Goal: Task Accomplishment & Management: Manage account settings

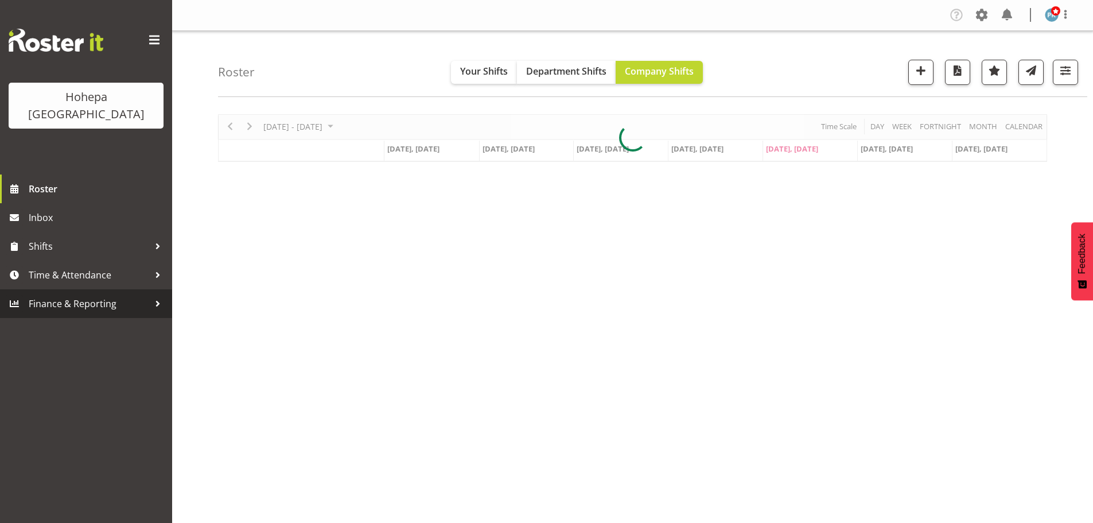
click at [45, 295] on span "Finance & Reporting" at bounding box center [89, 303] width 120 height 17
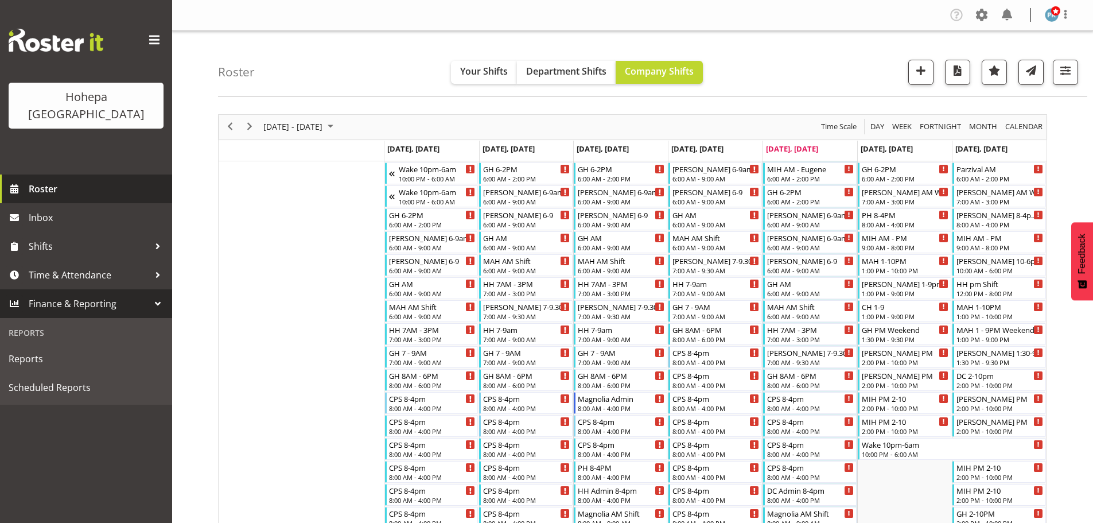
click at [58, 180] on span "Roster" at bounding box center [98, 188] width 138 height 17
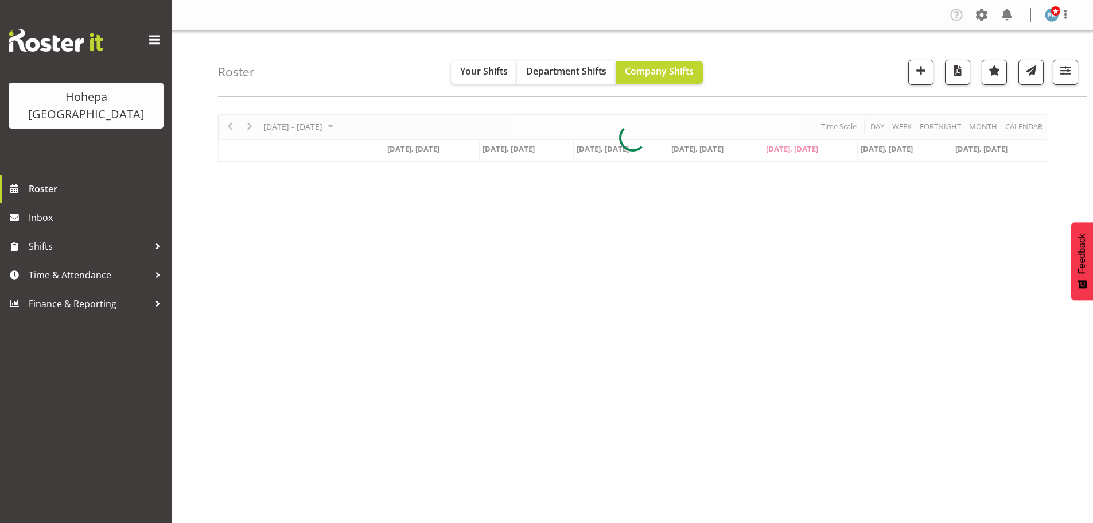
click at [876, 127] on div at bounding box center [632, 138] width 829 height 48
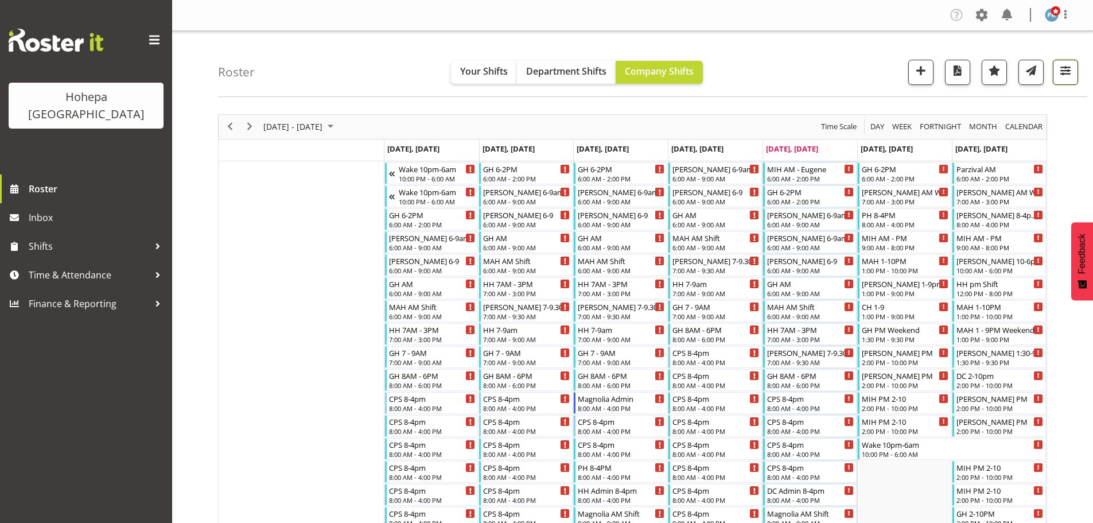
click at [1060, 68] on span "button" at bounding box center [1065, 70] width 15 height 15
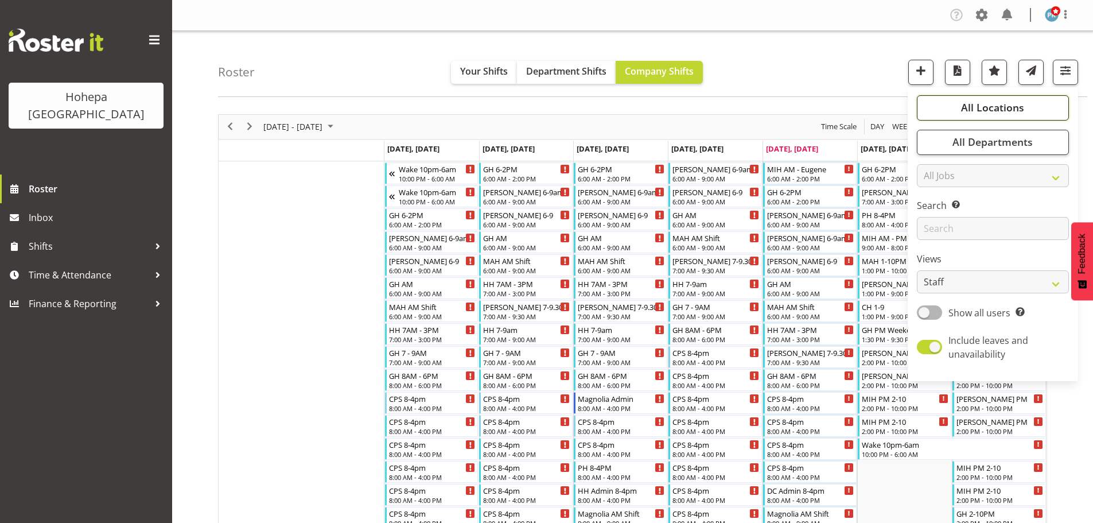
click at [984, 111] on span "All Locations" at bounding box center [992, 107] width 63 height 14
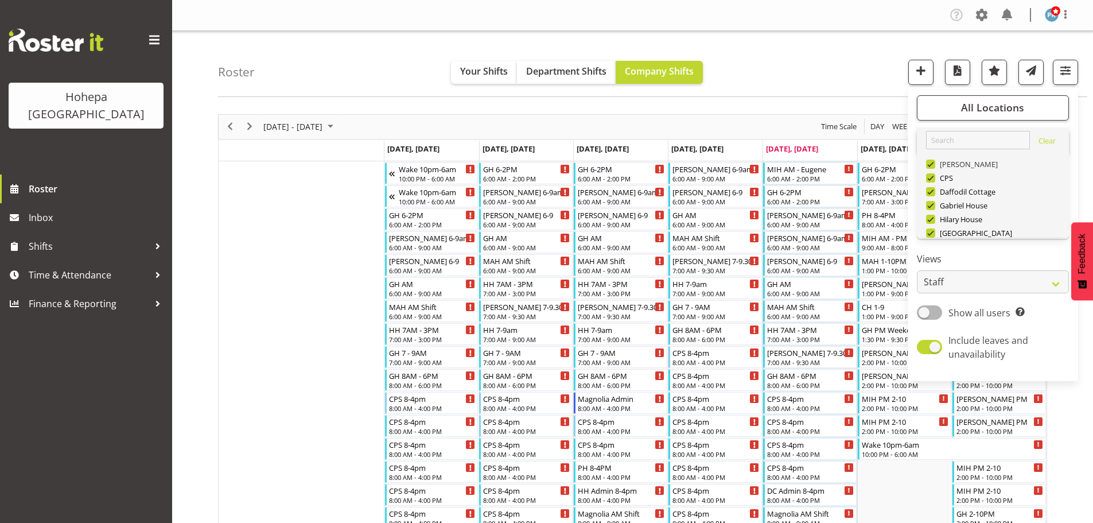
click at [930, 163] on span at bounding box center [930, 164] width 9 height 9
click at [930, 163] on input "[PERSON_NAME]" at bounding box center [929, 163] width 7 height 7
checkbox input "false"
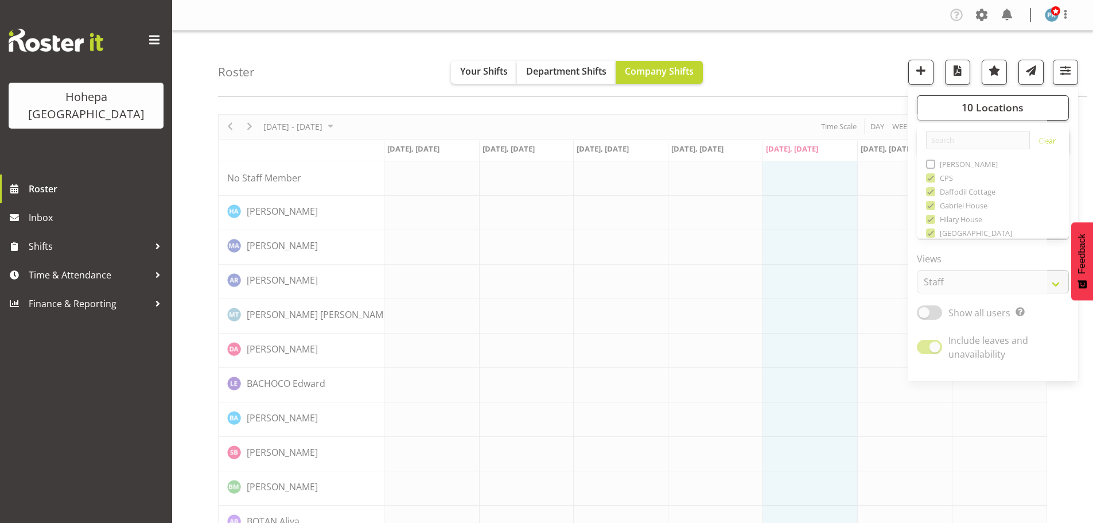
click at [1063, 67] on span "button" at bounding box center [1065, 70] width 15 height 15
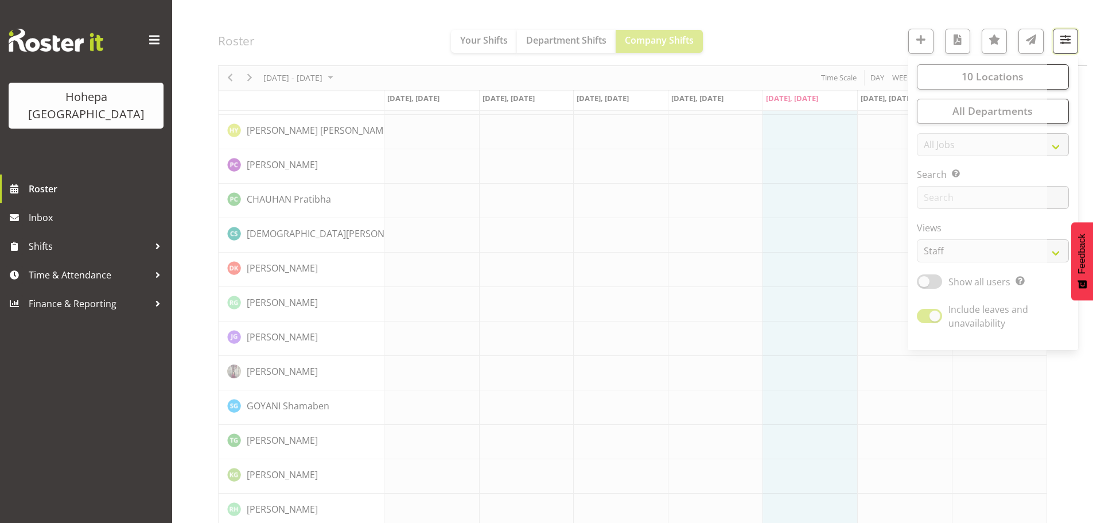
scroll to position [516, 0]
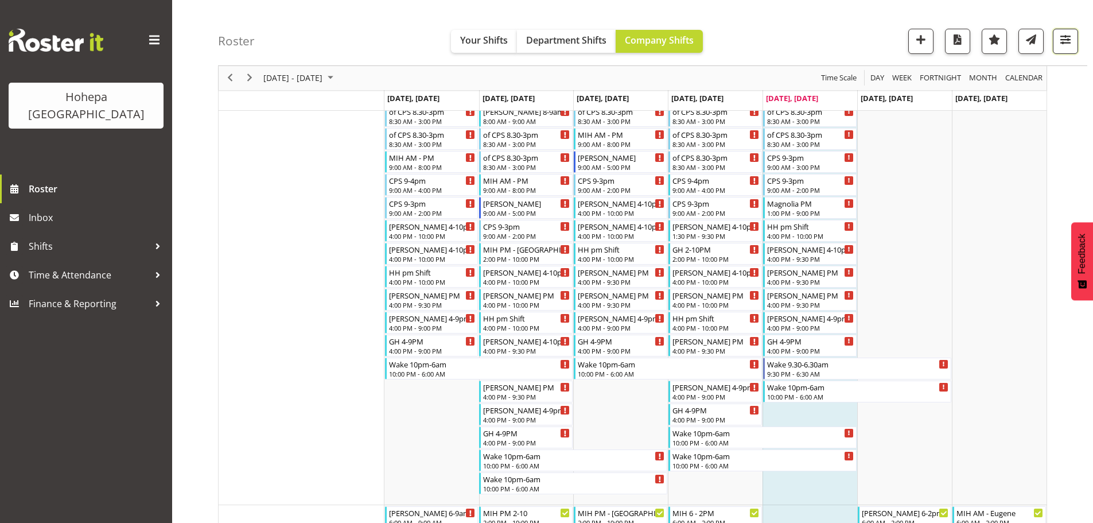
scroll to position [1365, 0]
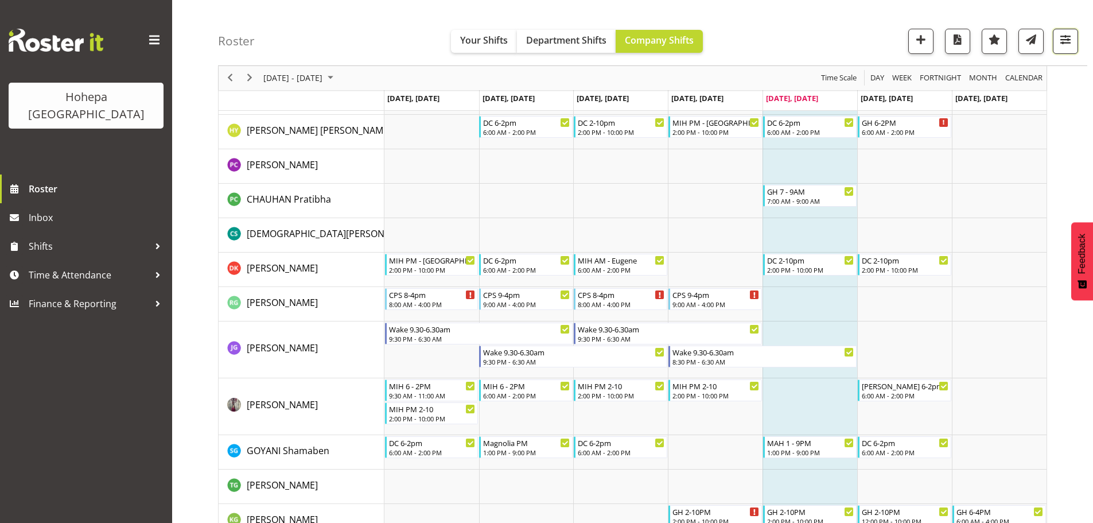
click at [1066, 40] on span "button" at bounding box center [1065, 39] width 15 height 15
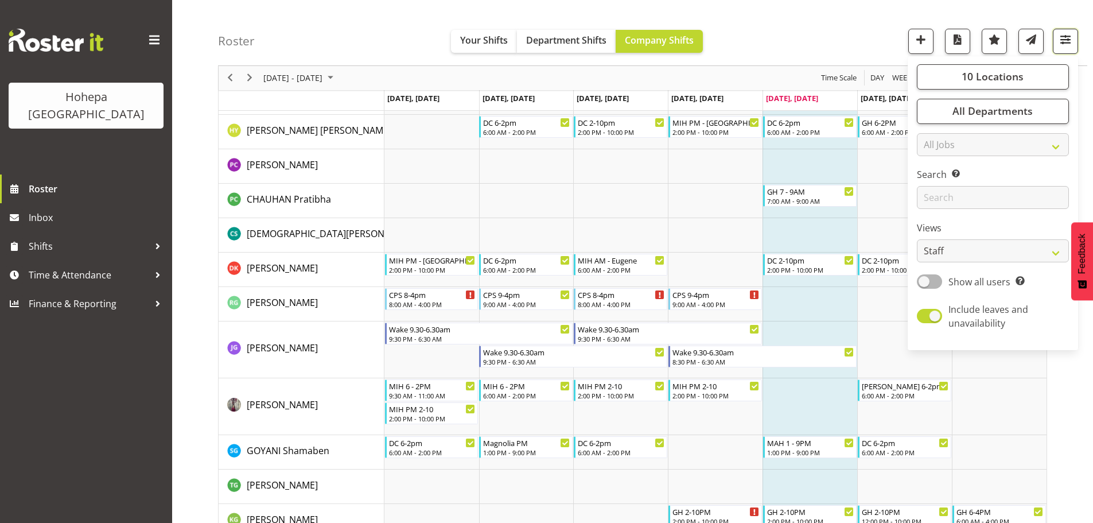
click at [1066, 40] on span "button" at bounding box center [1065, 39] width 15 height 15
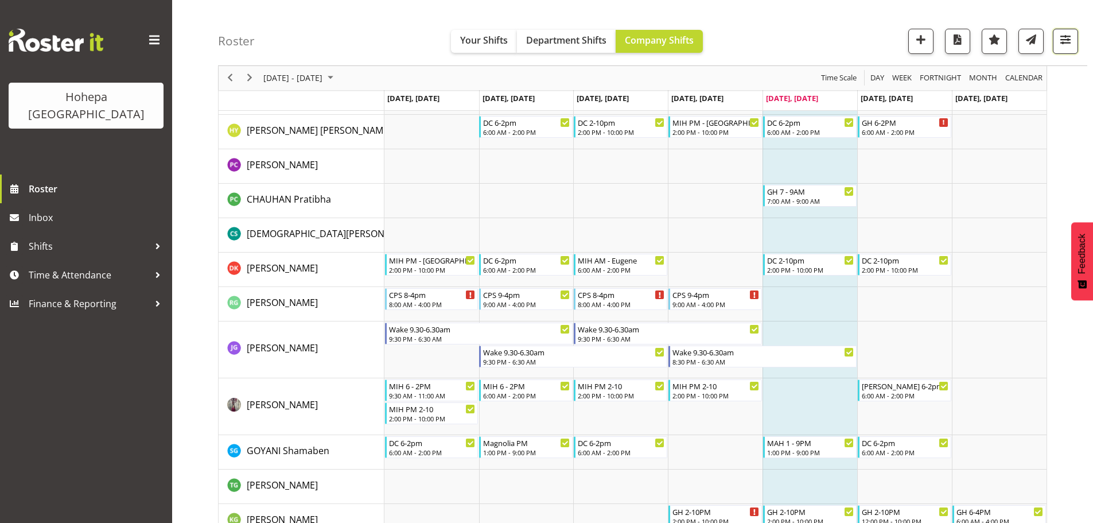
click at [1066, 40] on span "button" at bounding box center [1065, 39] width 15 height 15
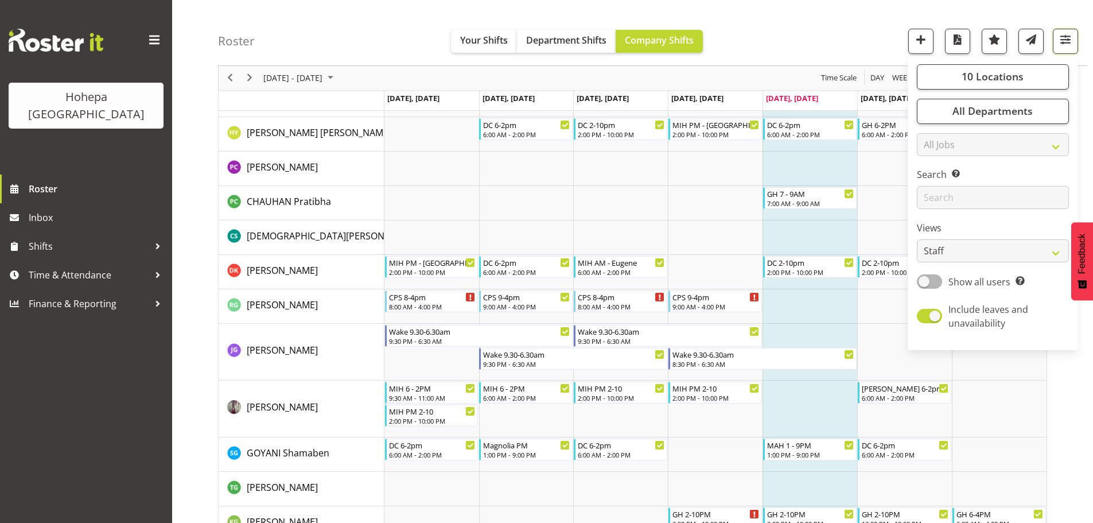
scroll to position [1192, 0]
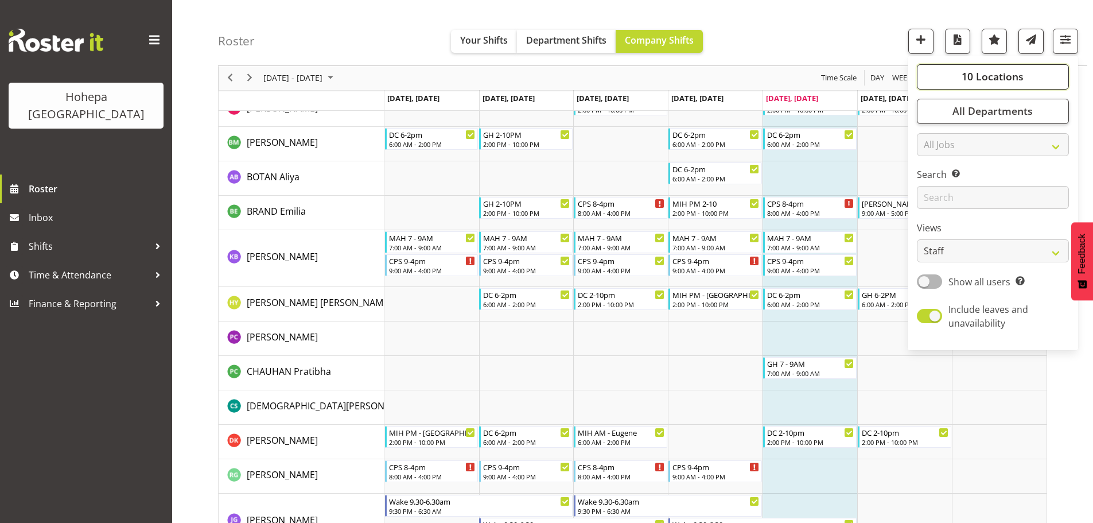
click at [1021, 77] on span "10 Locations" at bounding box center [993, 77] width 62 height 14
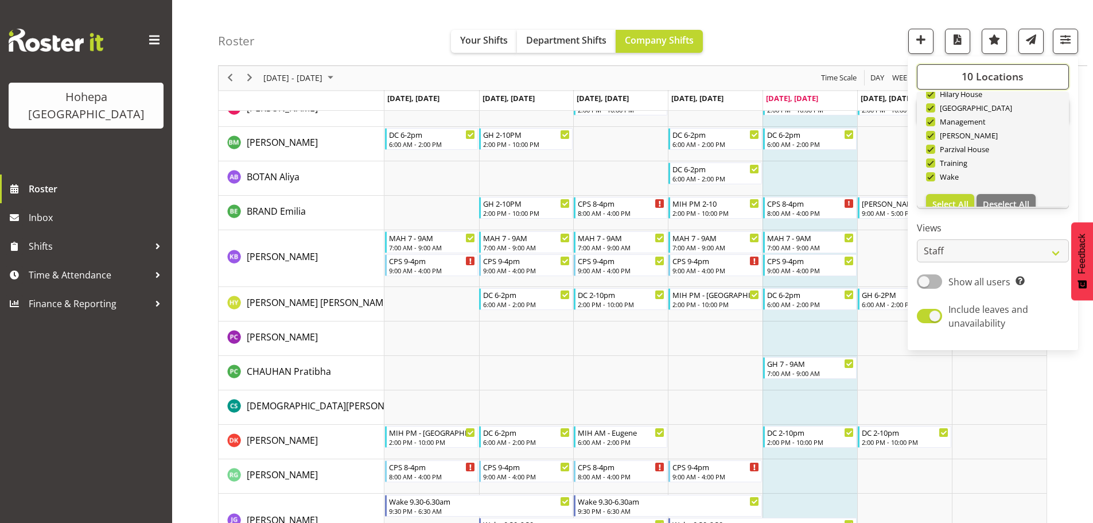
scroll to position [110, 0]
click at [1005, 186] on span "Deselect All" at bounding box center [1006, 187] width 46 height 11
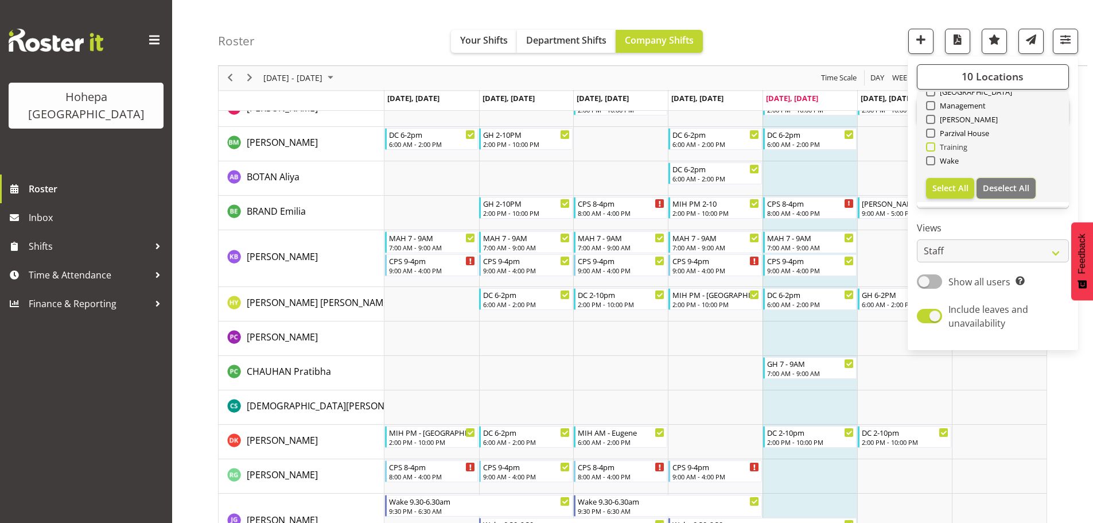
checkbox input "false"
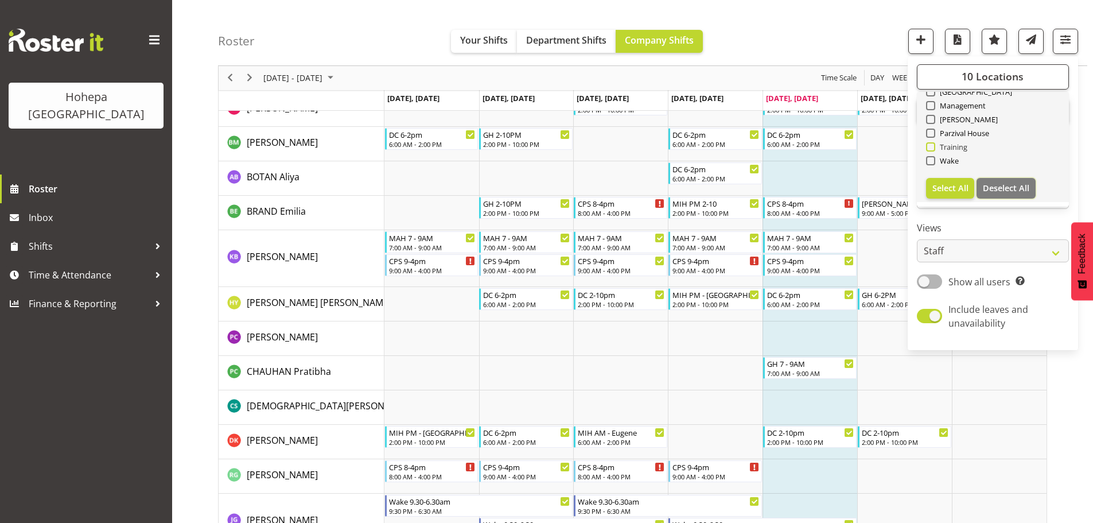
checkbox input "false"
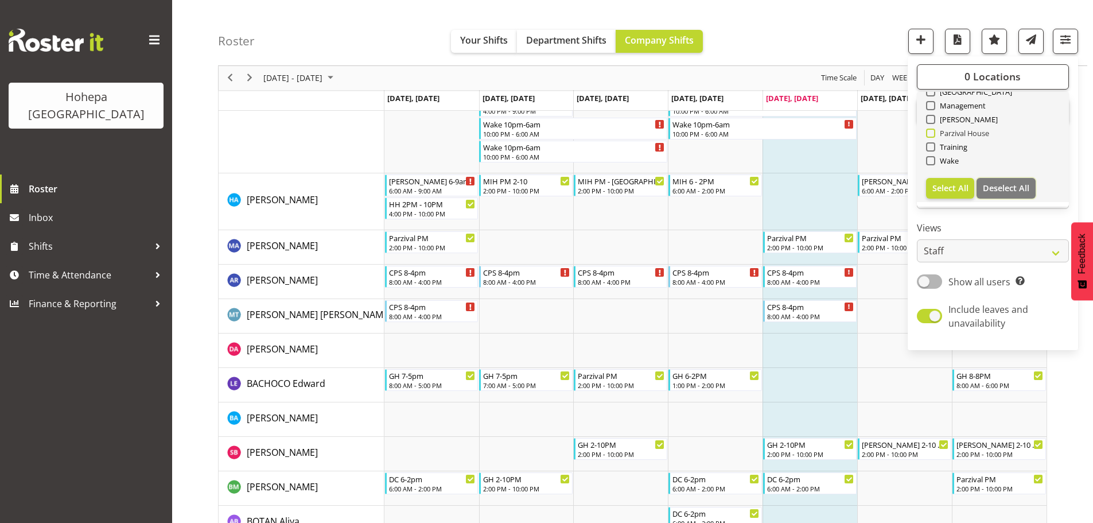
scroll to position [0, 0]
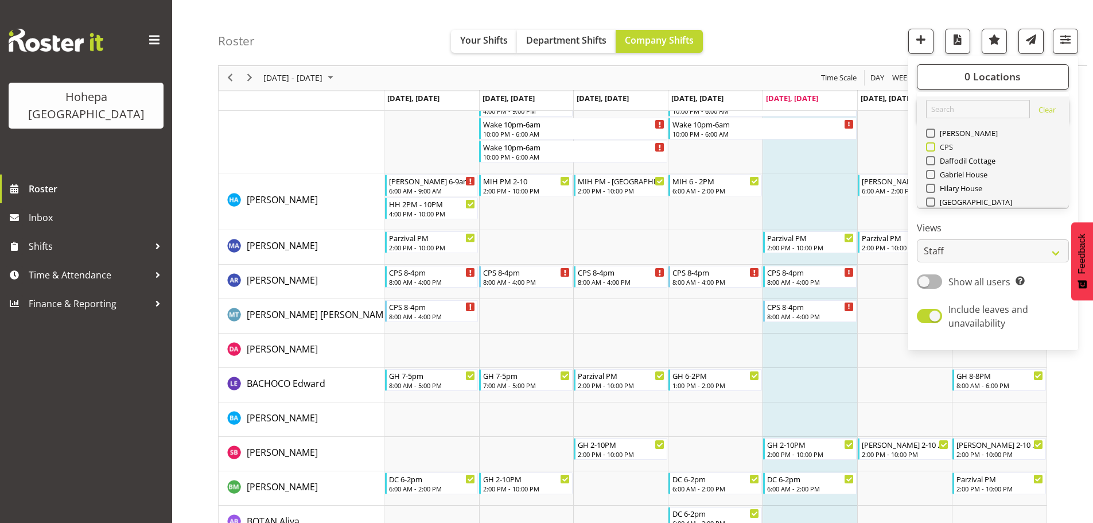
click at [932, 149] on span at bounding box center [930, 146] width 9 height 9
click at [932, 149] on input "CPS" at bounding box center [929, 146] width 7 height 7
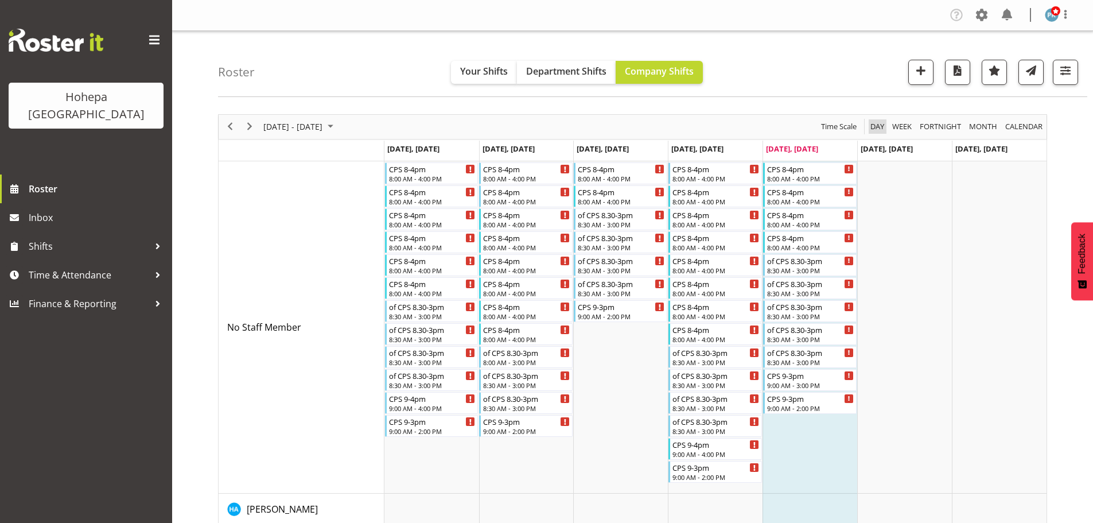
click at [876, 127] on span "Day" at bounding box center [877, 126] width 16 height 14
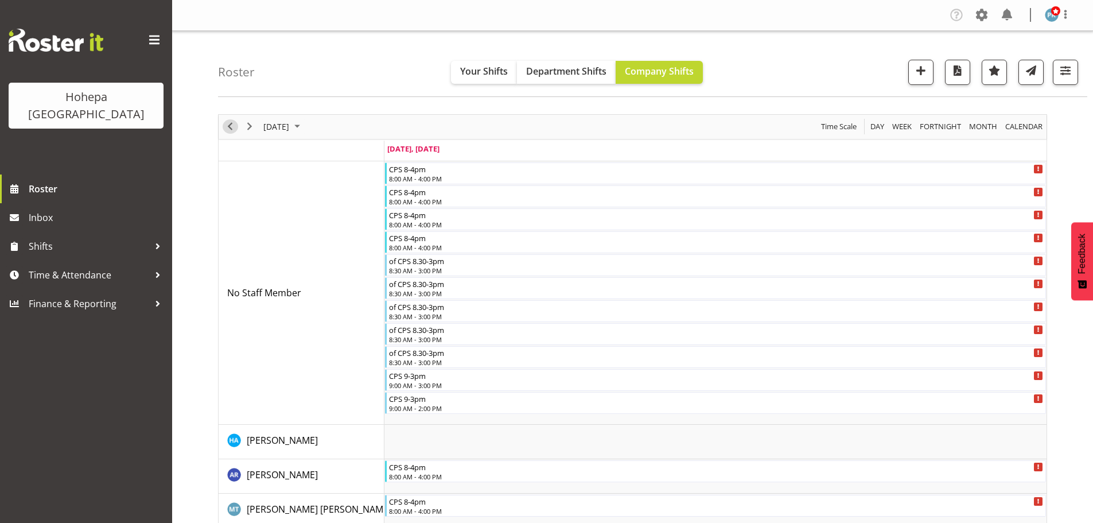
click at [231, 130] on span "Previous" at bounding box center [230, 126] width 14 height 14
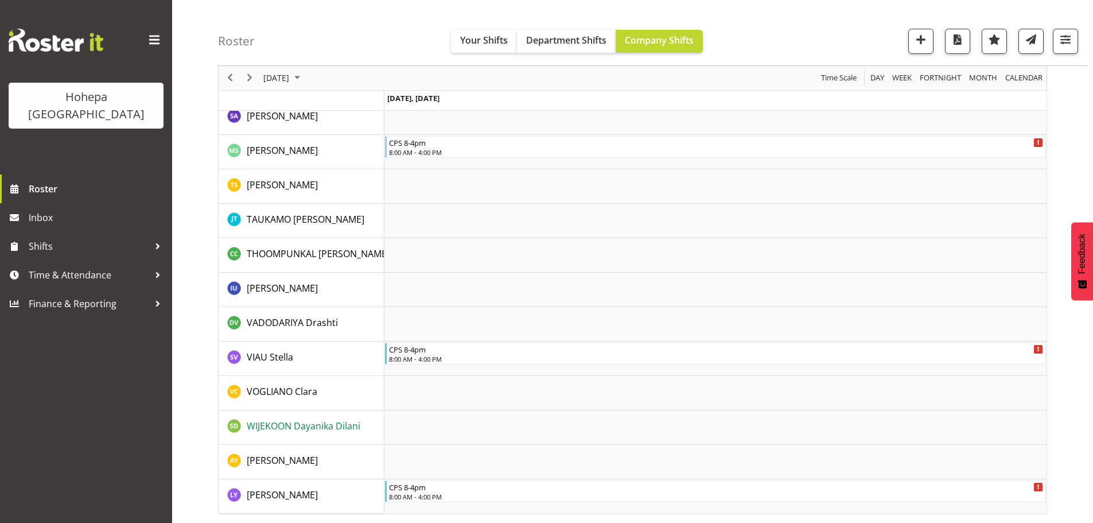
scroll to position [1976, 0]
click at [1059, 40] on span "button" at bounding box center [1065, 39] width 15 height 15
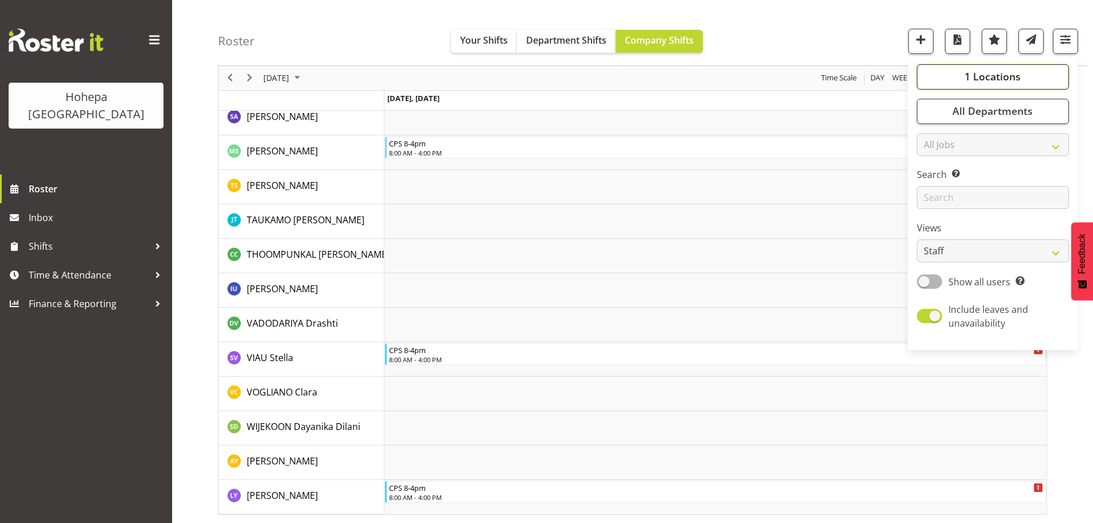
click at [957, 73] on button "1 Locations" at bounding box center [993, 76] width 152 height 25
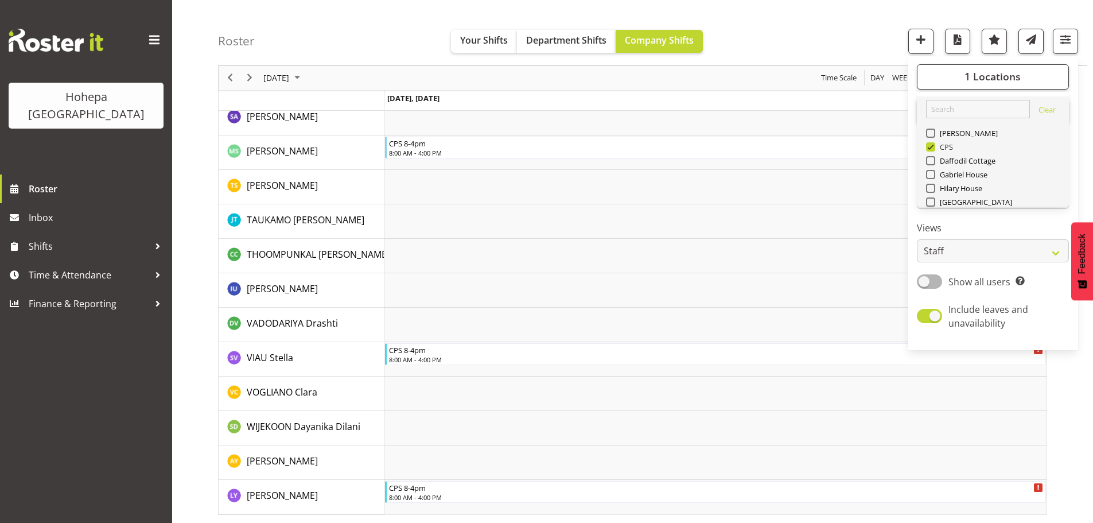
click at [932, 145] on span at bounding box center [930, 146] width 9 height 9
click at [932, 145] on input "CPS" at bounding box center [929, 146] width 7 height 7
checkbox input "false"
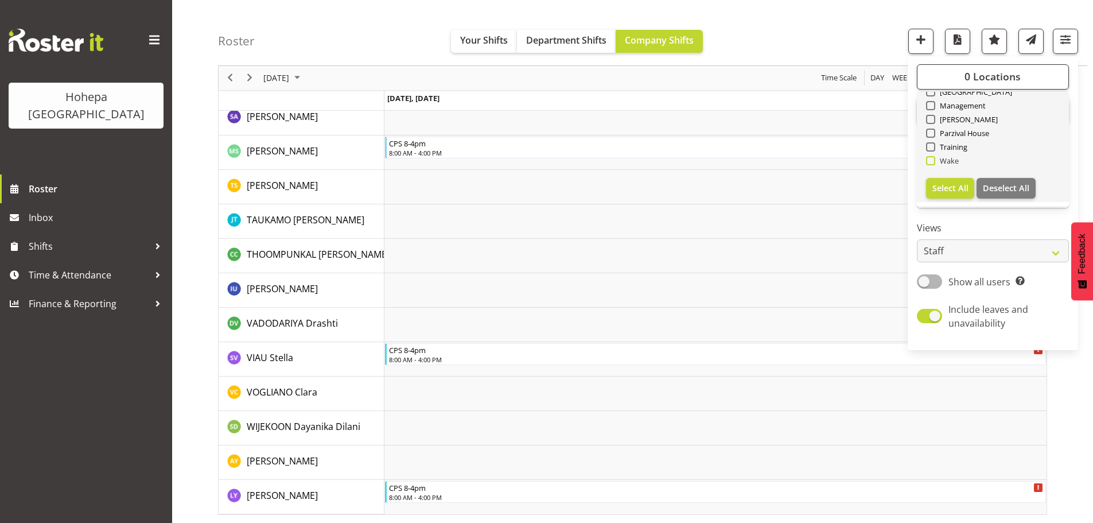
click at [931, 160] on span at bounding box center [930, 160] width 9 height 9
click at [931, 160] on input "Wake" at bounding box center [929, 160] width 7 height 7
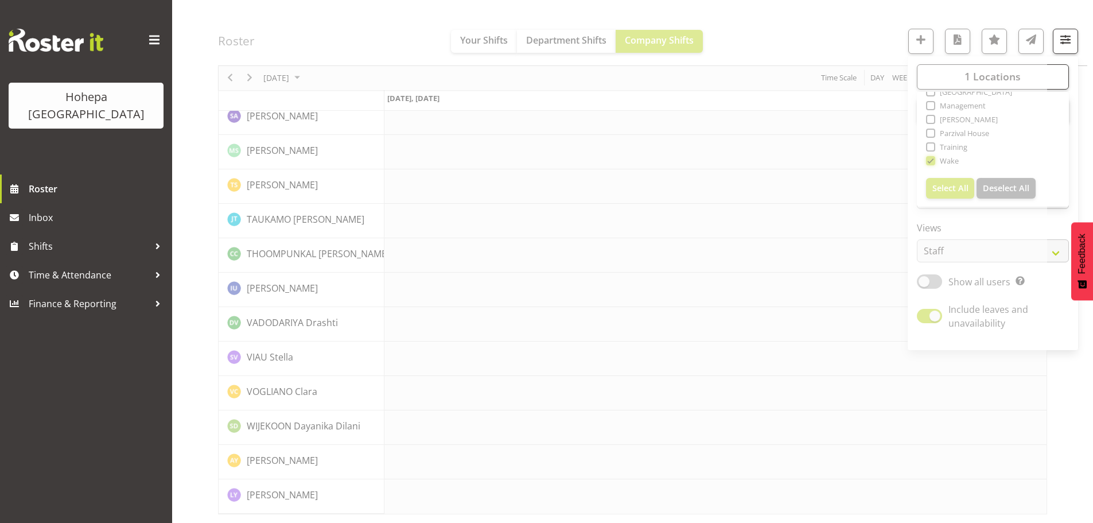
scroll to position [1679, 0]
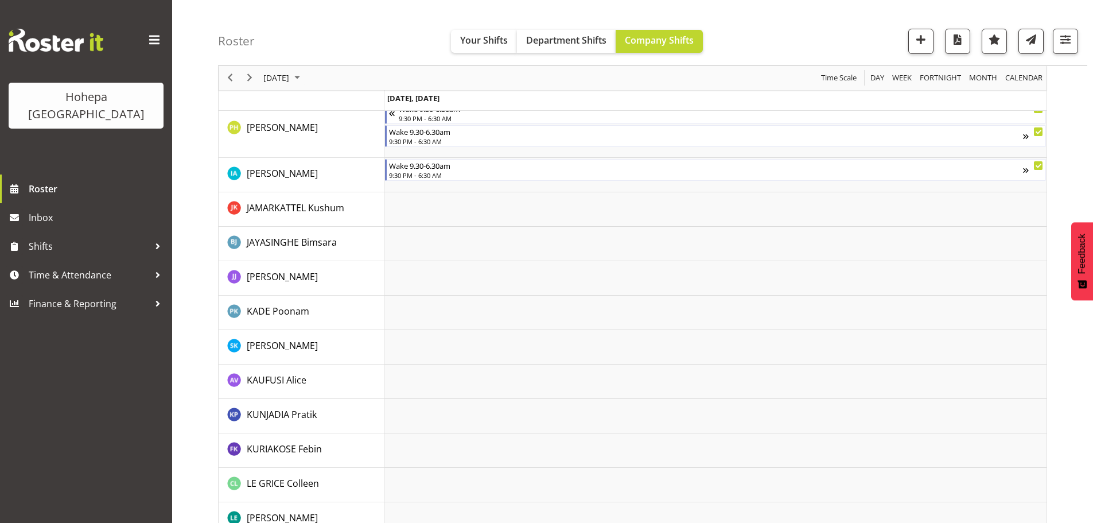
scroll to position [919, 0]
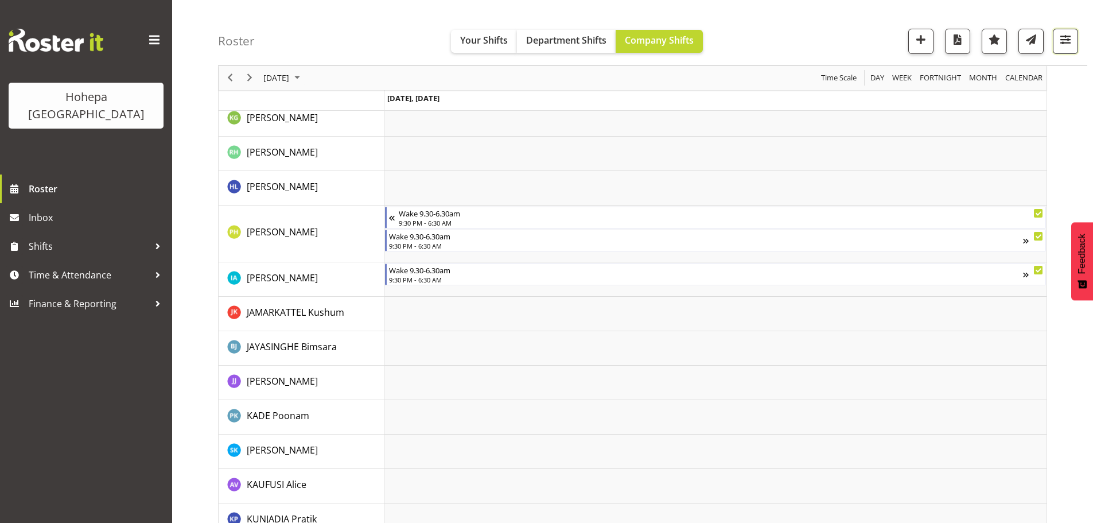
click at [1066, 38] on span "button" at bounding box center [1065, 39] width 15 height 15
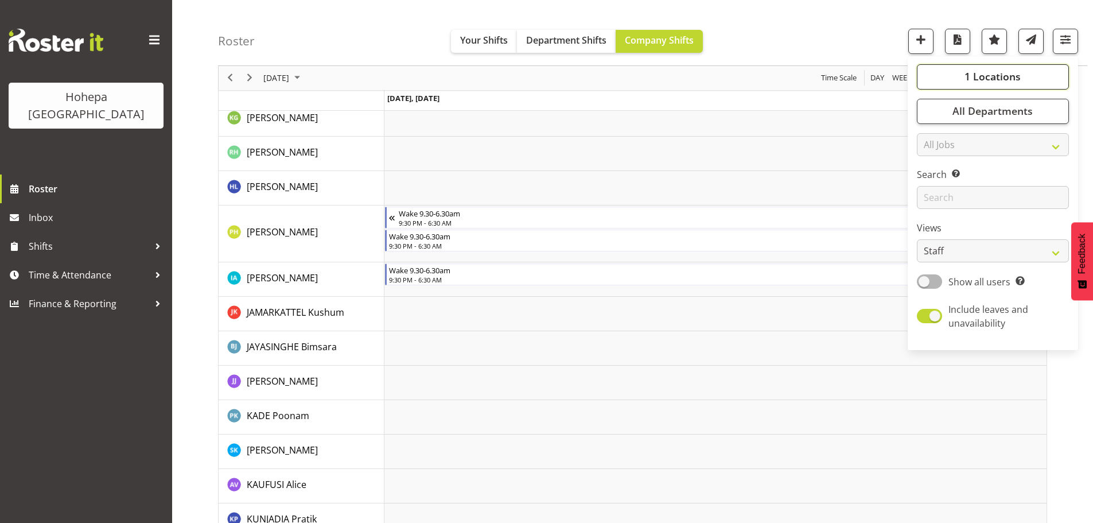
click at [983, 73] on span "1 Locations" at bounding box center [993, 77] width 56 height 14
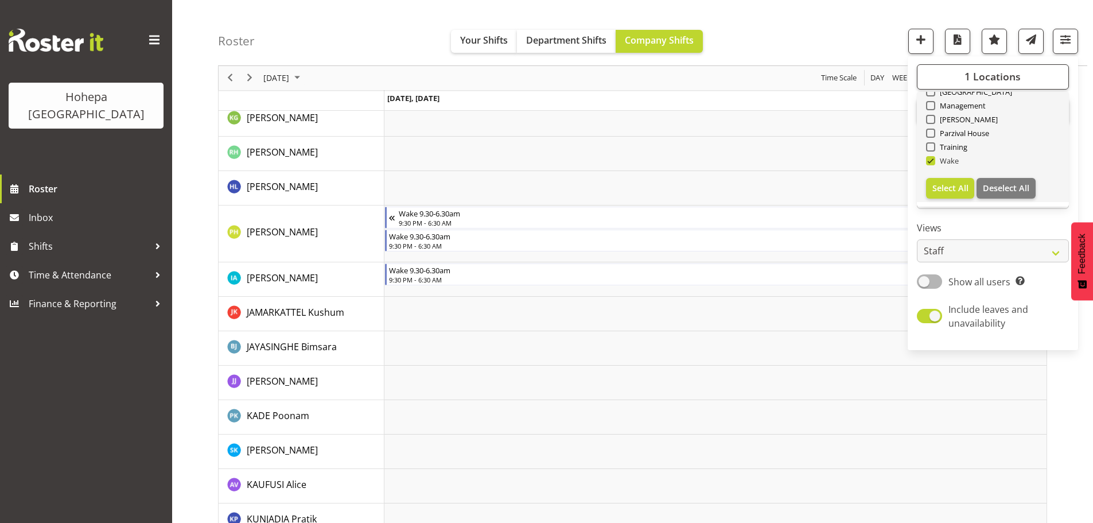
click at [930, 160] on span at bounding box center [930, 160] width 9 height 9
click at [930, 160] on input "Wake" at bounding box center [929, 160] width 7 height 7
checkbox input "false"
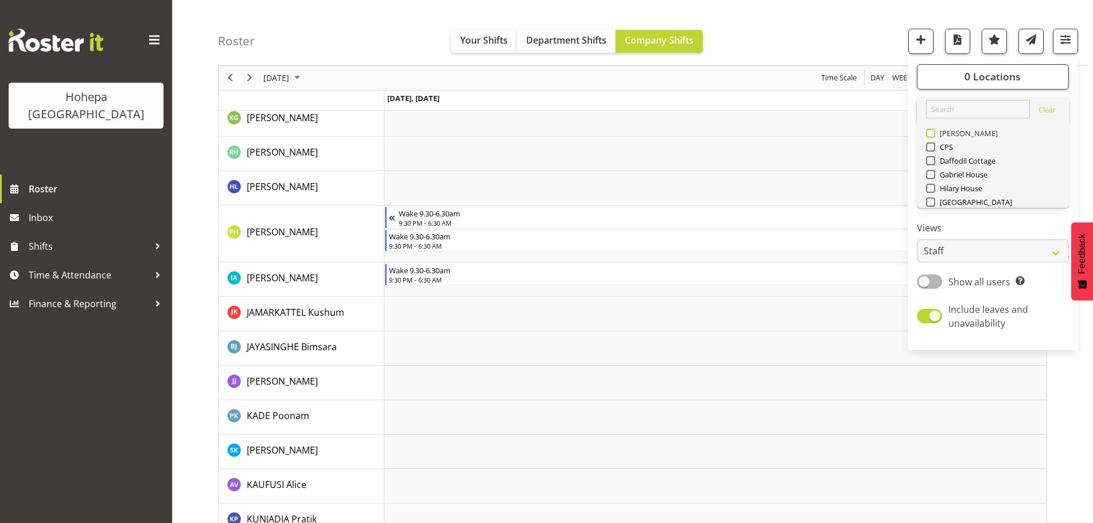
click at [934, 133] on span at bounding box center [930, 133] width 9 height 9
click at [934, 133] on input "[PERSON_NAME]" at bounding box center [929, 133] width 7 height 7
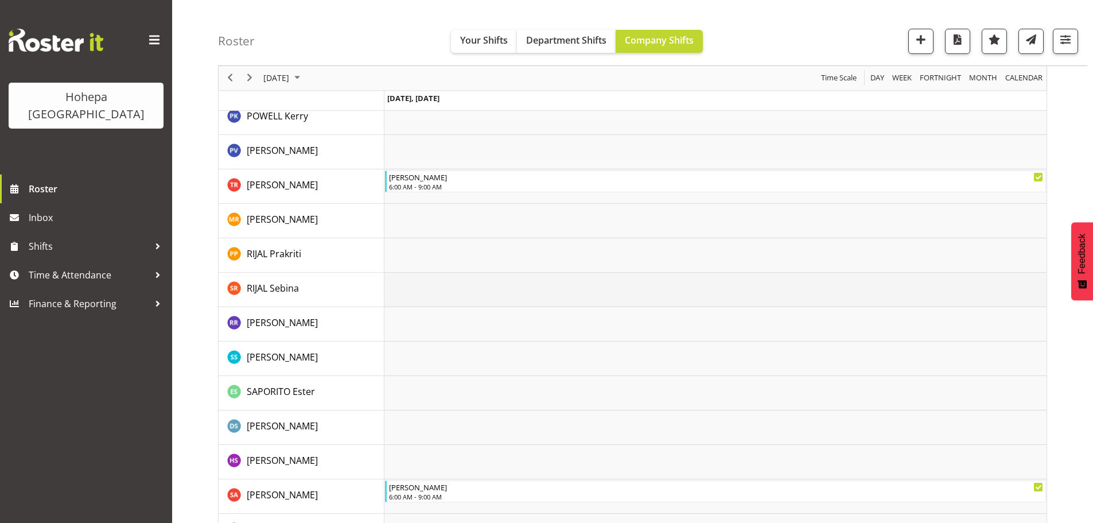
scroll to position [2172, 0]
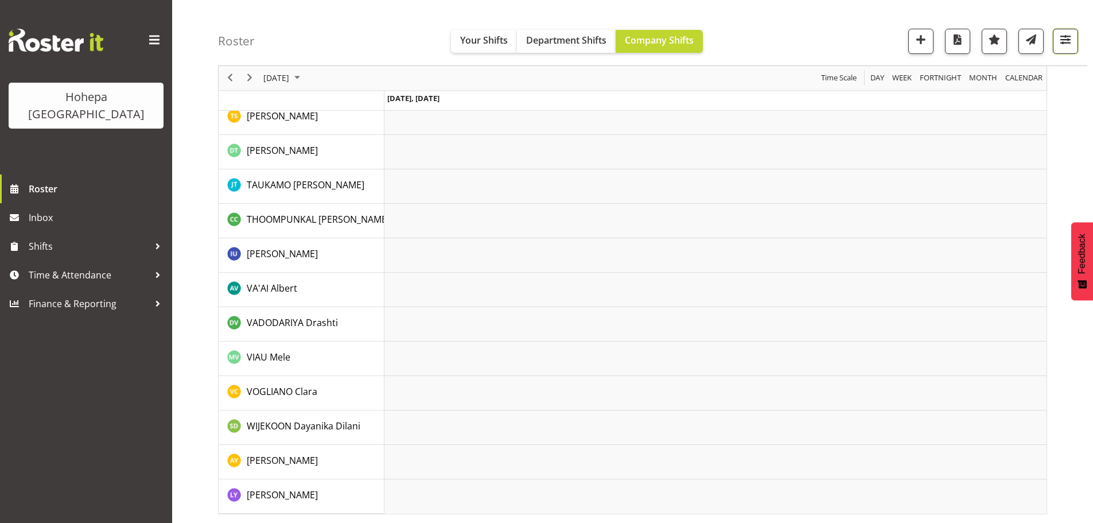
click at [1063, 33] on span "button" at bounding box center [1065, 39] width 15 height 15
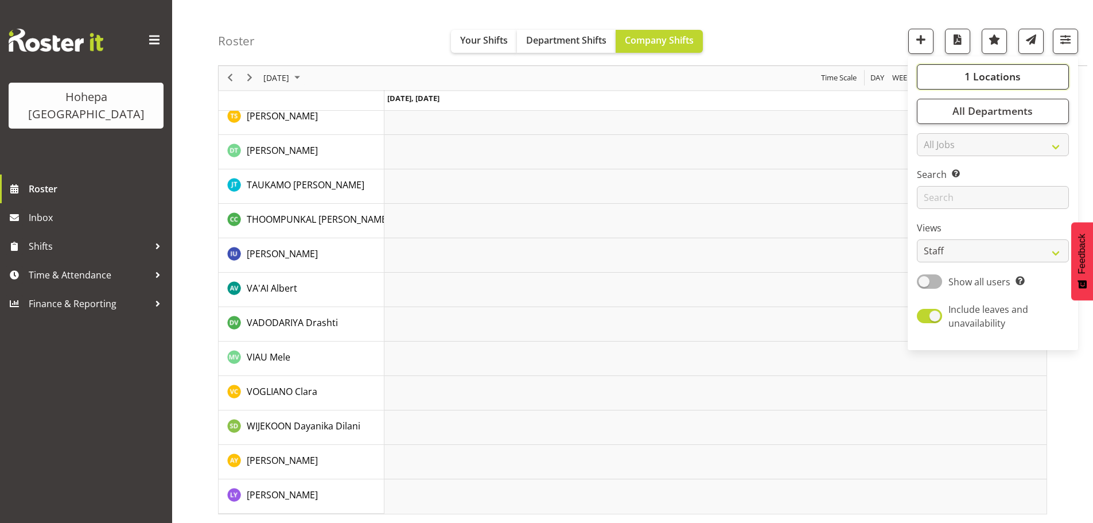
click at [990, 80] on span "1 Locations" at bounding box center [993, 77] width 56 height 14
drag, startPoint x: 934, startPoint y: 135, endPoint x: 935, endPoint y: 145, distance: 9.8
click at [934, 135] on span at bounding box center [930, 133] width 9 height 9
click at [934, 135] on input "[PERSON_NAME]" at bounding box center [929, 133] width 7 height 7
checkbox input "false"
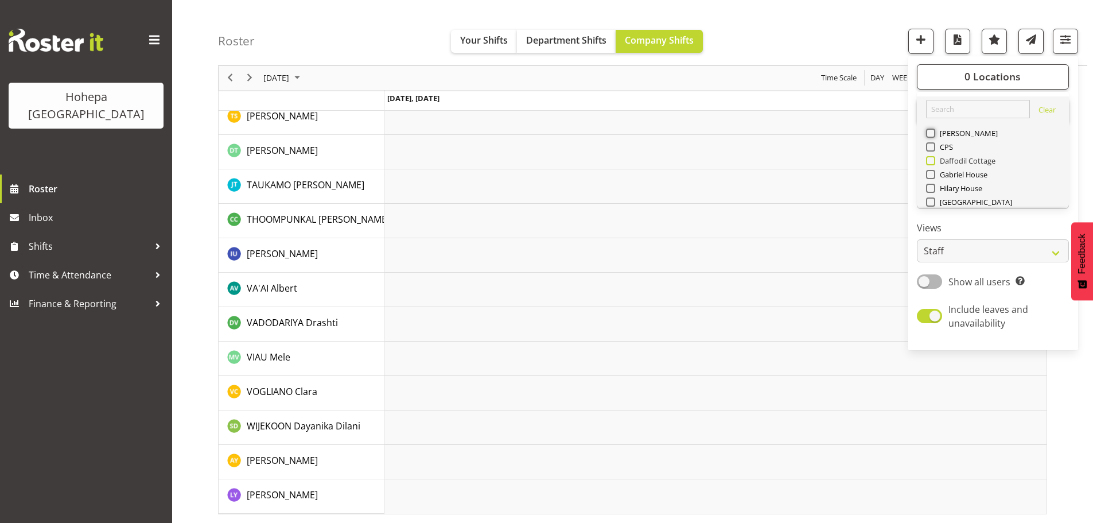
scroll to position [110, 0]
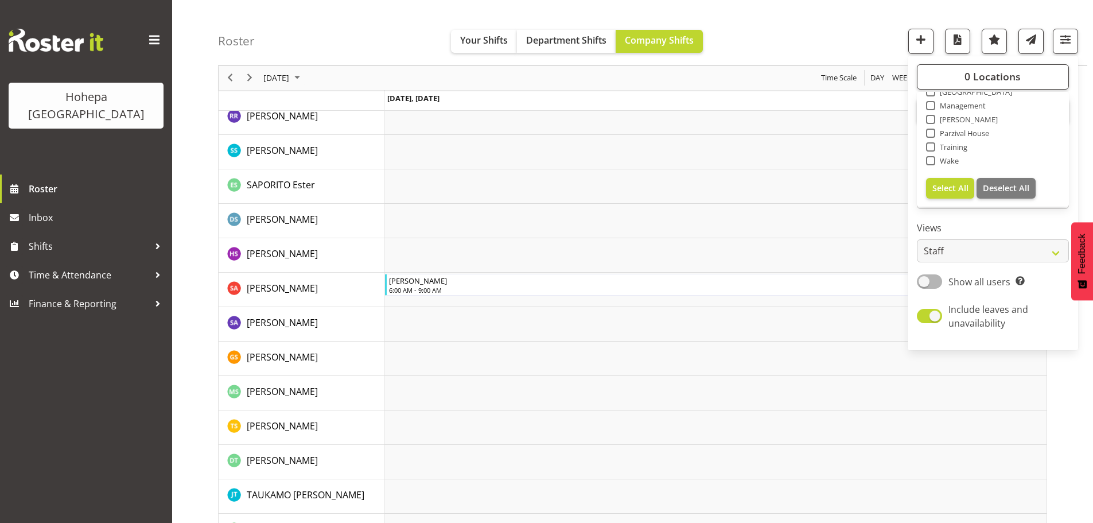
click at [930, 91] on div "Clear [PERSON_NAME] CPS Daffodil Cottage [PERSON_NAME][GEOGRAPHIC_DATA] [GEOGRA…" at bounding box center [993, 148] width 152 height 117
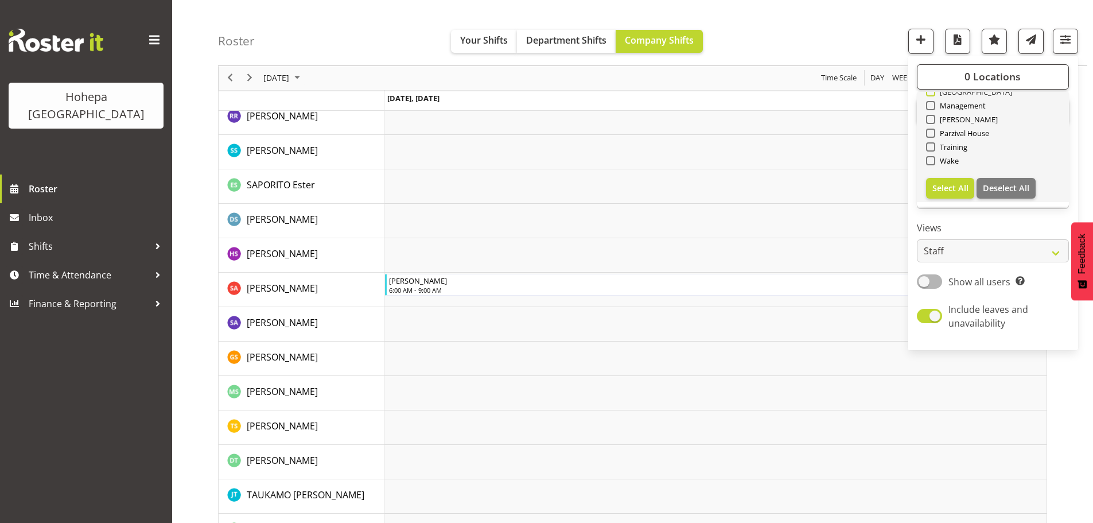
click at [930, 92] on span at bounding box center [930, 91] width 9 height 9
click at [930, 92] on input "[GEOGRAPHIC_DATA]" at bounding box center [929, 91] width 7 height 7
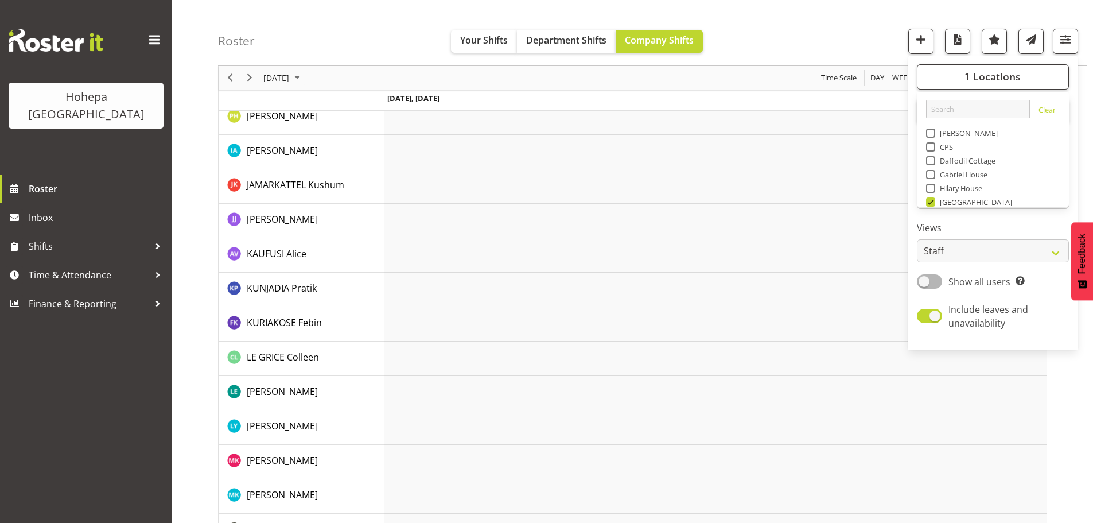
drag, startPoint x: 933, startPoint y: 203, endPoint x: 954, endPoint y: 184, distance: 28.0
click at [933, 203] on span at bounding box center [930, 201] width 9 height 9
click at [933, 203] on input "[GEOGRAPHIC_DATA]" at bounding box center [929, 202] width 7 height 7
checkbox input "false"
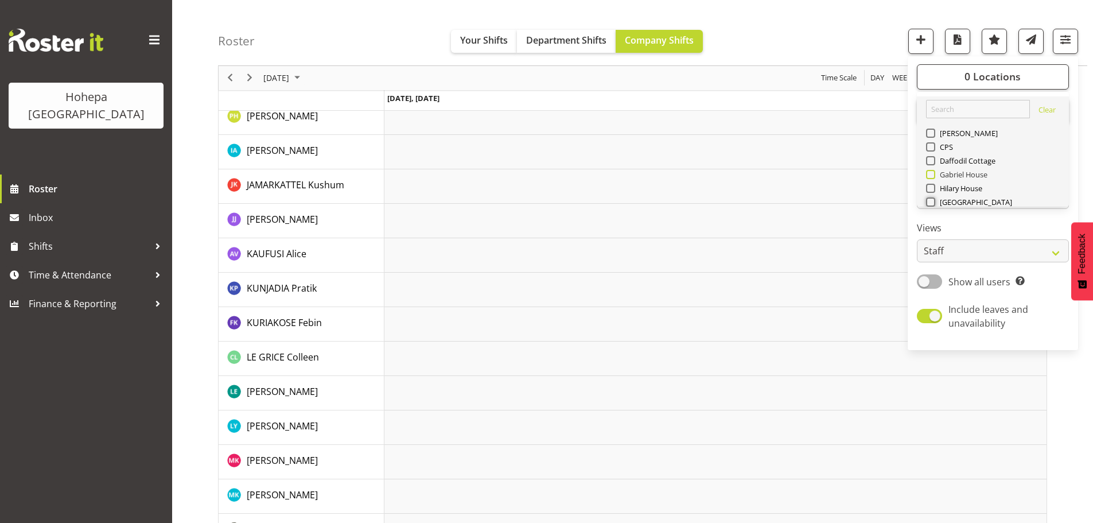
scroll to position [110, 0]
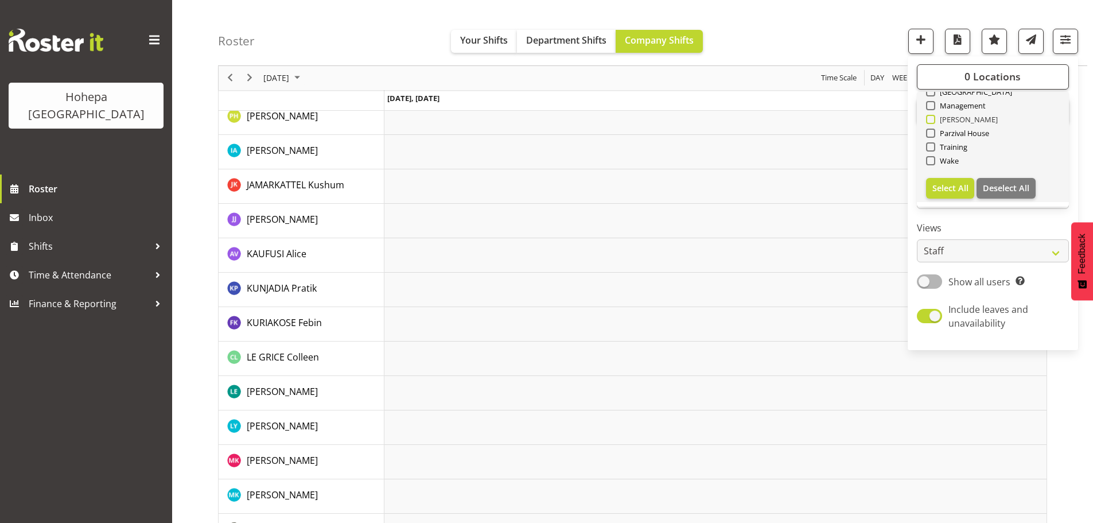
click at [932, 122] on span at bounding box center [930, 119] width 9 height 9
click at [932, 122] on input "[PERSON_NAME]" at bounding box center [929, 119] width 7 height 7
checkbox input "true"
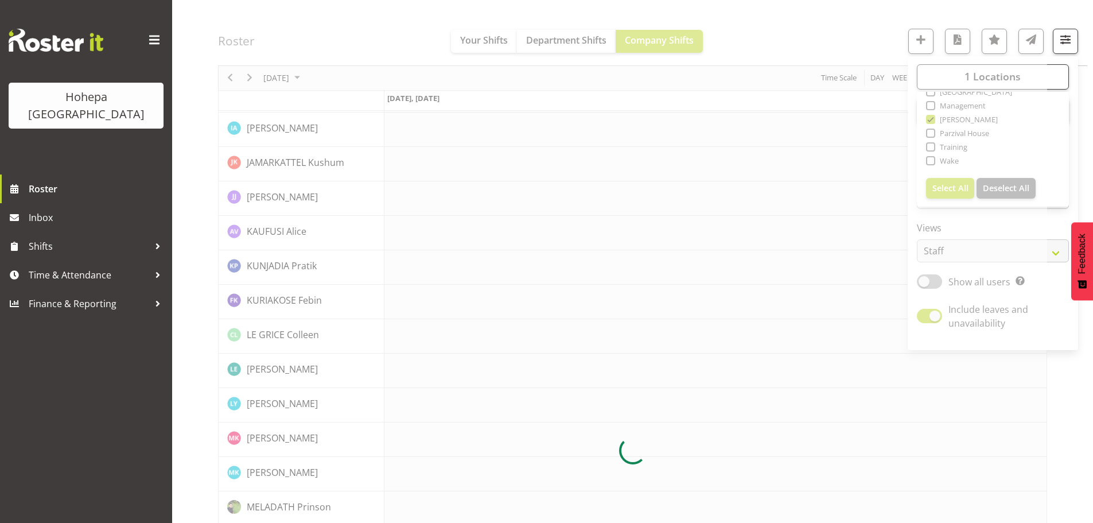
click at [763, 43] on div at bounding box center [632, 451] width 829 height 2492
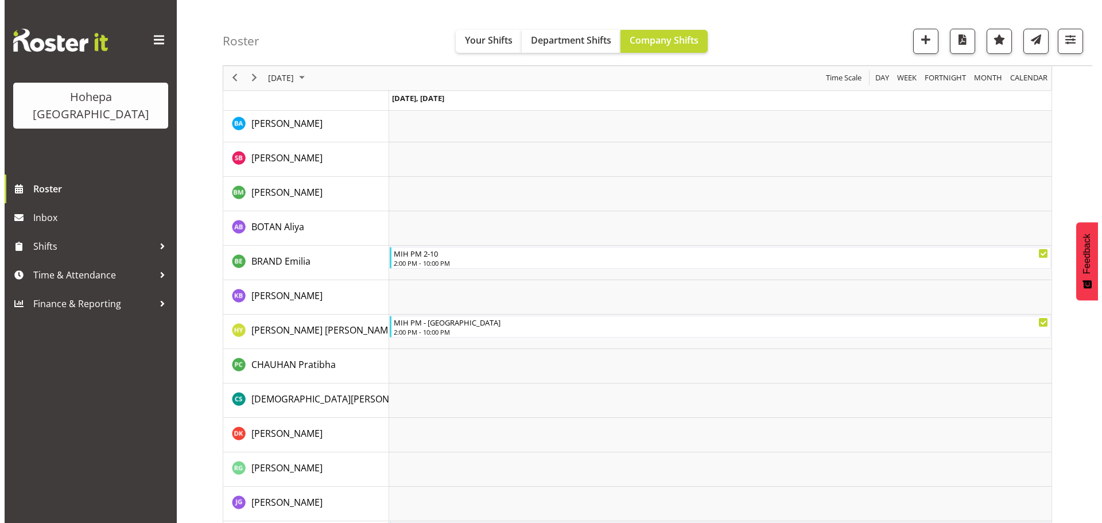
scroll to position [344, 0]
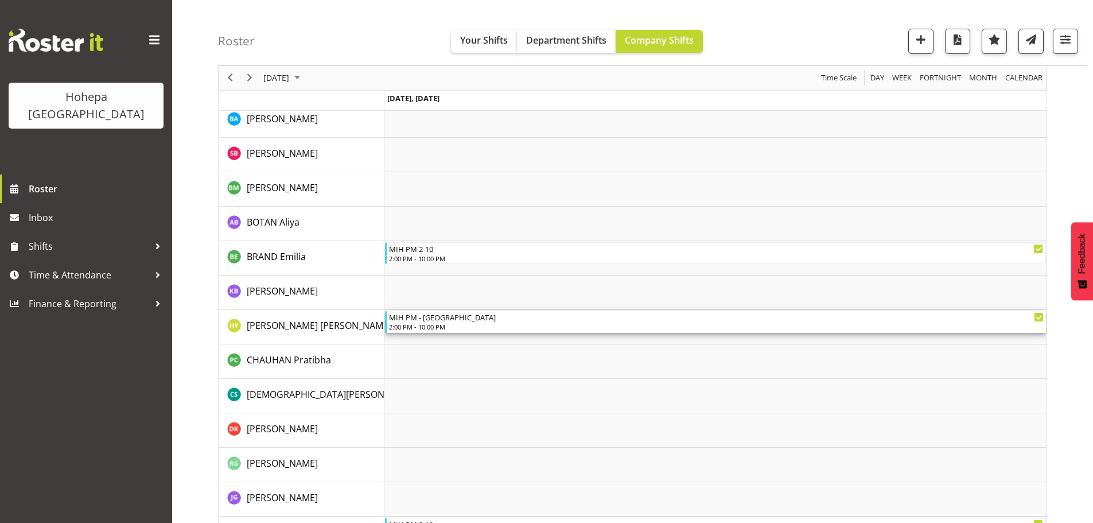
click at [421, 317] on div "MIH PM - [GEOGRAPHIC_DATA]" at bounding box center [716, 316] width 655 height 11
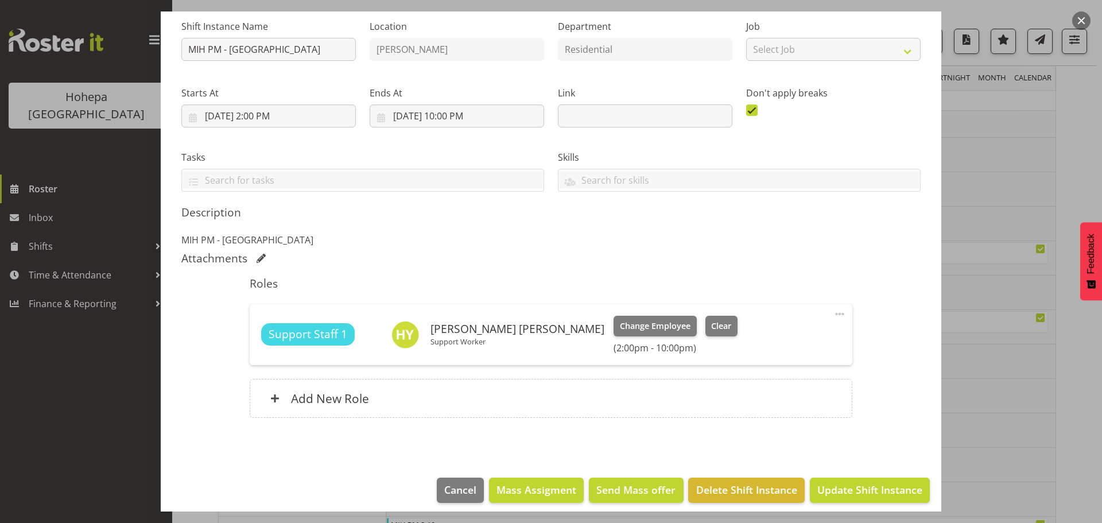
scroll to position [123, 0]
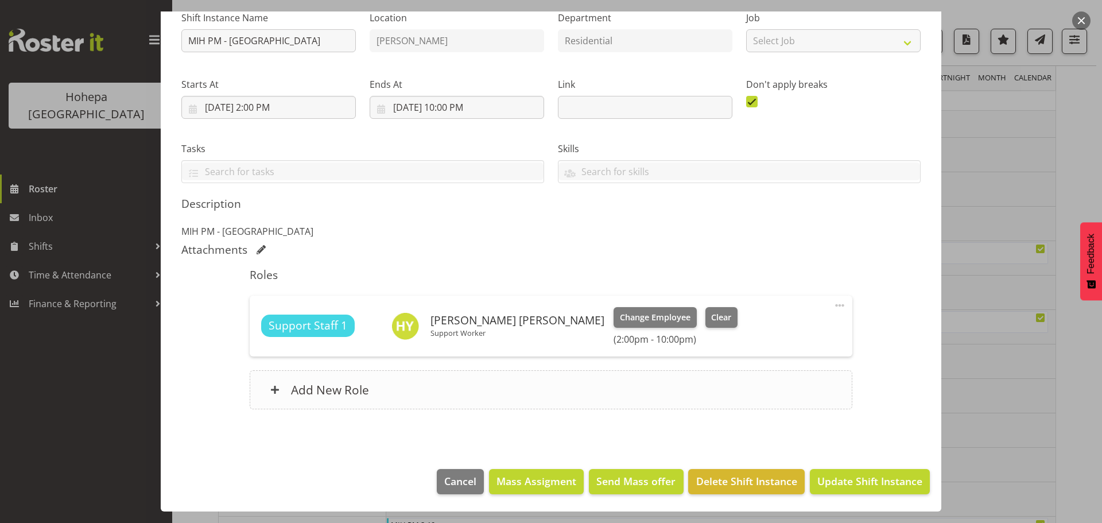
click at [331, 385] on h6 "Add New Role" at bounding box center [330, 389] width 78 height 15
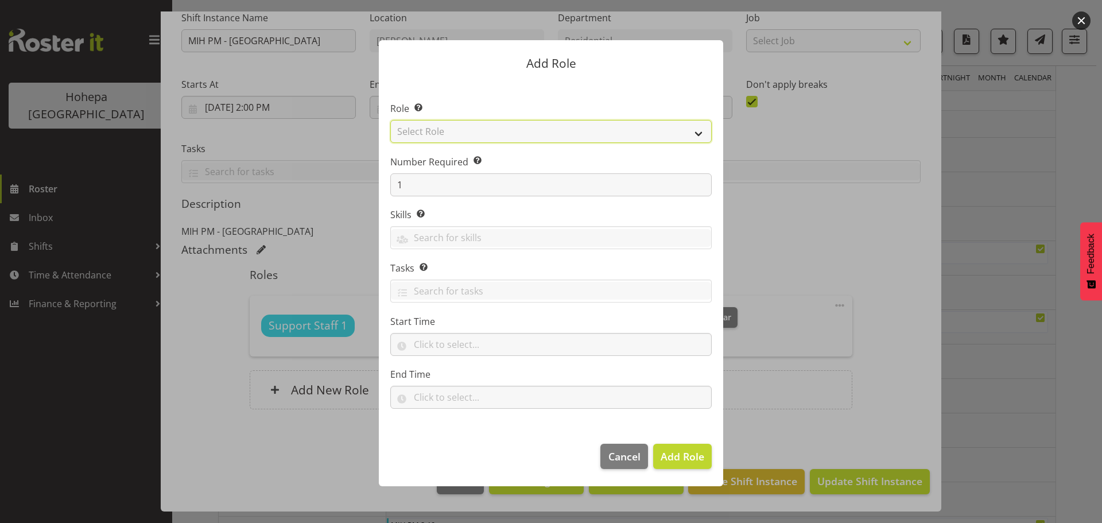
click at [698, 133] on select "Select Role CP House Leader Support Staff Wake" at bounding box center [550, 131] width 321 height 23
select select "1091"
click at [390, 120] on select "Select Role CP House Leader Support Staff Wake" at bounding box center [550, 131] width 321 height 23
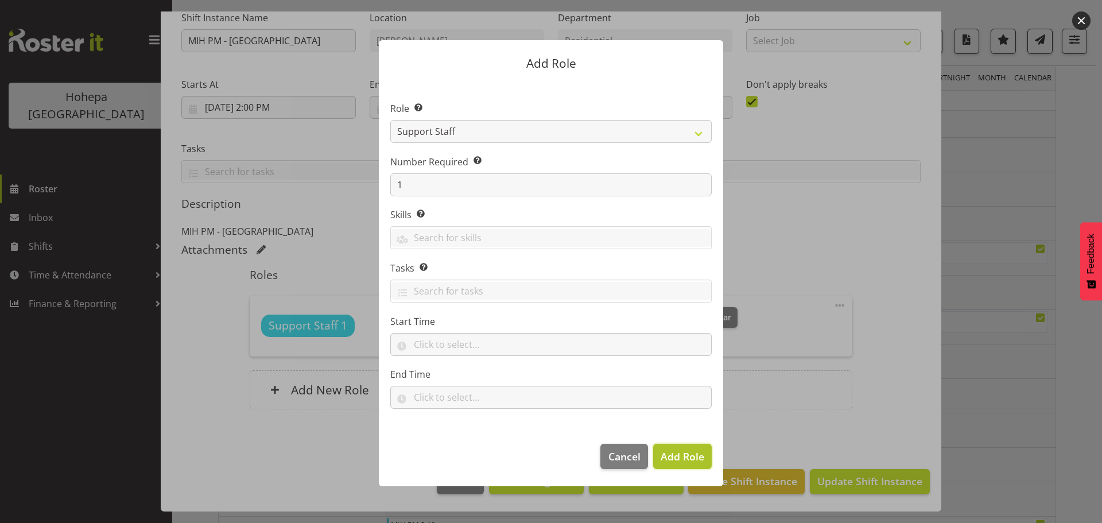
click at [670, 458] on span "Add Role" at bounding box center [682, 456] width 44 height 14
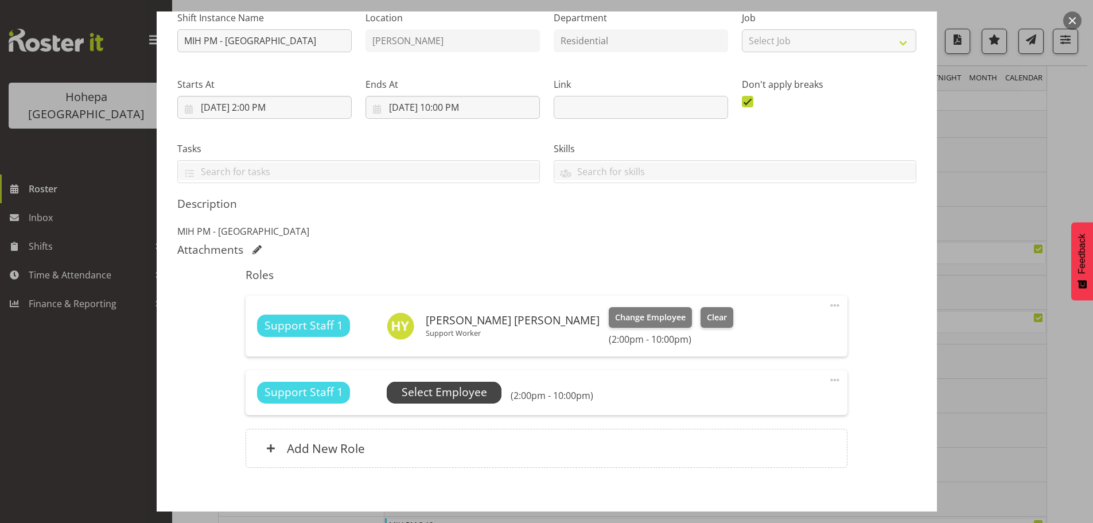
click at [479, 387] on span "Select Employee" at bounding box center [444, 392] width 85 height 17
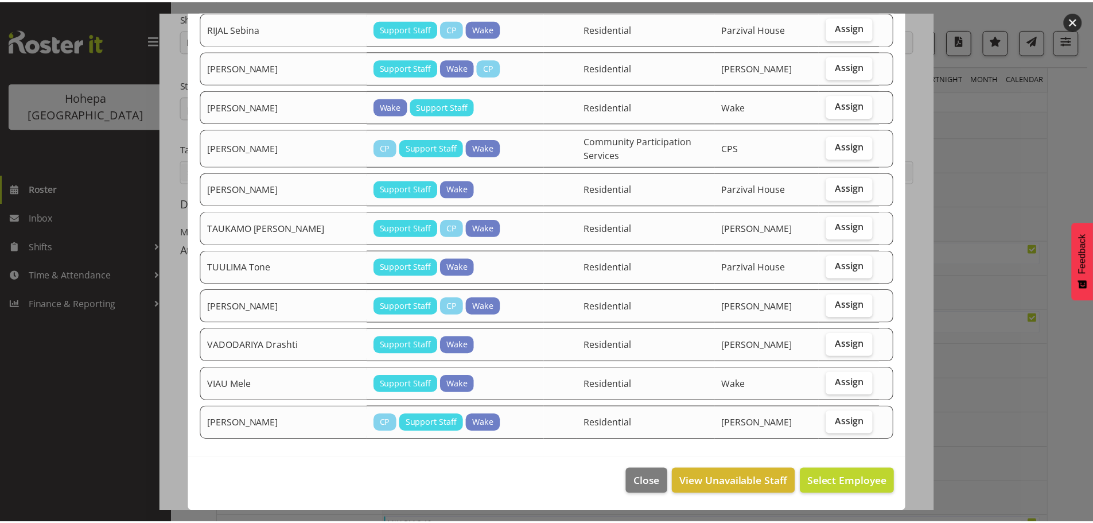
scroll to position [1173, 0]
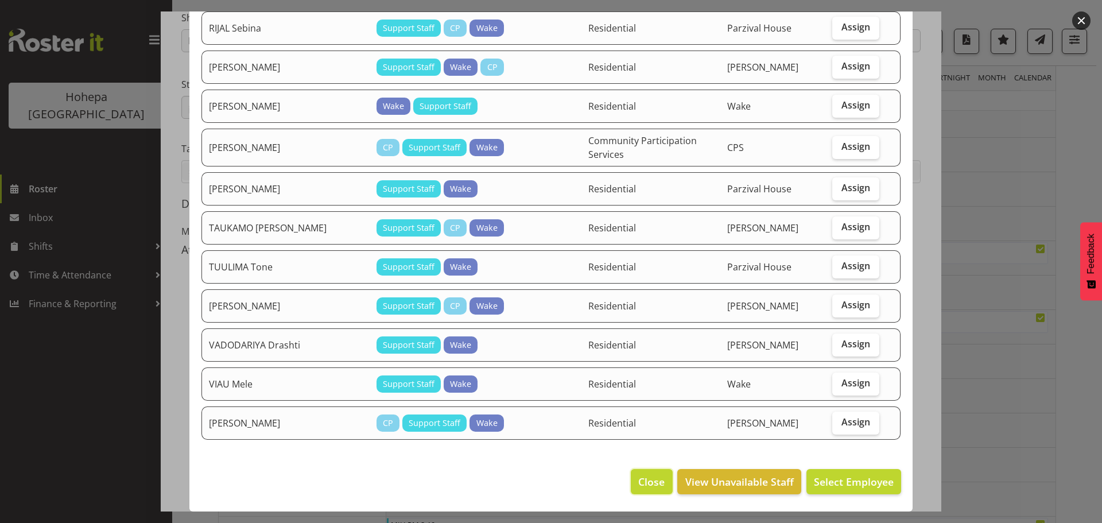
click at [652, 483] on span "Close" at bounding box center [651, 481] width 26 height 15
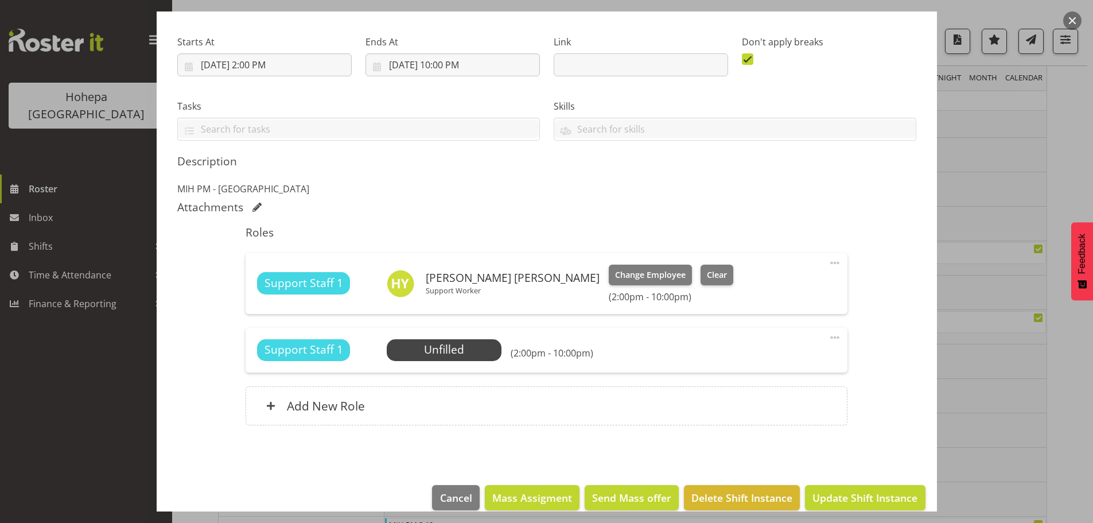
scroll to position [182, 0]
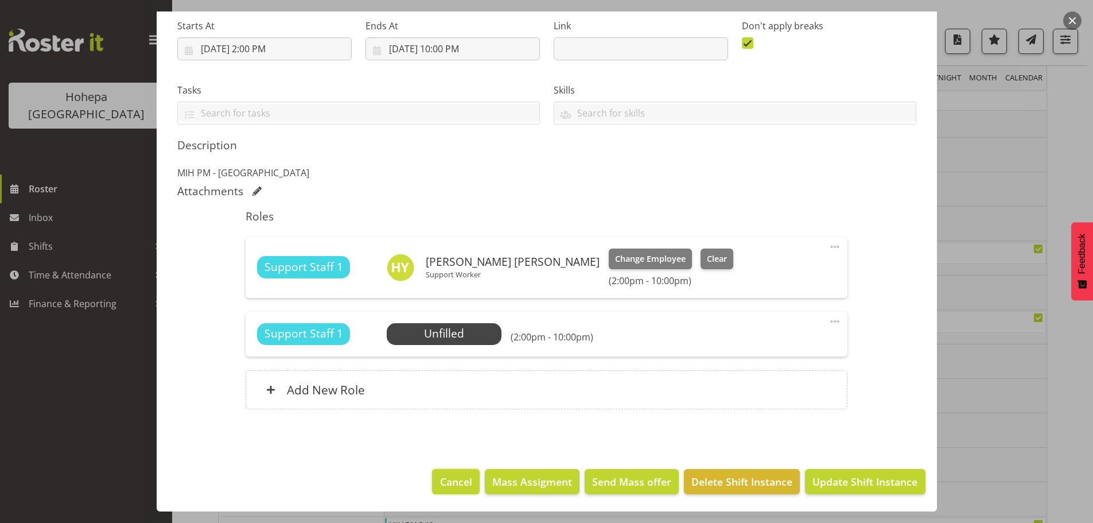
click at [457, 475] on span "Cancel" at bounding box center [456, 481] width 32 height 15
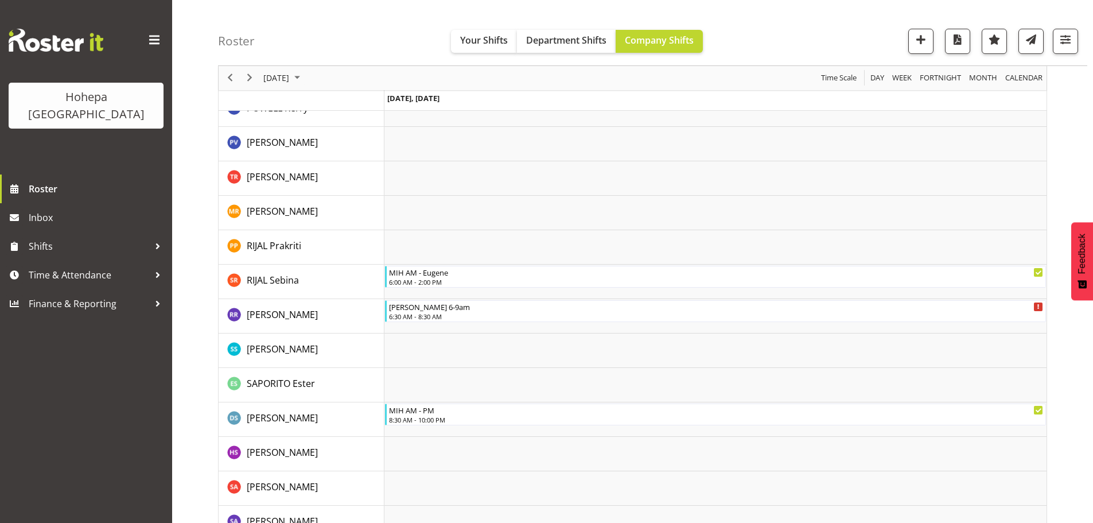
scroll to position [1828, 0]
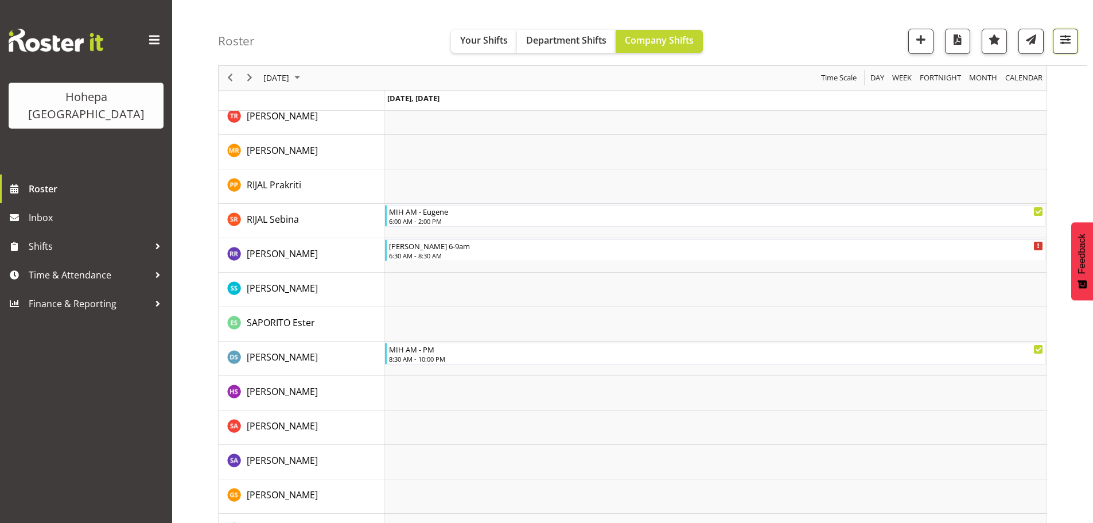
click at [1062, 42] on span "button" at bounding box center [1065, 39] width 15 height 15
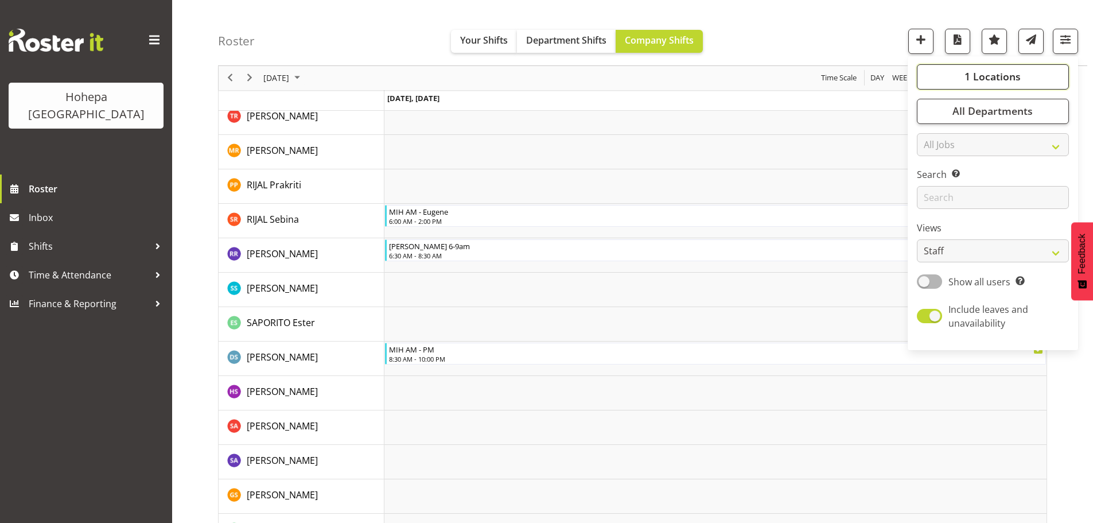
click at [963, 80] on button "1 Locations" at bounding box center [993, 76] width 152 height 25
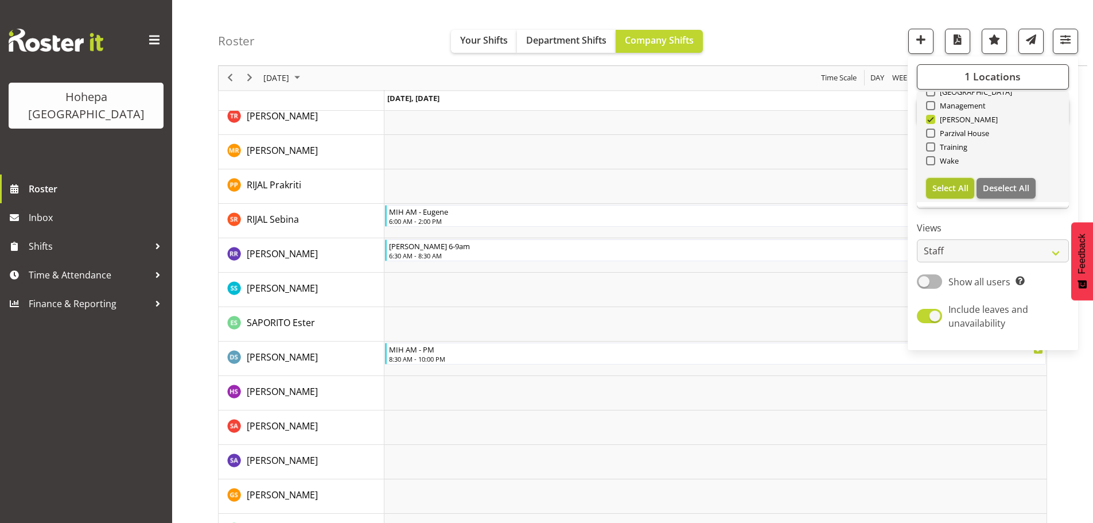
click at [951, 187] on span "Select All" at bounding box center [950, 187] width 36 height 11
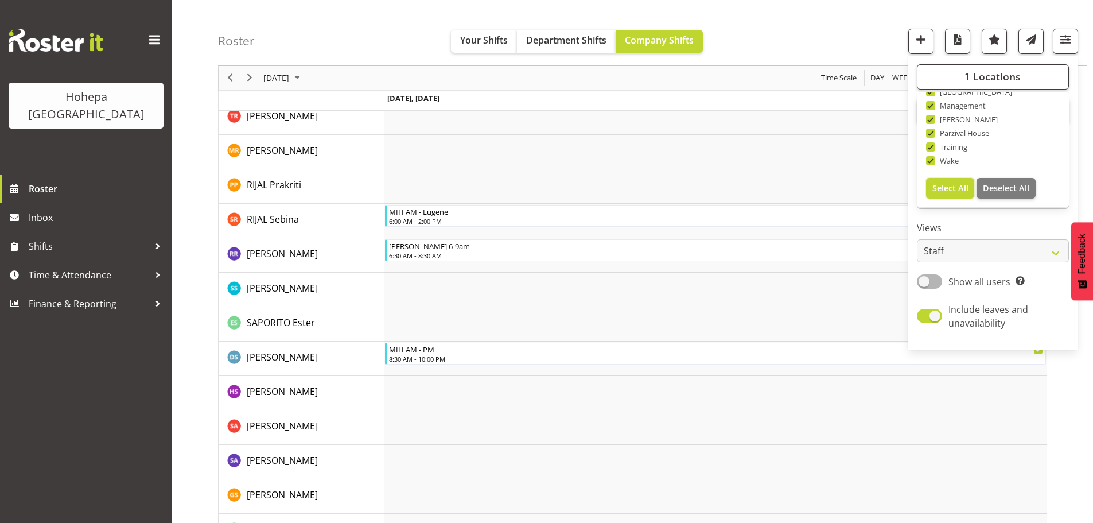
checkbox input "true"
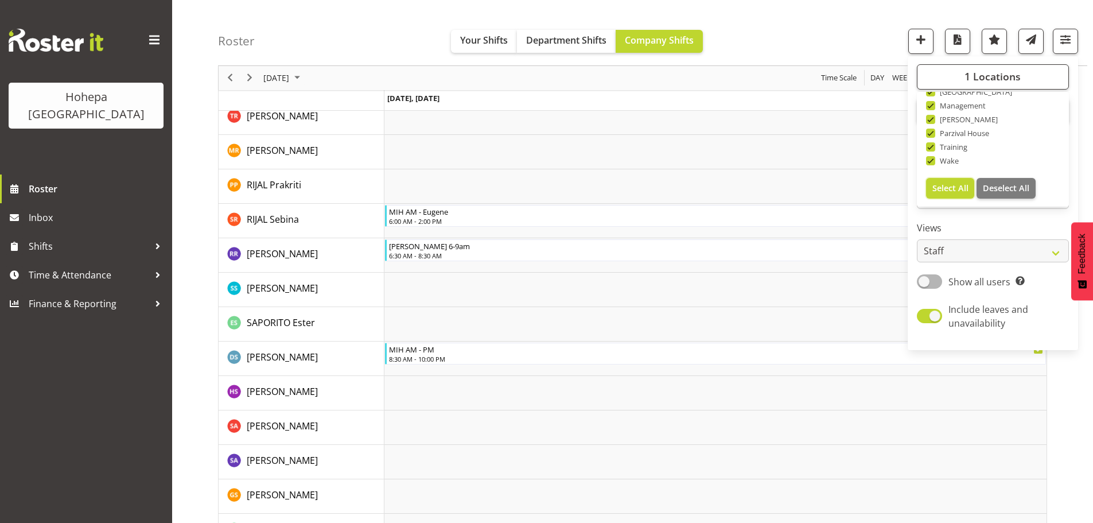
checkbox input "true"
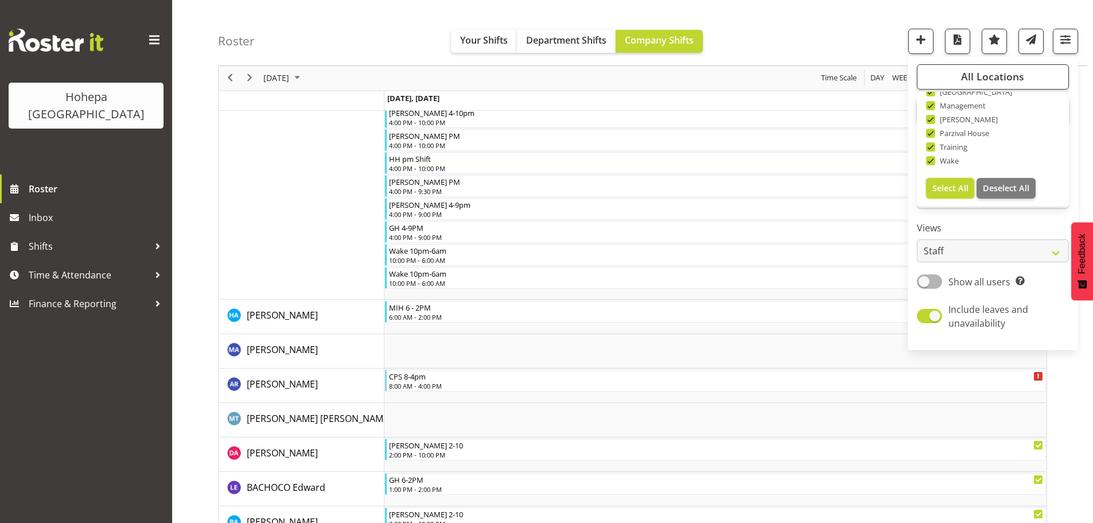
scroll to position [940, 0]
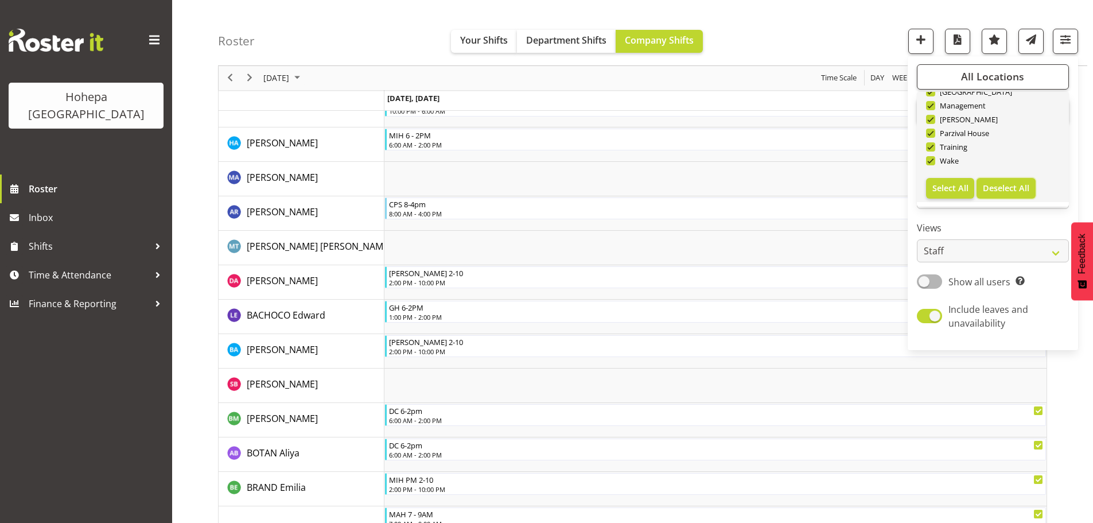
click at [992, 190] on span "Deselect All" at bounding box center [1006, 187] width 46 height 11
checkbox input "false"
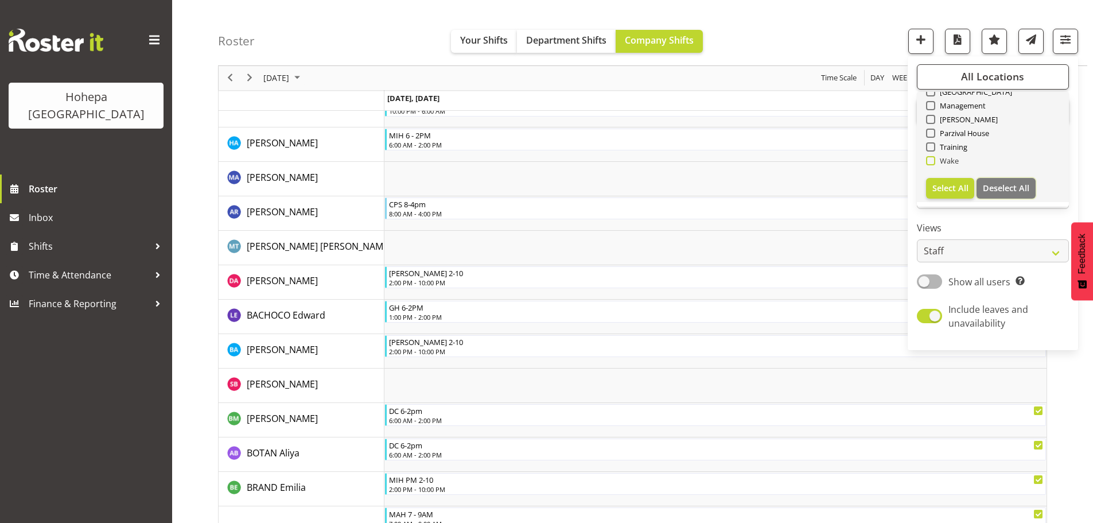
checkbox input "false"
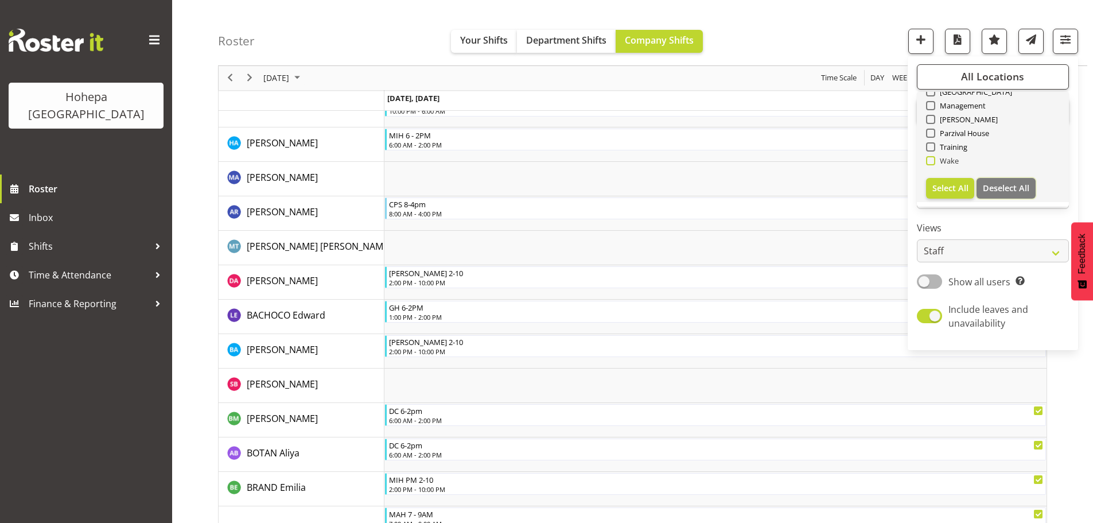
checkbox input "false"
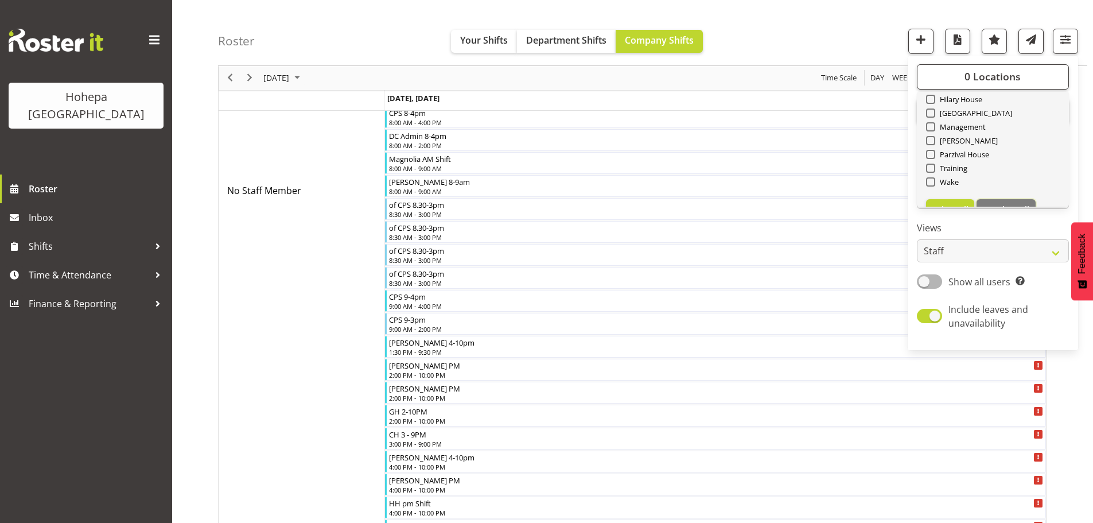
scroll to position [110, 0]
click at [930, 135] on span at bounding box center [930, 133] width 9 height 9
click at [930, 135] on input "Parzival House" at bounding box center [929, 133] width 7 height 7
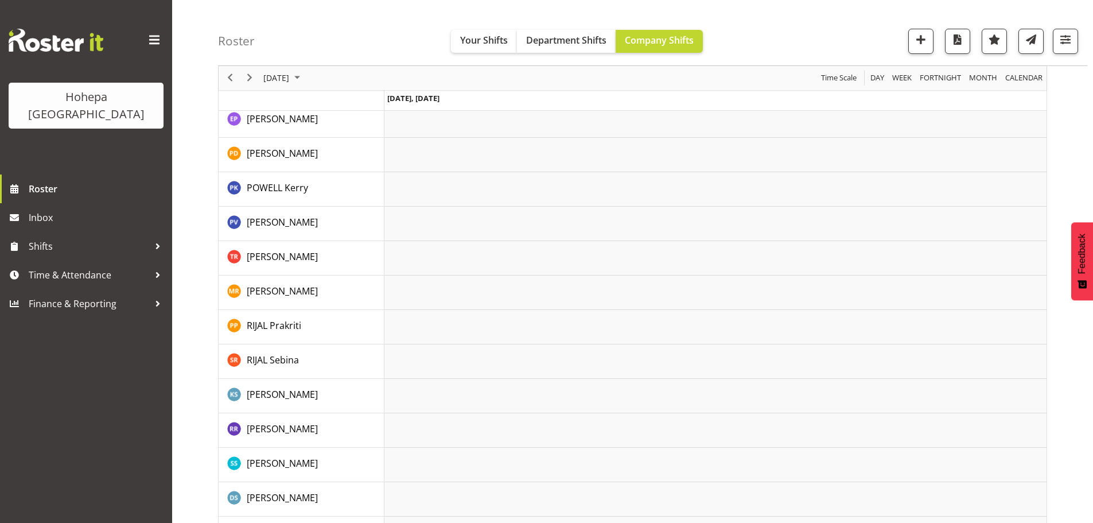
scroll to position [1920, 0]
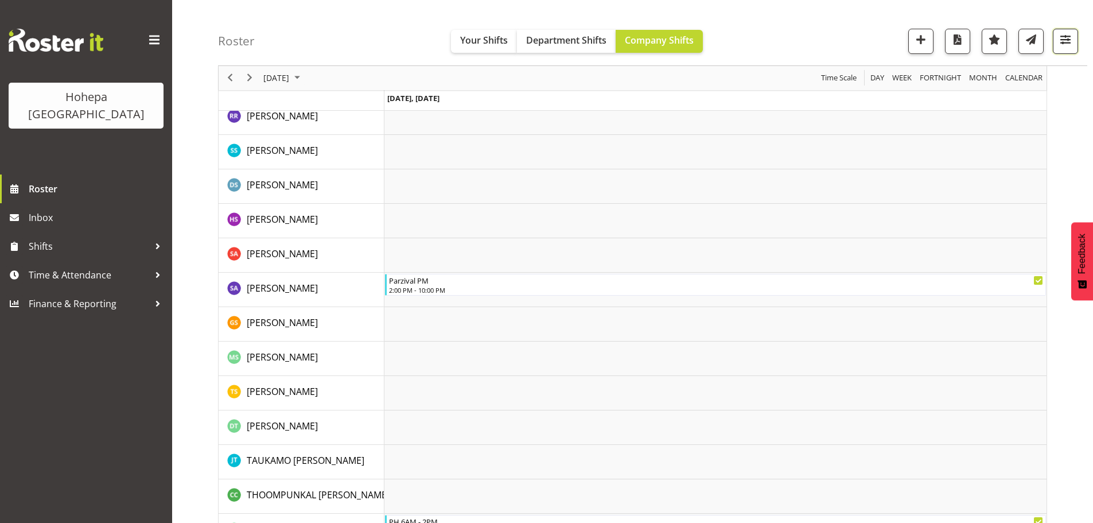
click at [1059, 41] on span "button" at bounding box center [1065, 39] width 15 height 15
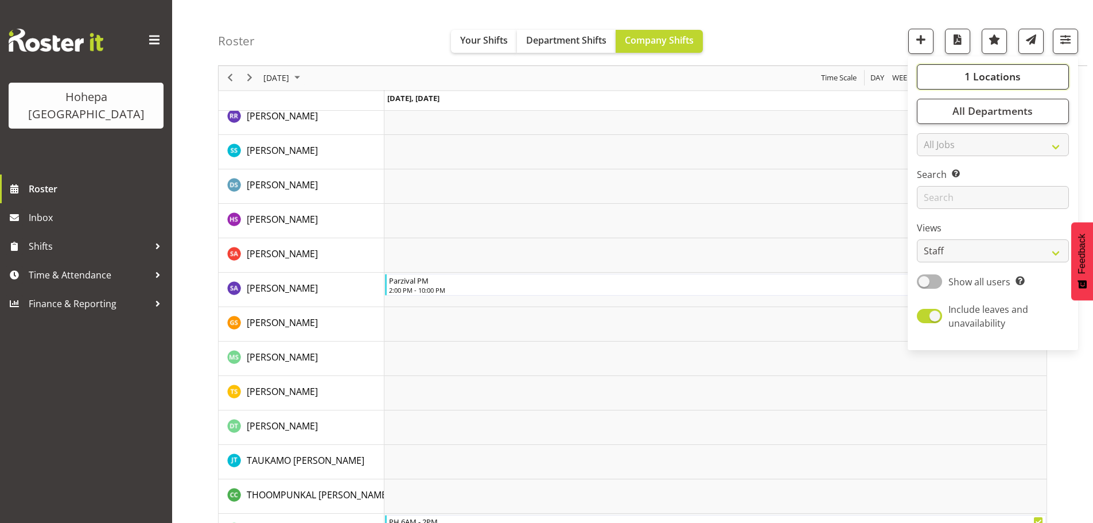
click at [1006, 76] on span "1 Locations" at bounding box center [993, 77] width 56 height 14
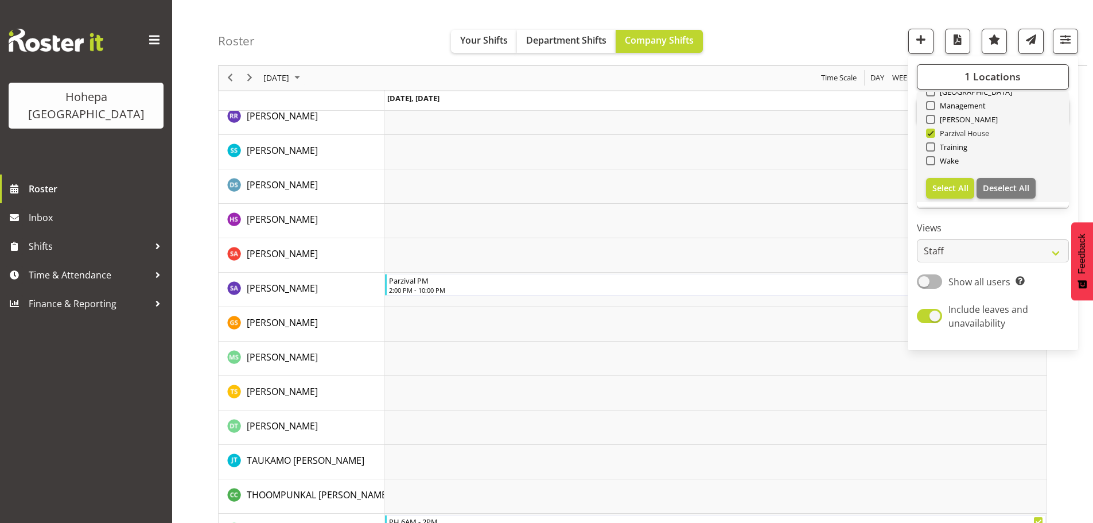
click at [936, 133] on span "Parzival House" at bounding box center [962, 133] width 55 height 9
click at [934, 133] on input "Parzival House" at bounding box center [929, 133] width 7 height 7
checkbox input "false"
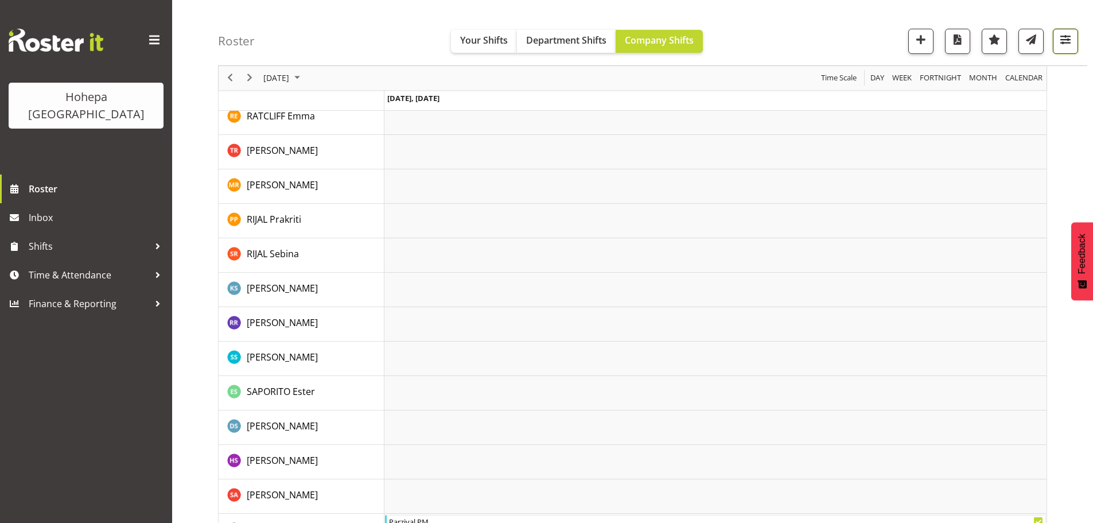
click at [1066, 38] on span "button" at bounding box center [1065, 39] width 15 height 15
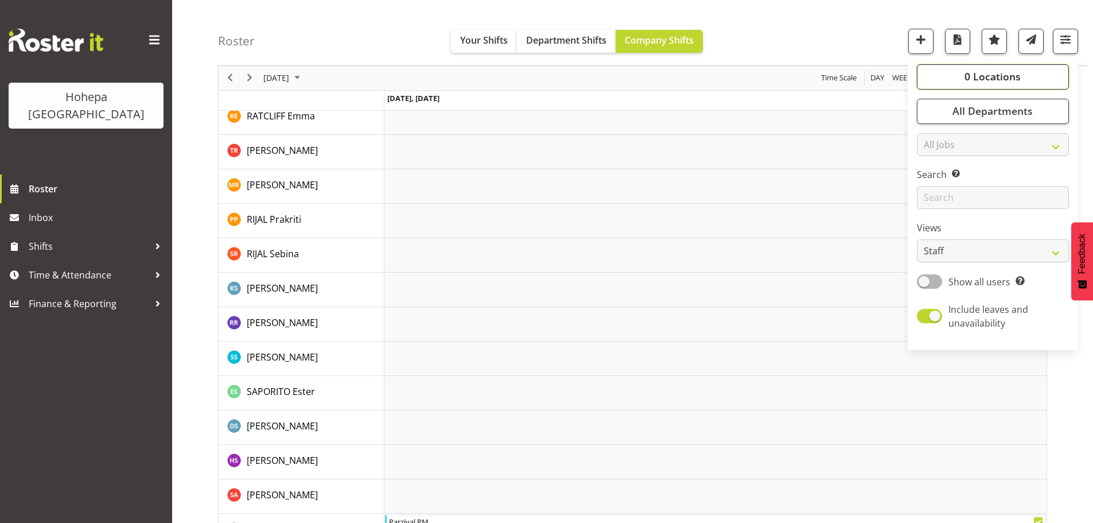
click at [1011, 73] on span "0 Locations" at bounding box center [993, 77] width 56 height 14
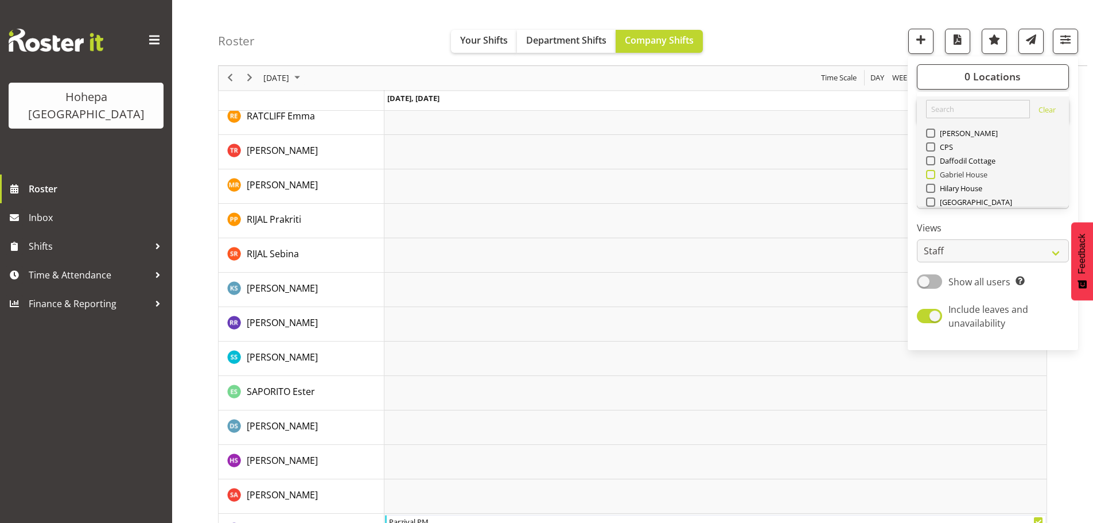
click at [929, 173] on span at bounding box center [930, 174] width 9 height 9
click at [929, 173] on input "Gabriel House" at bounding box center [929, 174] width 7 height 7
checkbox input "true"
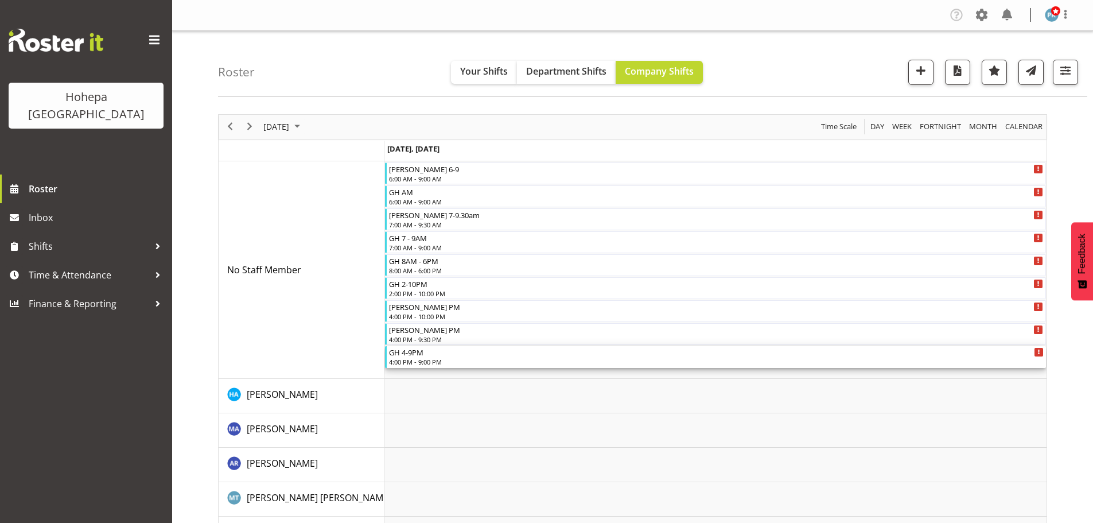
click at [414, 357] on div "GH 4-9PM" at bounding box center [716, 351] width 655 height 11
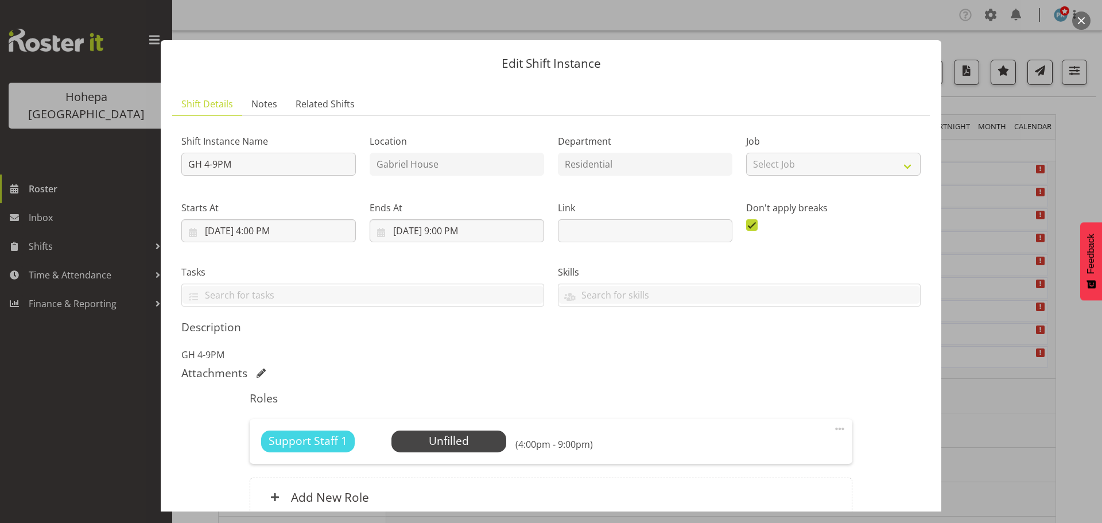
click at [835, 426] on span at bounding box center [840, 429] width 14 height 14
click at [755, 454] on link "Edit" at bounding box center [791, 454] width 110 height 21
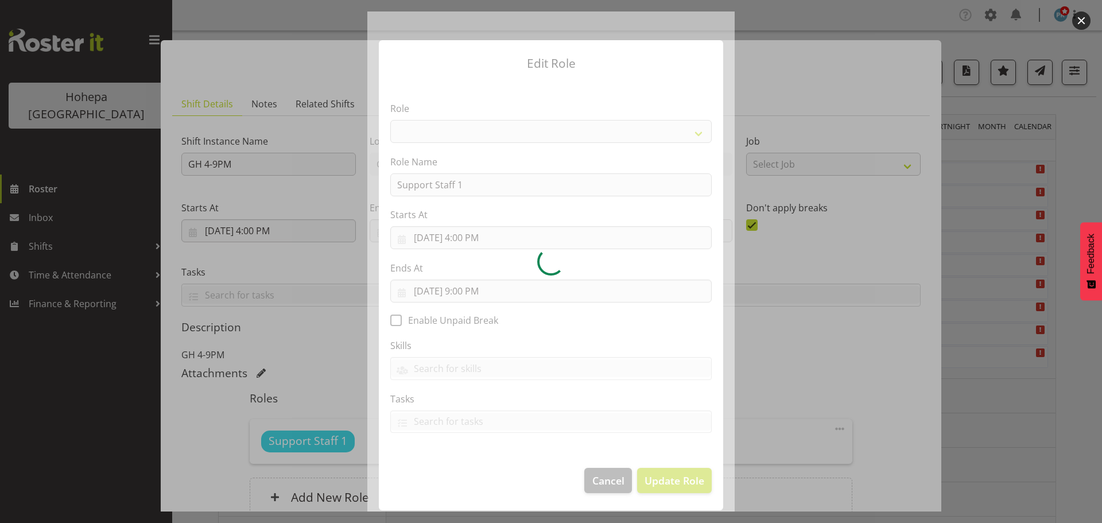
select select "1091"
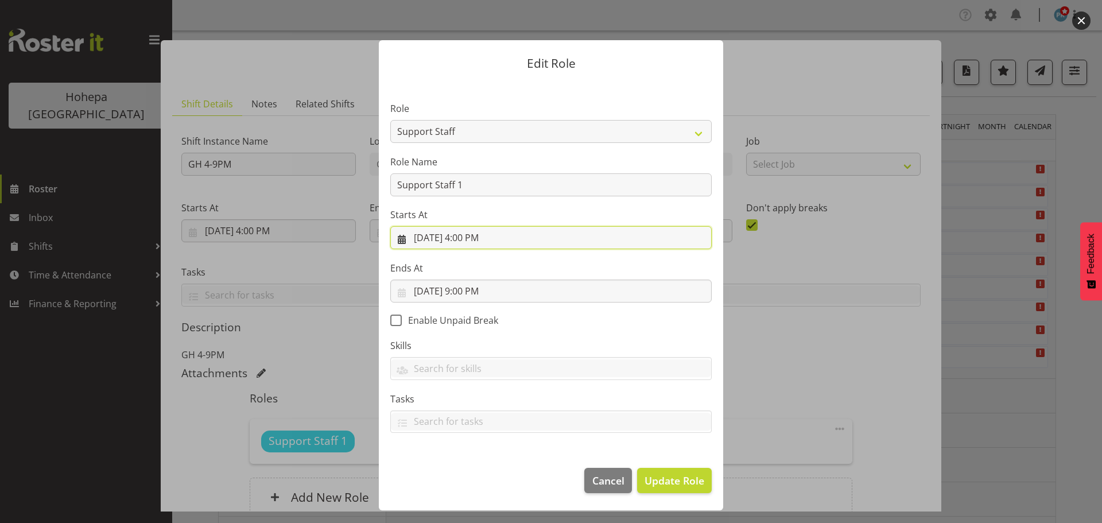
click at [472, 242] on input "[DATE] 4:00 PM" at bounding box center [550, 237] width 321 height 23
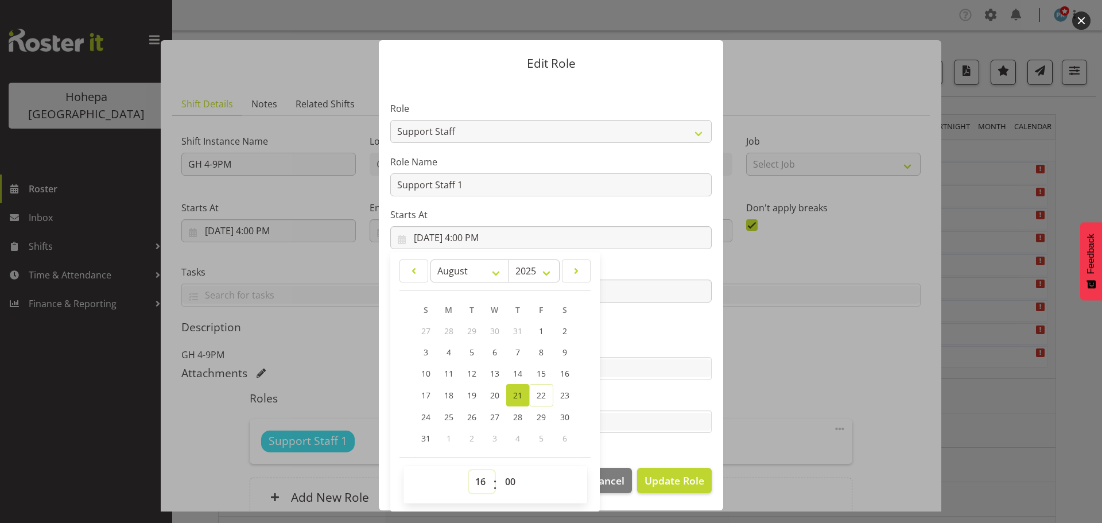
click at [479, 484] on select "00 01 02 03 04 05 06 07 08 09 10 11 12 13 14 15 16 17 18 19 20 21 22 23" at bounding box center [482, 481] width 26 height 23
select select "20"
click at [469, 470] on select "00 01 02 03 04 05 06 07 08 09 10 11 12 13 14 15 16 17 18 19 20 21 22 23" at bounding box center [482, 481] width 26 height 23
type input "[DATE] 8:00 PM"
click at [510, 477] on select "00 01 02 03 04 05 06 07 08 09 10 11 12 13 14 15 16 17 18 19 20 21 22 23 24 25 2…" at bounding box center [512, 481] width 26 height 23
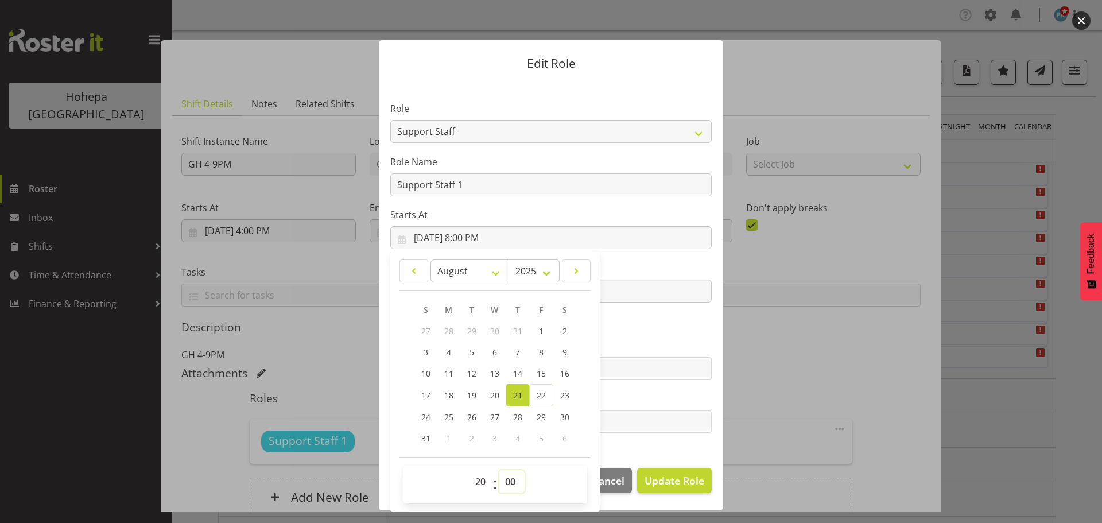
select select "30"
click at [499, 470] on select "00 01 02 03 04 05 06 07 08 09 10 11 12 13 14 15 16 17 18 19 20 21 22 23 24 25 2…" at bounding box center [512, 481] width 26 height 23
type input "[DATE] 8:30 PM"
click at [639, 452] on section "Role CP House Leader Support Staff Wake Role Name Support Staff 1 Starts At [DA…" at bounding box center [551, 268] width 344 height 375
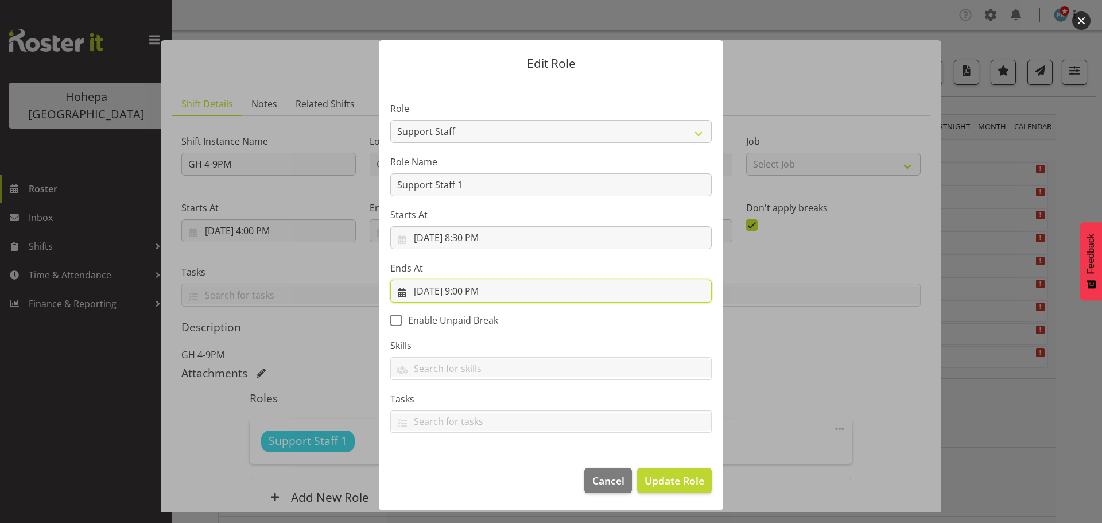
click at [471, 293] on input "[DATE] 9:00 PM" at bounding box center [550, 290] width 321 height 23
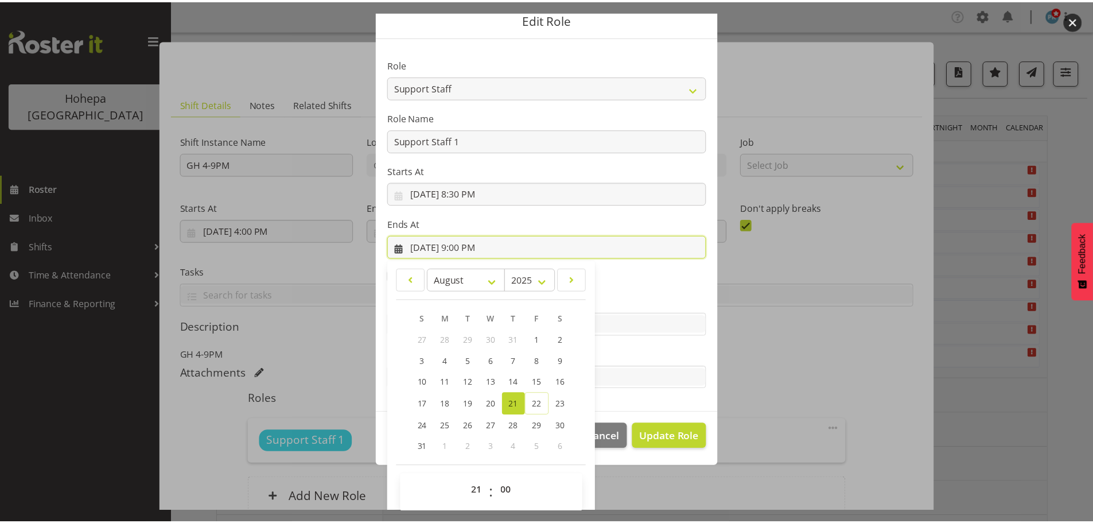
scroll to position [53, 0]
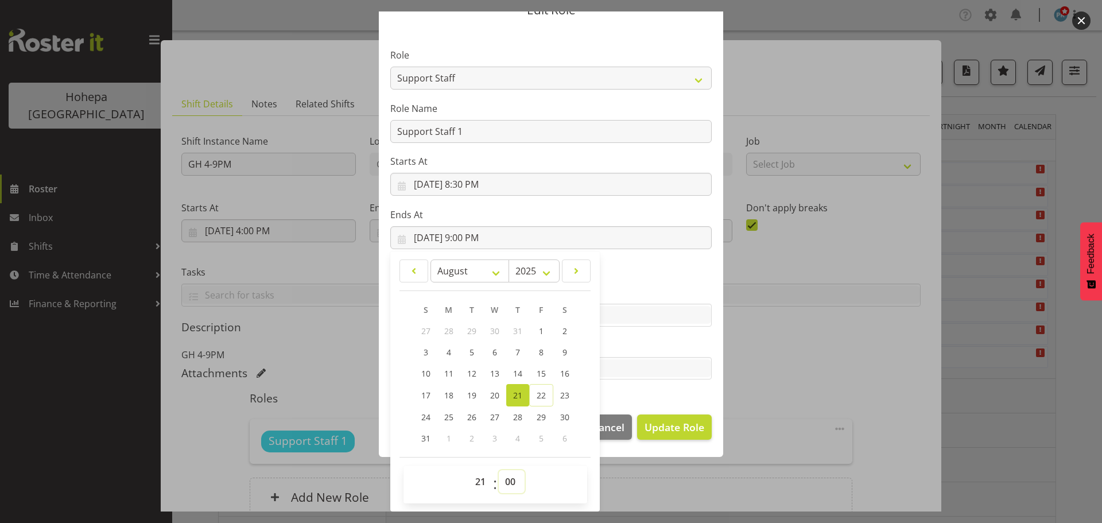
click at [504, 483] on select "00 01 02 03 04 05 06 07 08 09 10 11 12 13 14 15 16 17 18 19 20 21 22 23 24 25 2…" at bounding box center [512, 481] width 26 height 23
select select "30"
click at [499, 470] on select "00 01 02 03 04 05 06 07 08 09 10 11 12 13 14 15 16 17 18 19 20 21 22 23 24 25 2…" at bounding box center [512, 481] width 26 height 23
type input "[DATE] 9:30 PM"
click at [656, 432] on span "Update Role" at bounding box center [674, 426] width 60 height 15
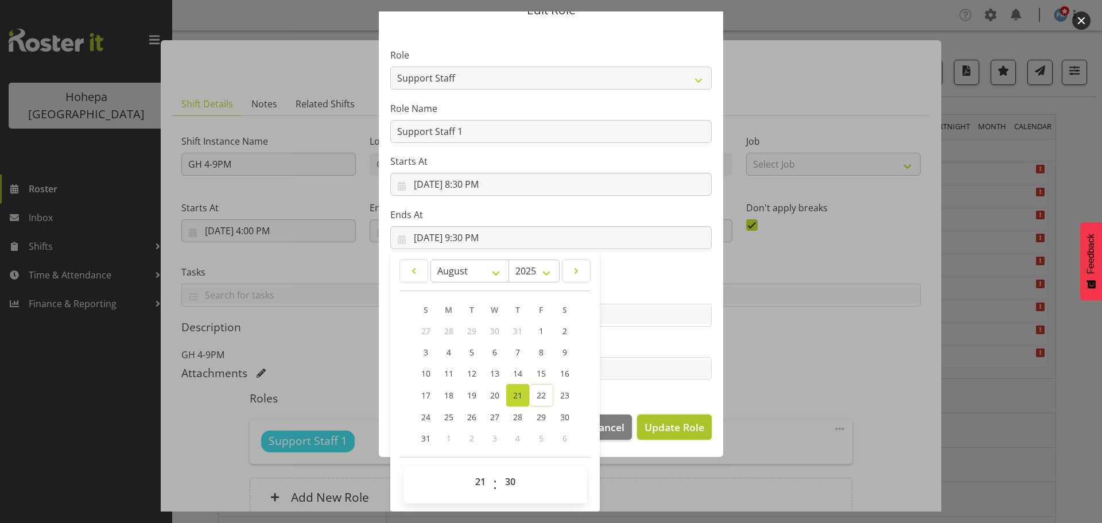
select select
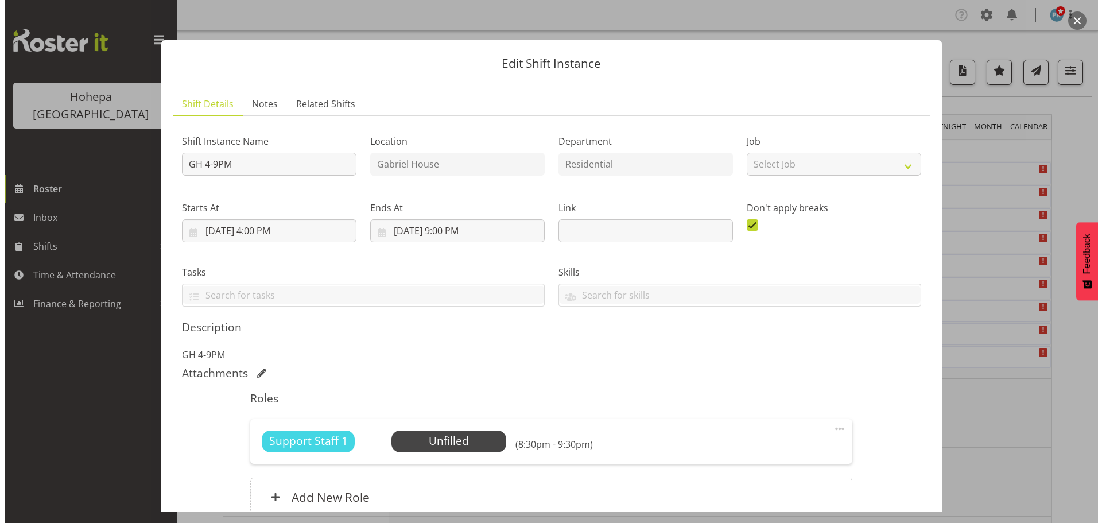
scroll to position [52, 0]
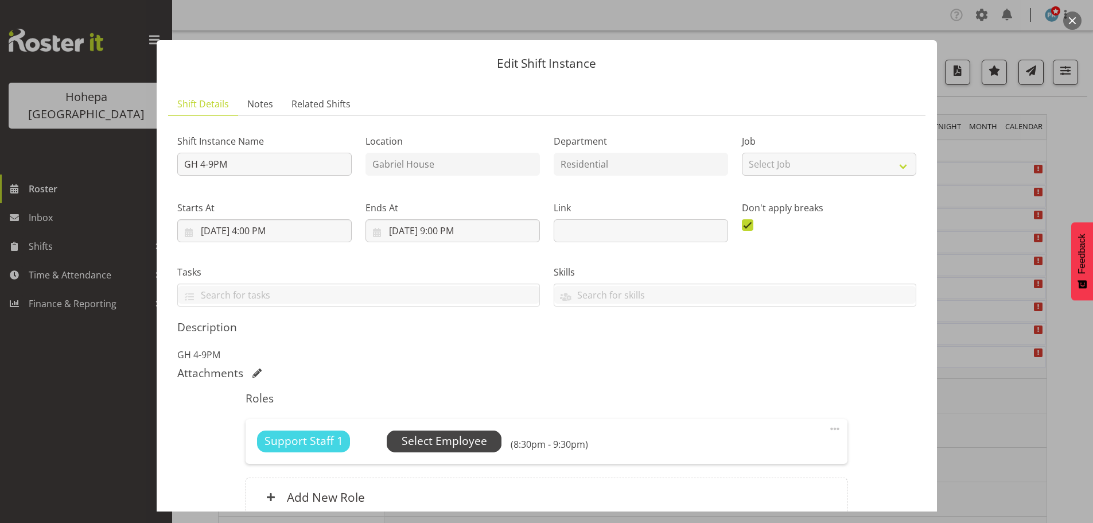
click at [440, 441] on span "Select Employee" at bounding box center [444, 441] width 85 height 17
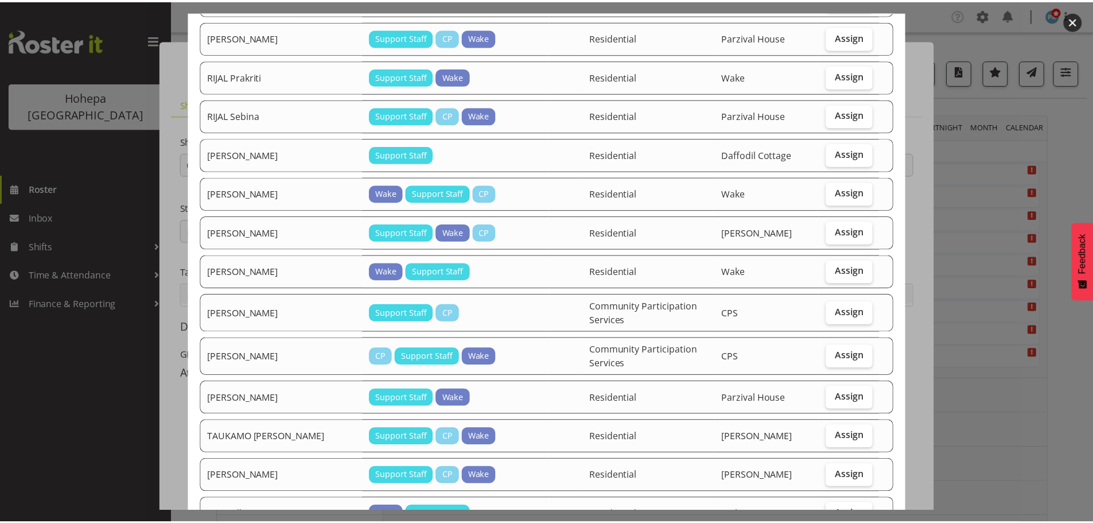
scroll to position [1859, 0]
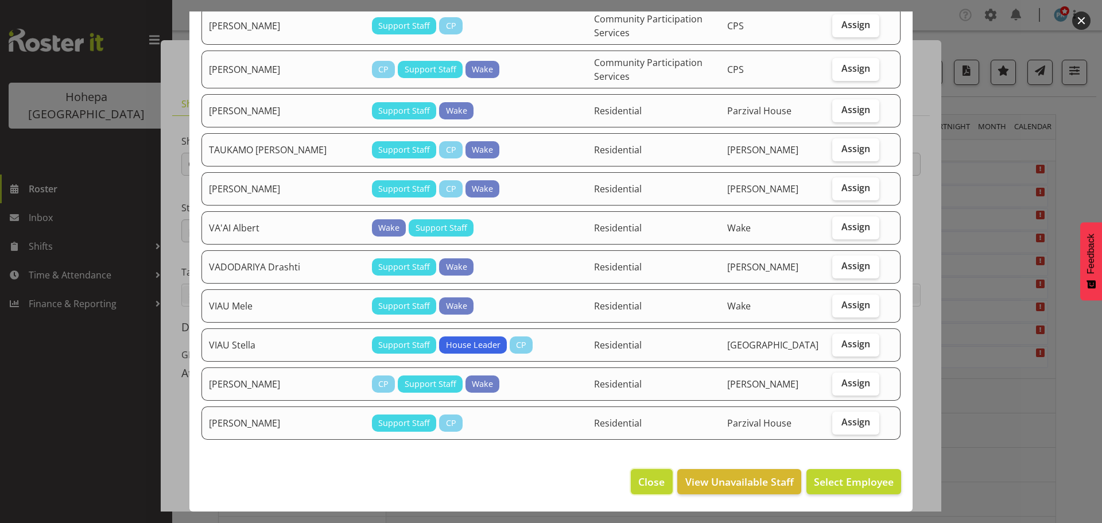
click at [643, 477] on span "Close" at bounding box center [651, 481] width 26 height 15
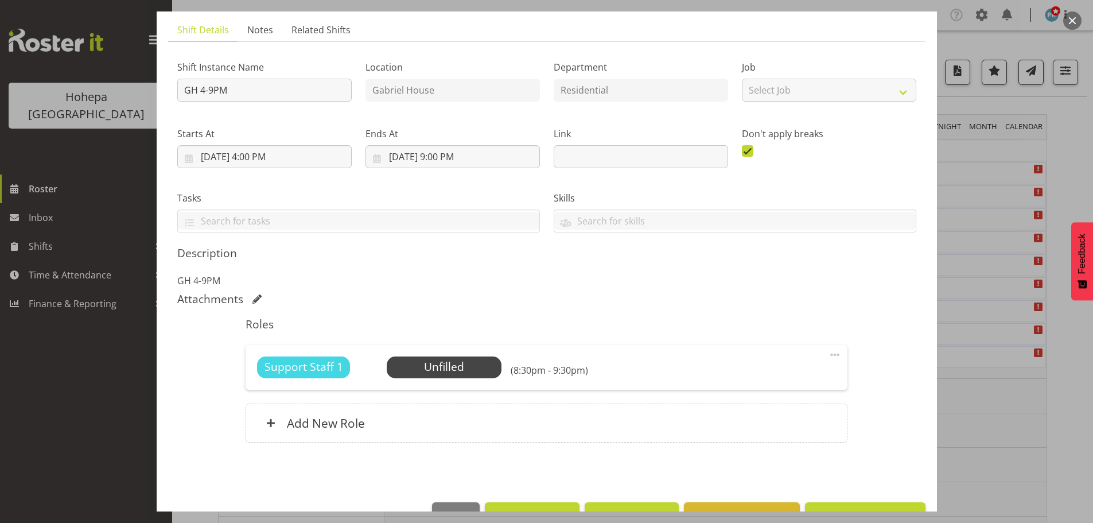
scroll to position [107, 0]
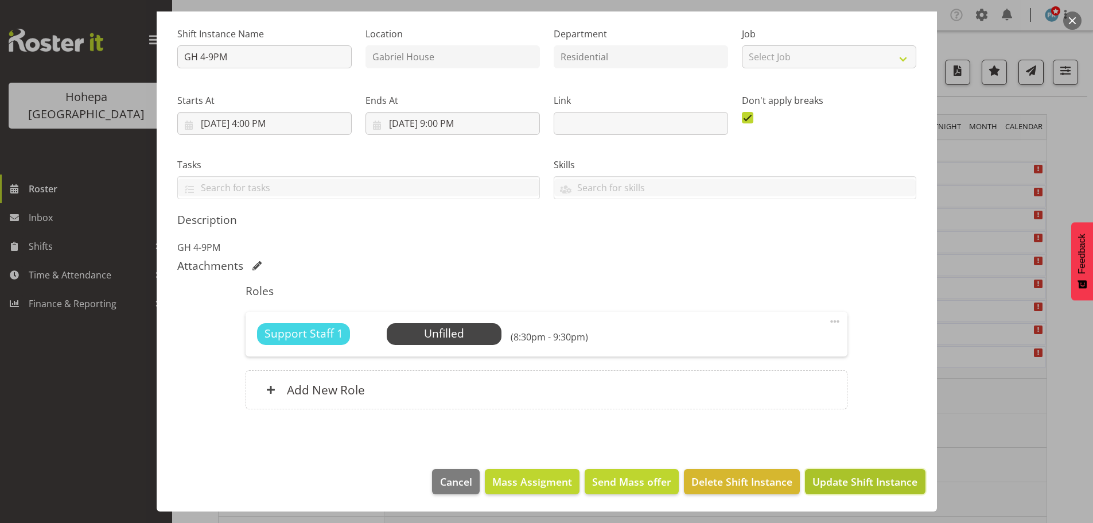
click at [826, 479] on span "Update Shift Instance" at bounding box center [865, 481] width 105 height 15
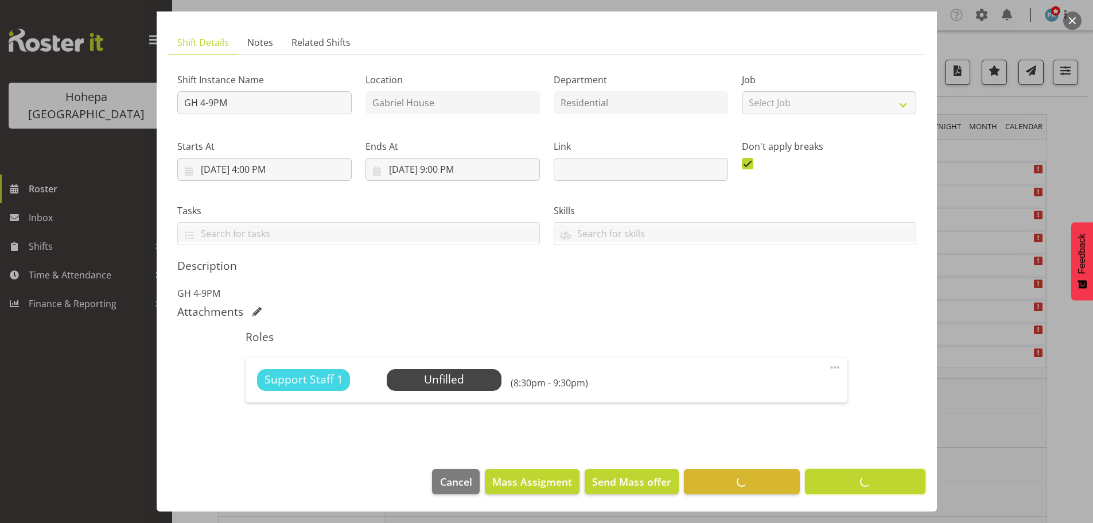
scroll to position [61, 0]
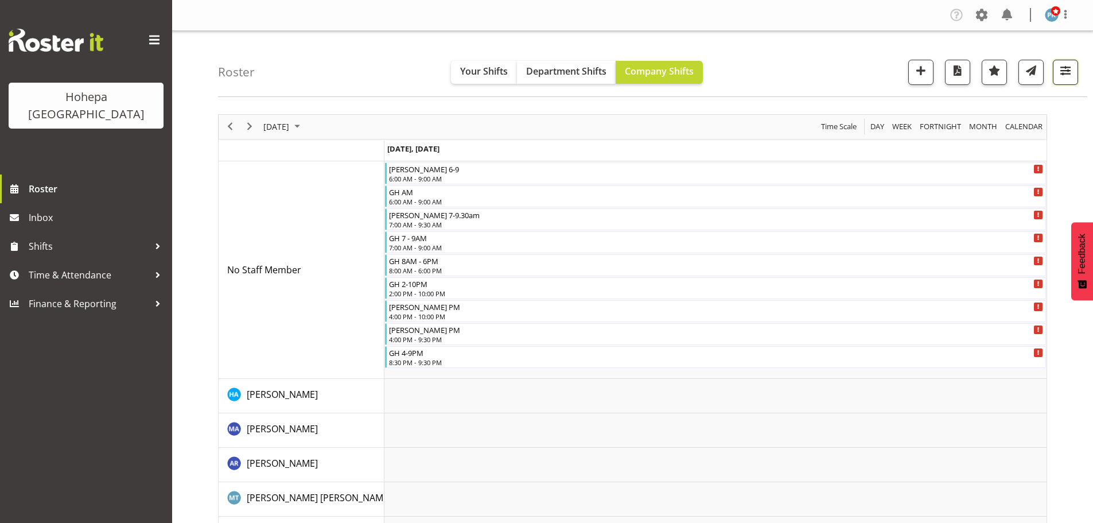
click at [1067, 70] on span "button" at bounding box center [1065, 70] width 15 height 15
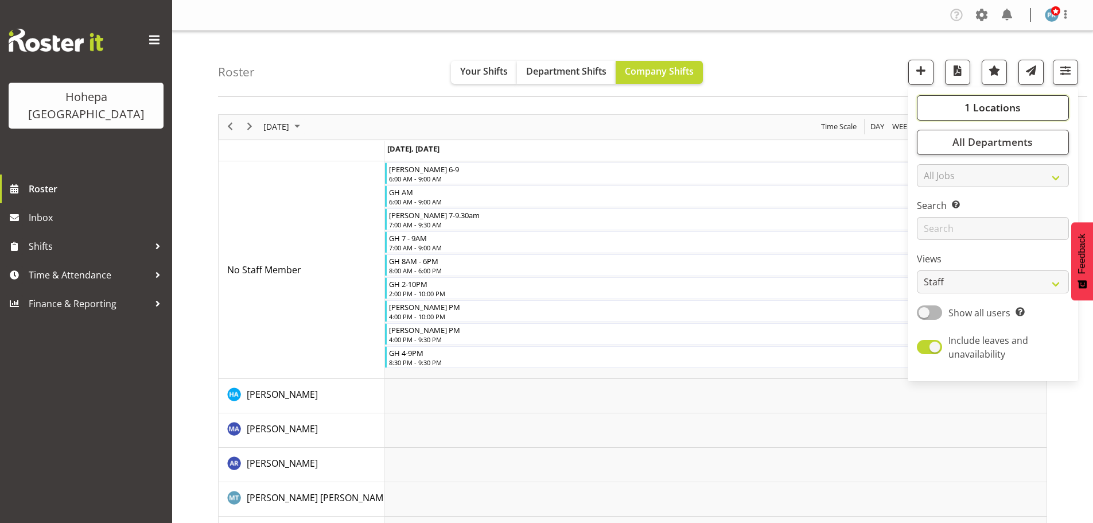
click at [962, 112] on button "1 Locations" at bounding box center [993, 107] width 152 height 25
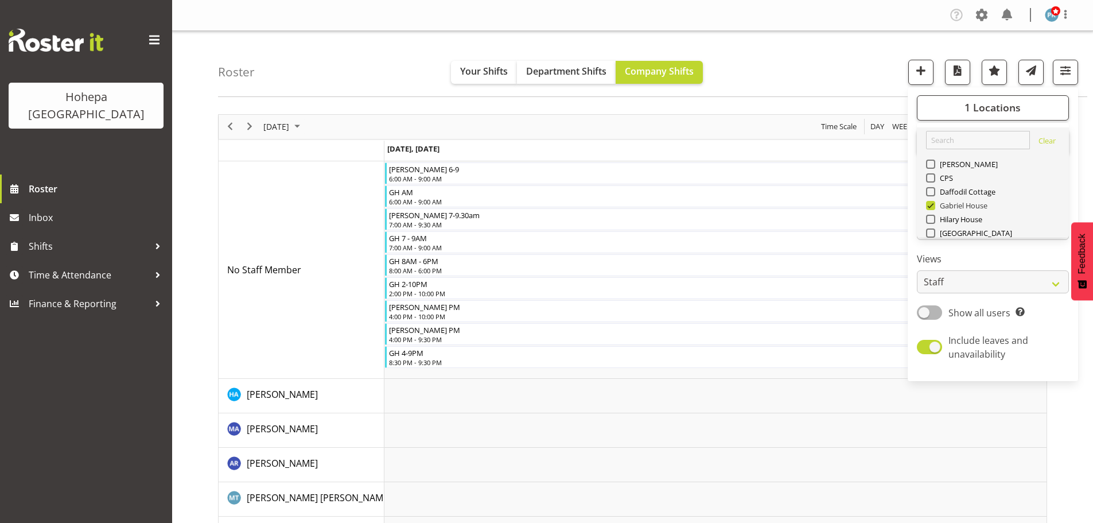
click at [930, 205] on span at bounding box center [930, 205] width 9 height 9
click at [930, 205] on input "Gabriel House" at bounding box center [929, 204] width 7 height 7
checkbox input "false"
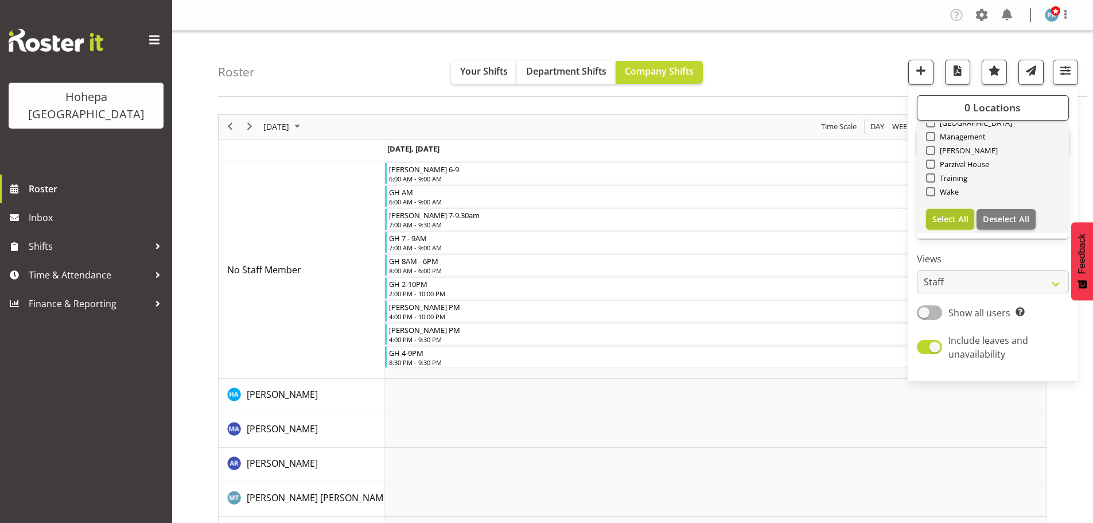
click at [961, 222] on span "Select All" at bounding box center [950, 218] width 36 height 11
checkbox input "true"
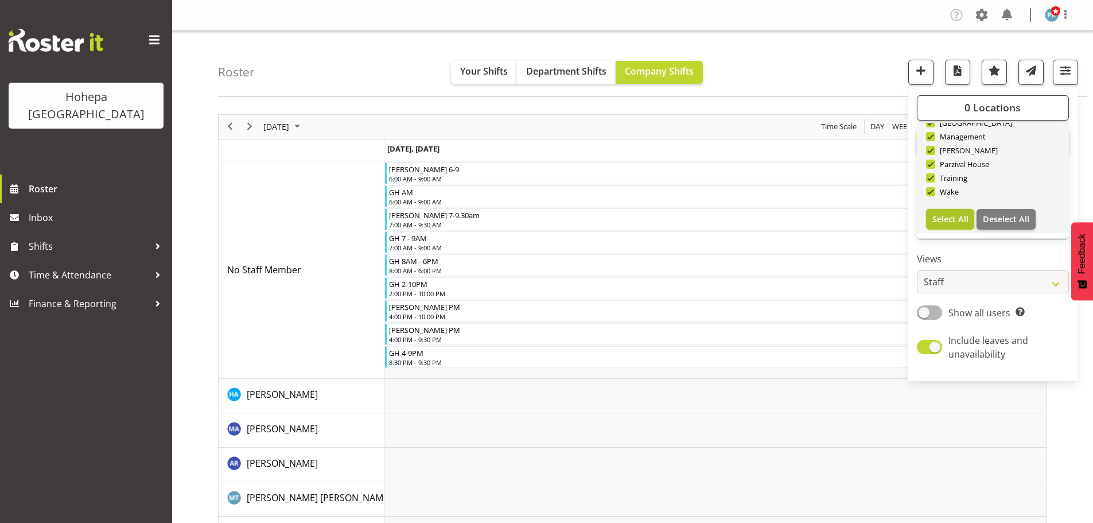
checkbox input "true"
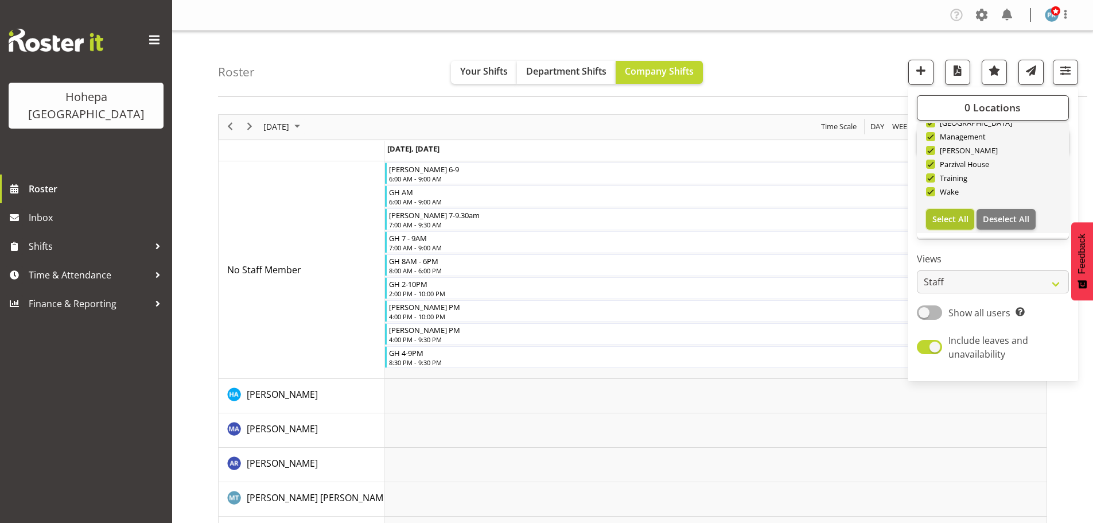
checkbox input "true"
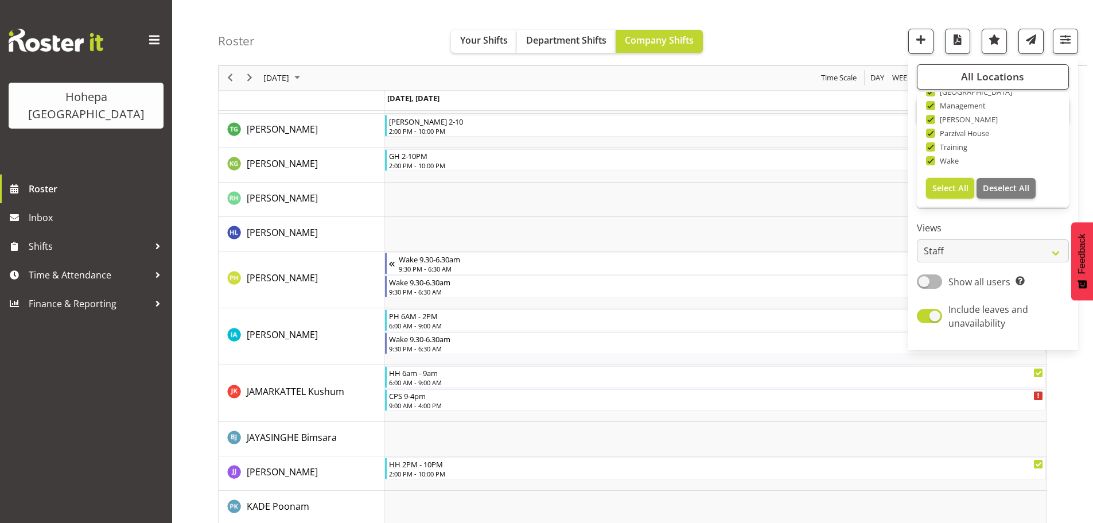
scroll to position [1377, 0]
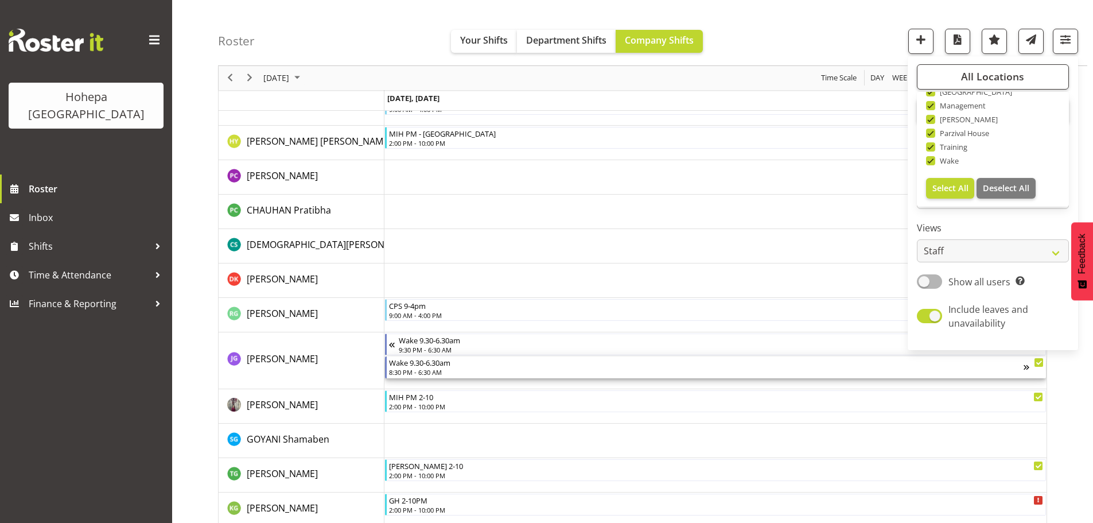
click at [405, 372] on div "8:30 PM - 6:30 AM" at bounding box center [706, 371] width 635 height 9
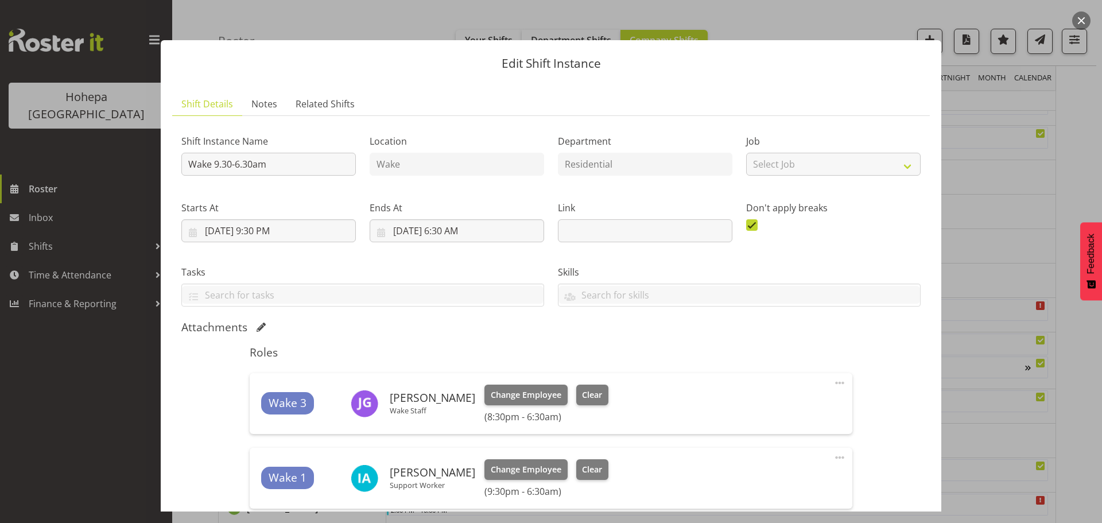
click at [833, 385] on span at bounding box center [840, 383] width 14 height 14
click at [741, 405] on link "Edit" at bounding box center [791, 408] width 110 height 21
select select "7"
select select "2025"
select select "20"
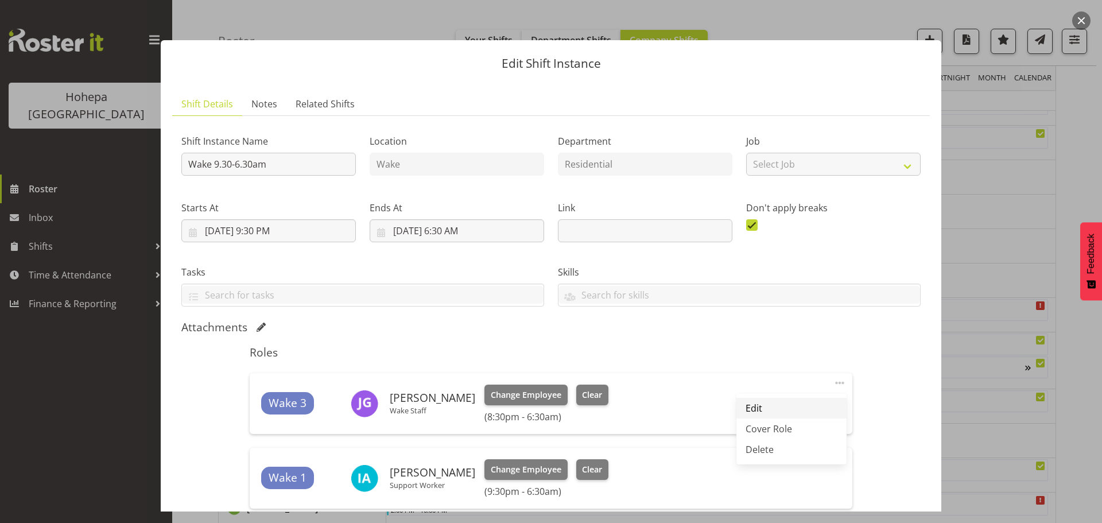
select select "30"
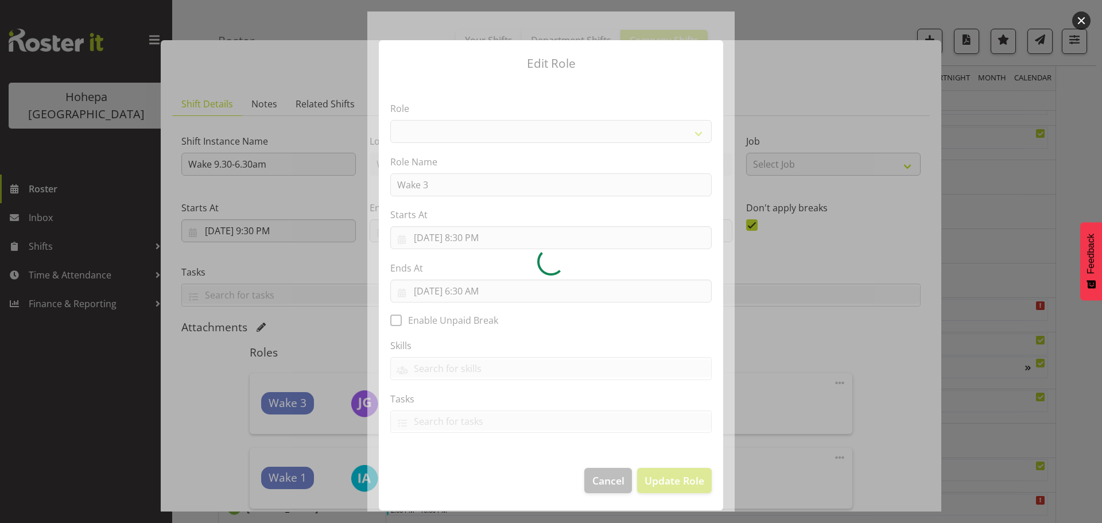
select select "1094"
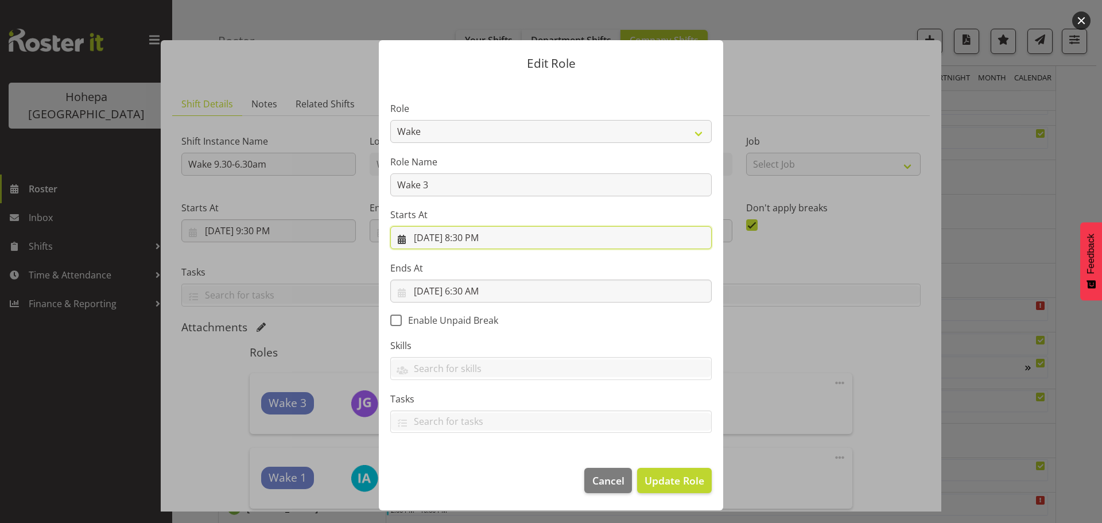
click at [488, 239] on input "[DATE] 8:30 PM" at bounding box center [550, 237] width 321 height 23
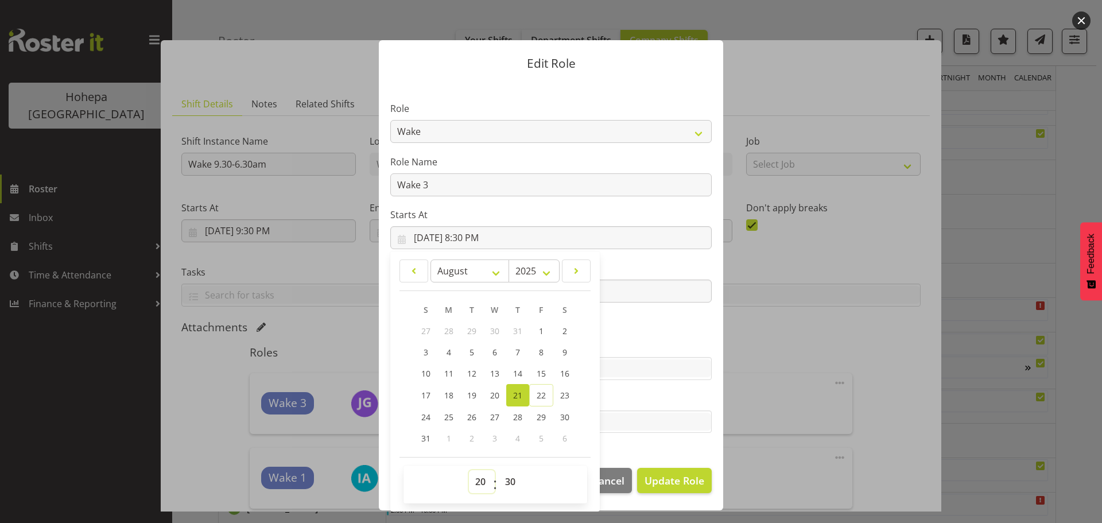
click at [481, 481] on select "00 01 02 03 04 05 06 07 08 09 10 11 12 13 14 15 16 17 18 19 20 21 22 23" at bounding box center [482, 481] width 26 height 23
select select "21"
click at [469, 470] on select "00 01 02 03 04 05 06 07 08 09 10 11 12 13 14 15 16 17 18 19 20 21 22 23" at bounding box center [482, 481] width 26 height 23
type input "[DATE] 9:30 PM"
click at [675, 442] on section "Role CP House Leader Support Staff Wake Role Name Wake 3 Starts At [DATE] 9:30 …" at bounding box center [551, 268] width 344 height 375
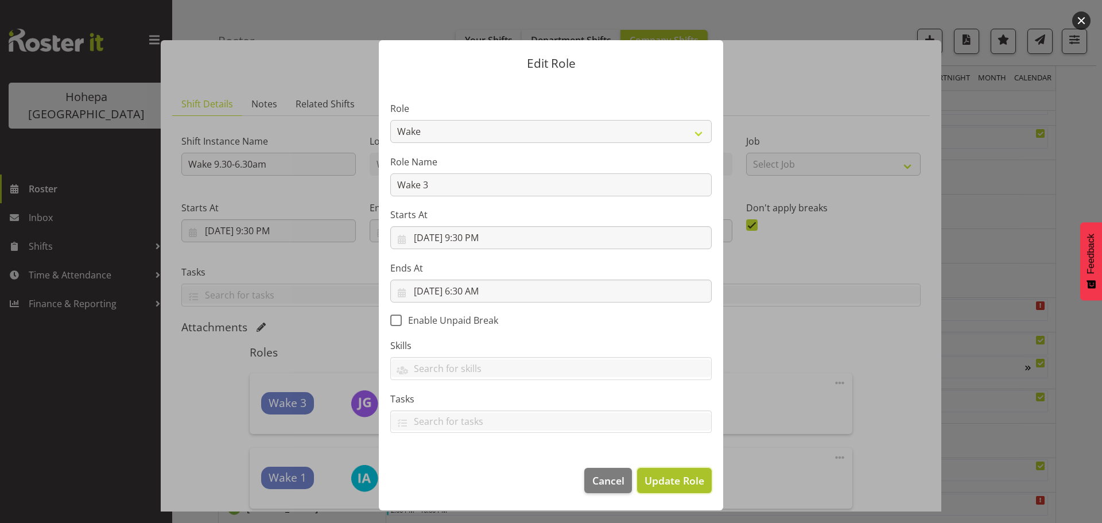
click at [671, 480] on span "Update Role" at bounding box center [674, 480] width 60 height 15
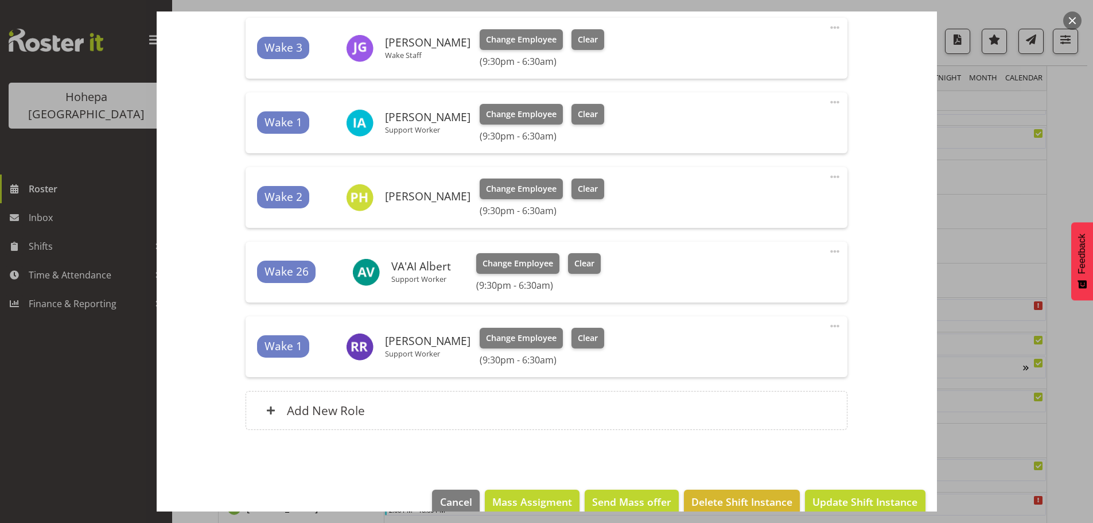
scroll to position [376, 0]
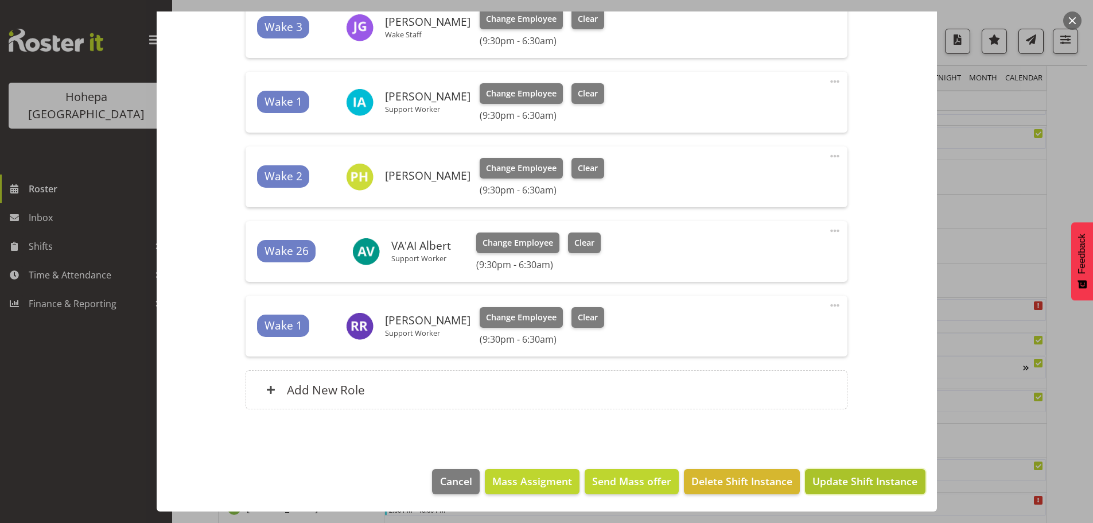
click at [835, 480] on span "Update Shift Instance" at bounding box center [865, 480] width 105 height 15
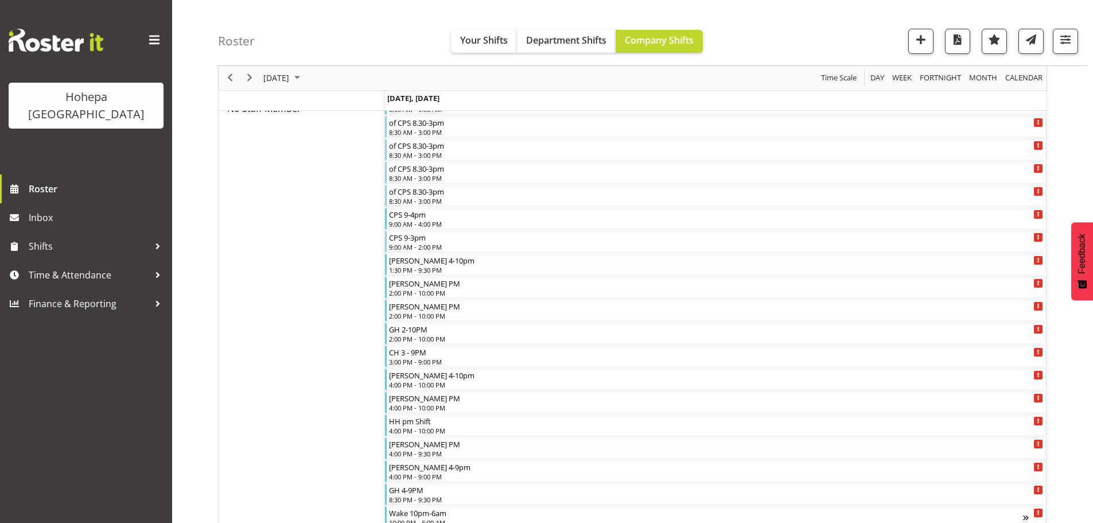
scroll to position [1377, 0]
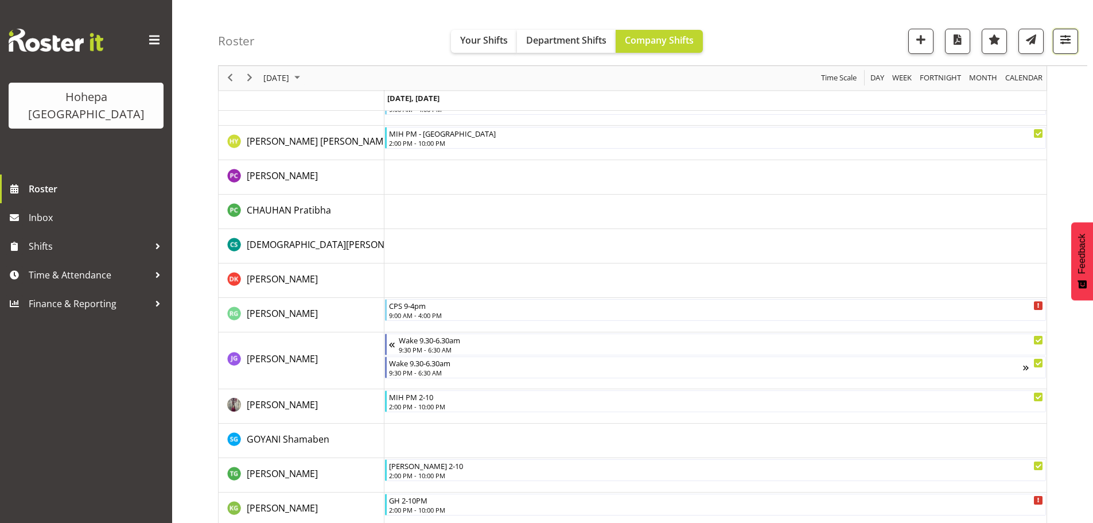
click at [1063, 39] on span "button" at bounding box center [1065, 39] width 15 height 15
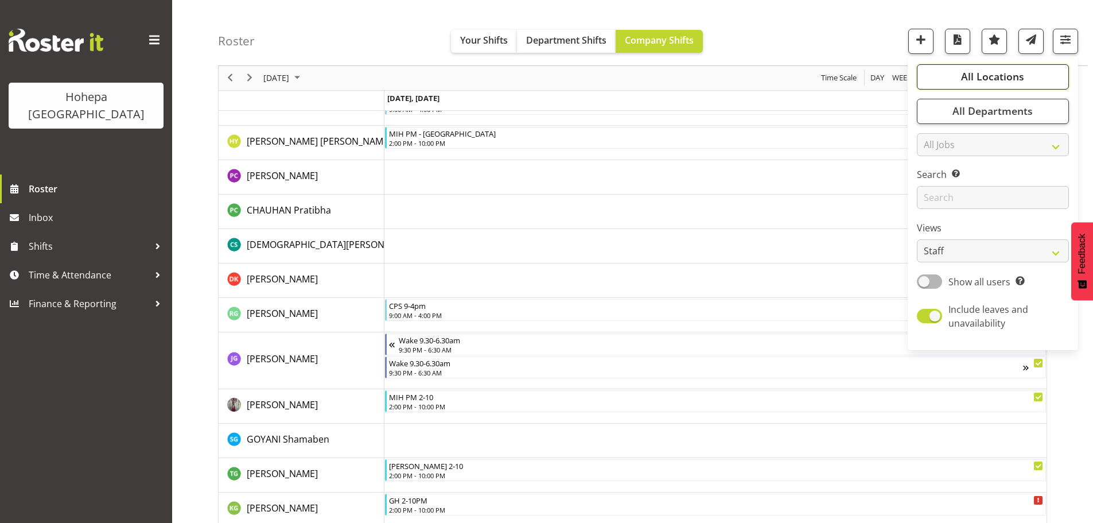
click at [1010, 71] on span "All Locations" at bounding box center [992, 77] width 63 height 14
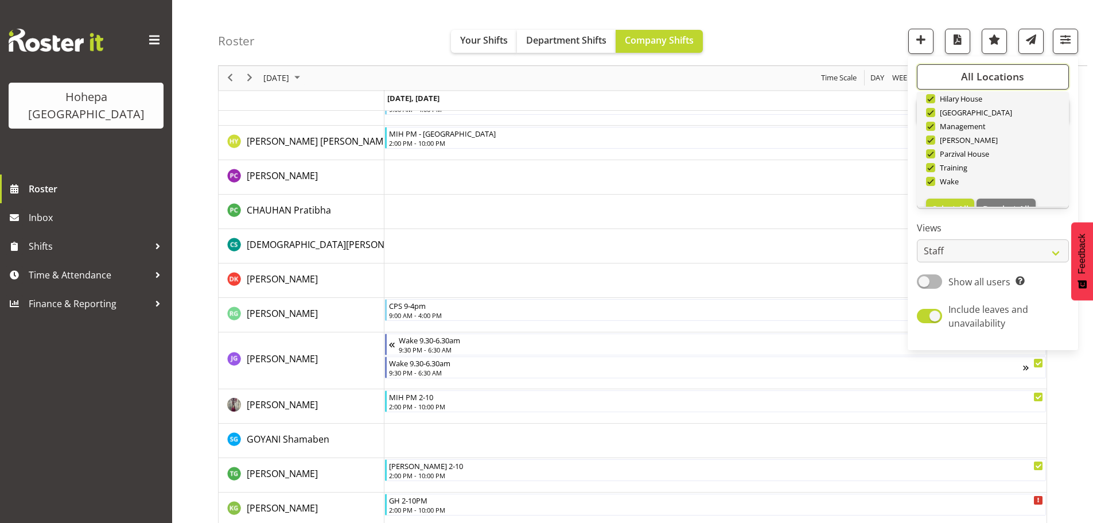
scroll to position [110, 0]
click at [997, 187] on span "Deselect All" at bounding box center [1006, 187] width 46 height 11
checkbox input "false"
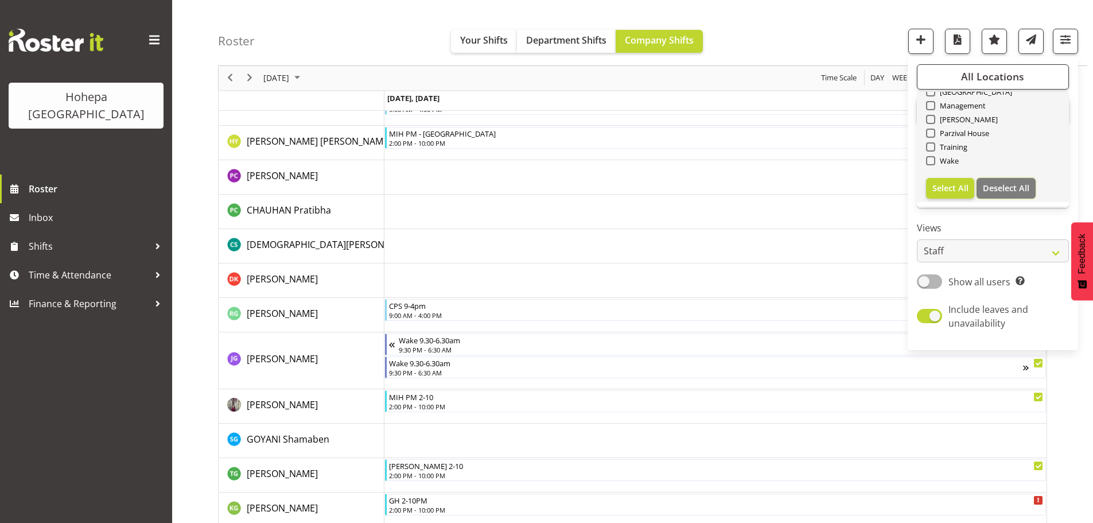
checkbox input "false"
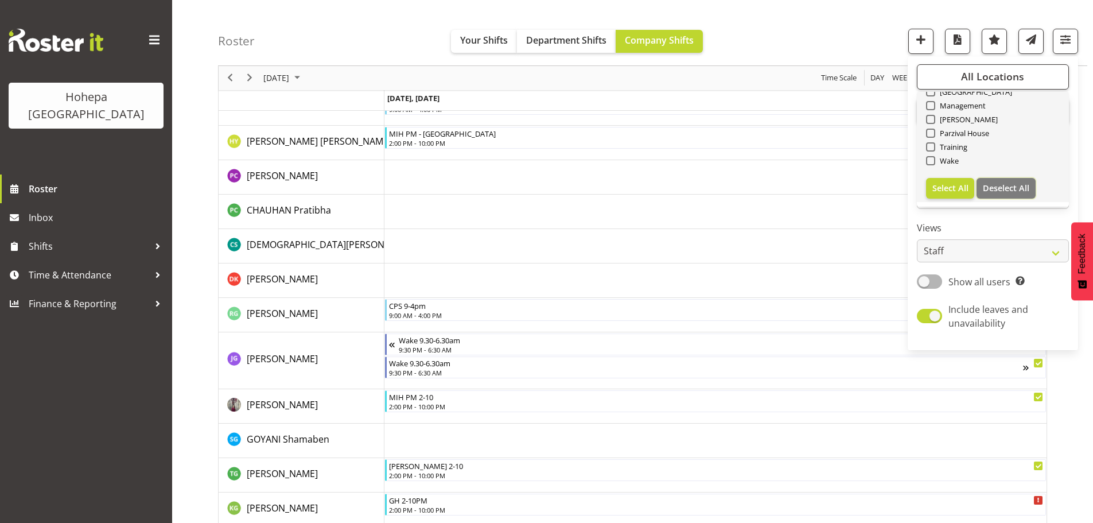
checkbox input "false"
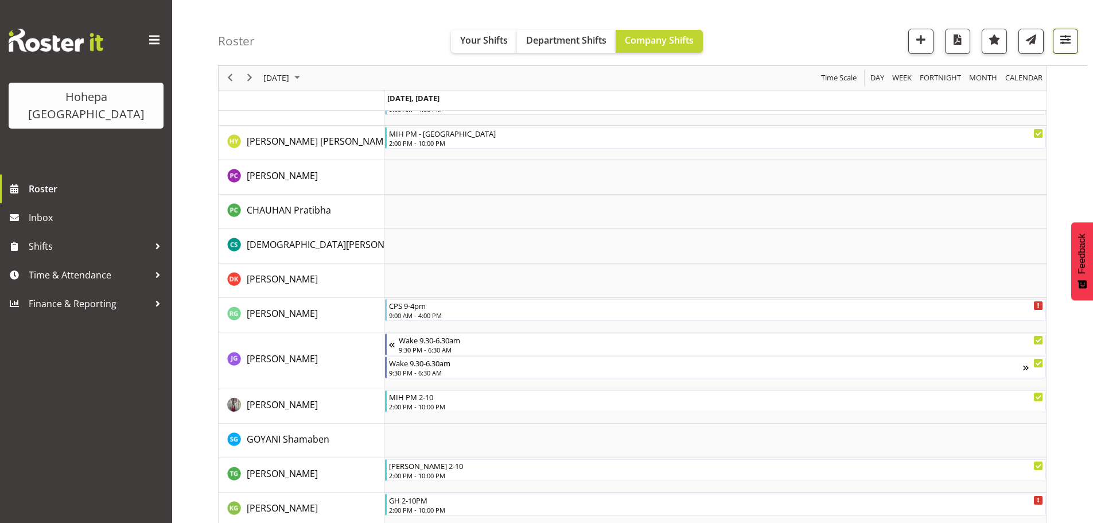
click at [1066, 41] on span "button" at bounding box center [1065, 39] width 15 height 15
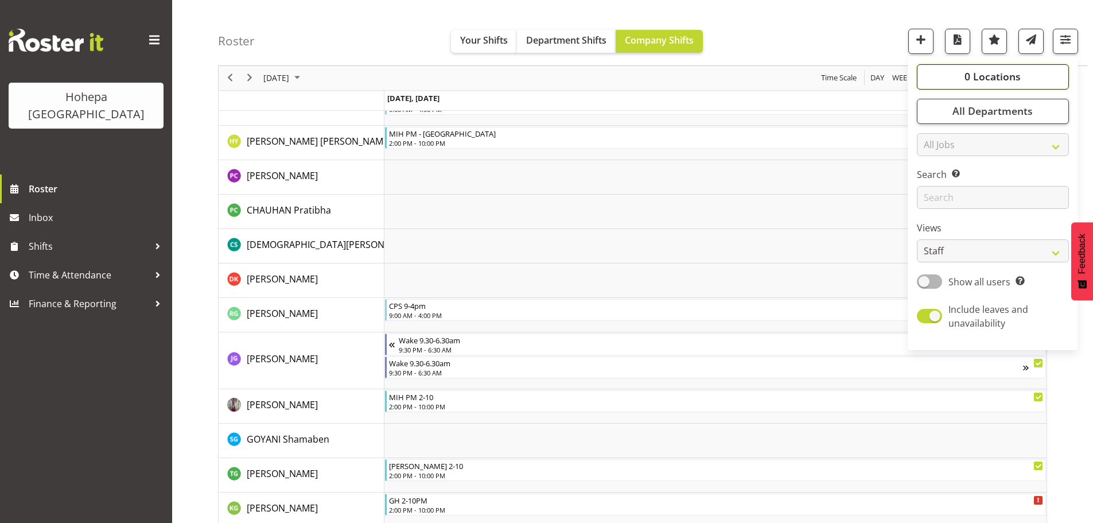
click at [995, 80] on span "0 Locations" at bounding box center [993, 77] width 56 height 14
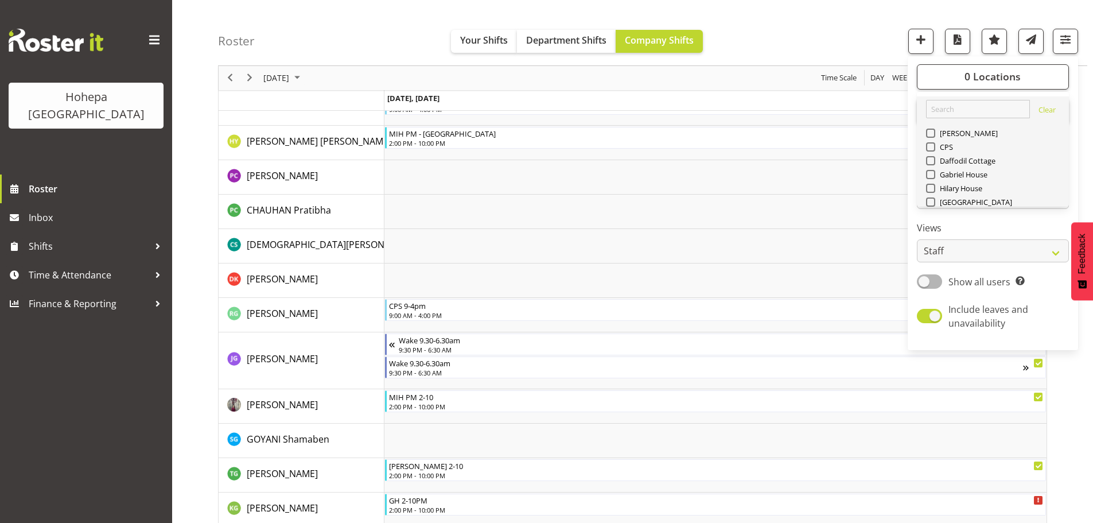
click at [930, 179] on div "Gabriel House" at bounding box center [993, 176] width 134 height 14
click at [931, 177] on span at bounding box center [930, 174] width 9 height 9
click at [931, 177] on input "Gabriel House" at bounding box center [929, 174] width 7 height 7
checkbox input "true"
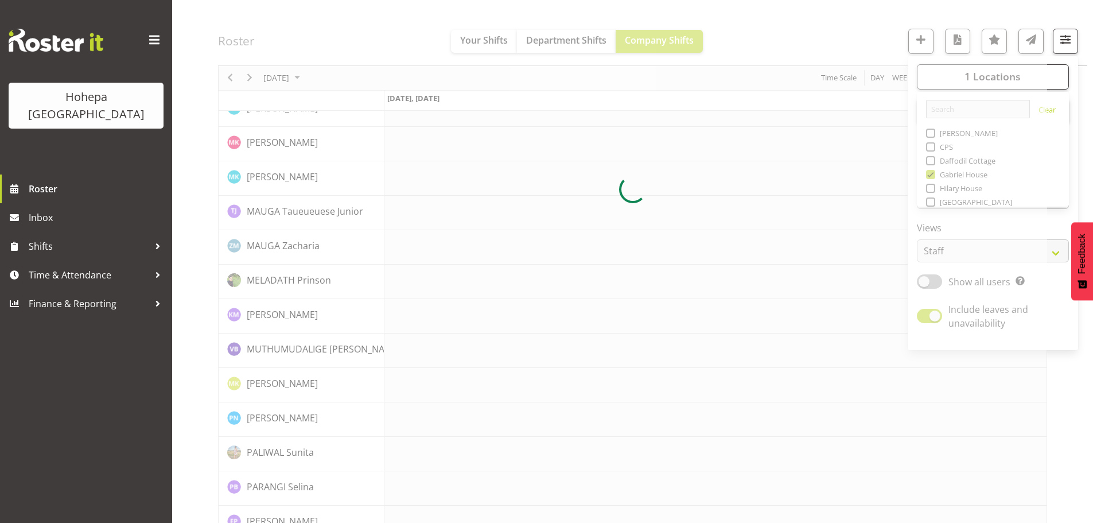
click at [799, 38] on div at bounding box center [632, 189] width 829 height 2905
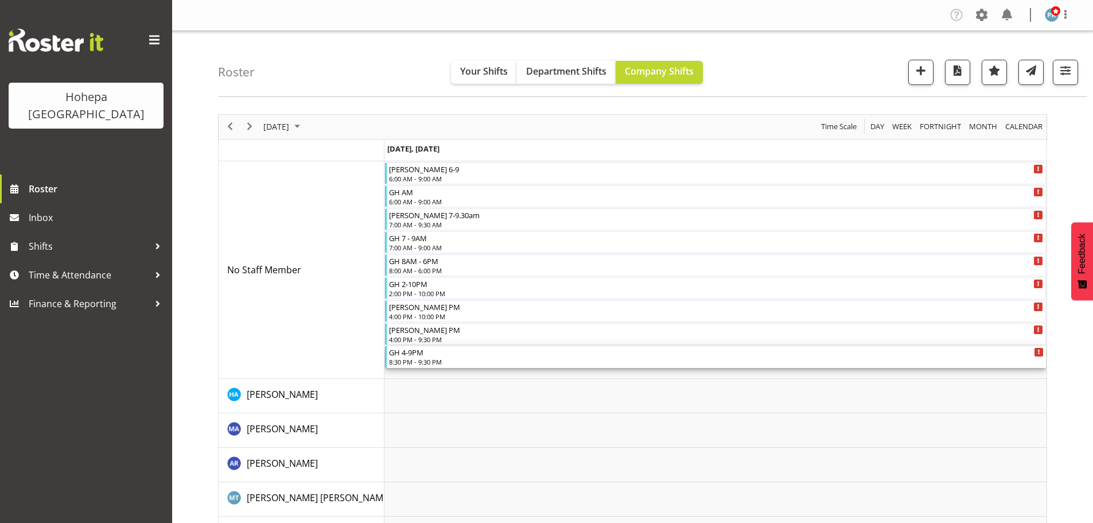
click at [407, 359] on div "8:30 PM - 9:30 PM" at bounding box center [716, 361] width 655 height 9
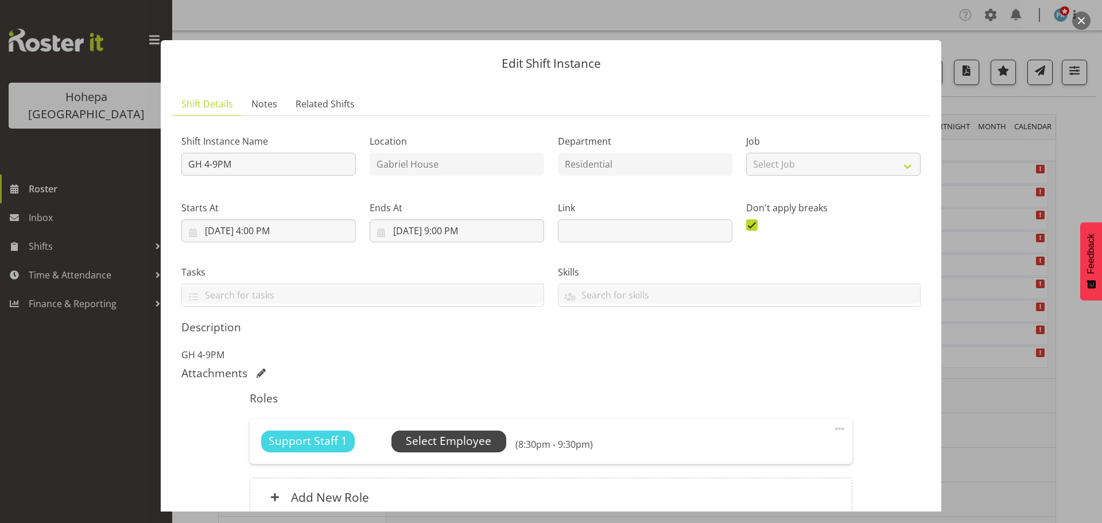
click at [441, 439] on span "Select Employee" at bounding box center [448, 441] width 85 height 17
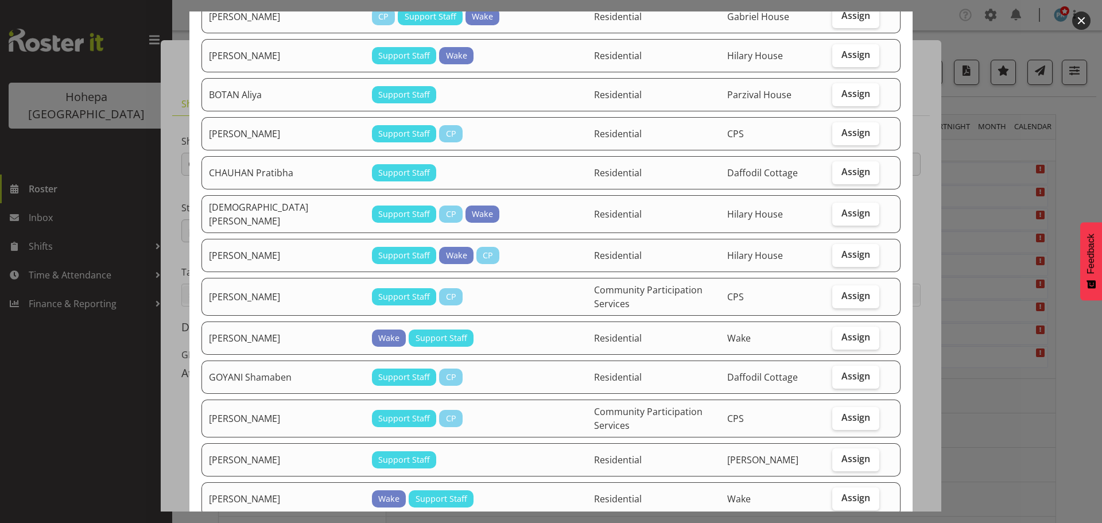
scroll to position [344, 0]
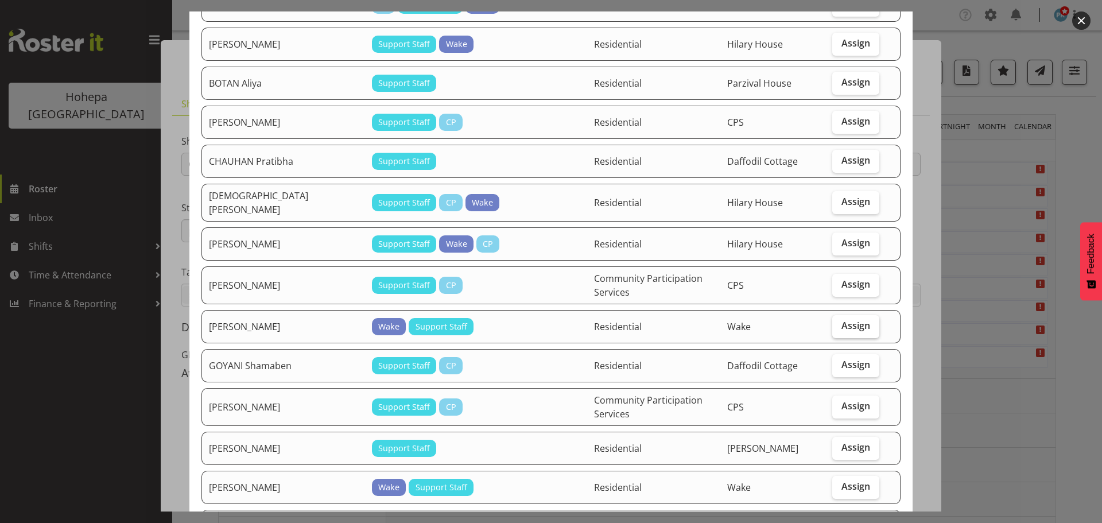
click at [841, 320] on span "Assign" at bounding box center [855, 325] width 29 height 11
click at [838, 322] on input "Assign" at bounding box center [835, 325] width 7 height 7
checkbox input "true"
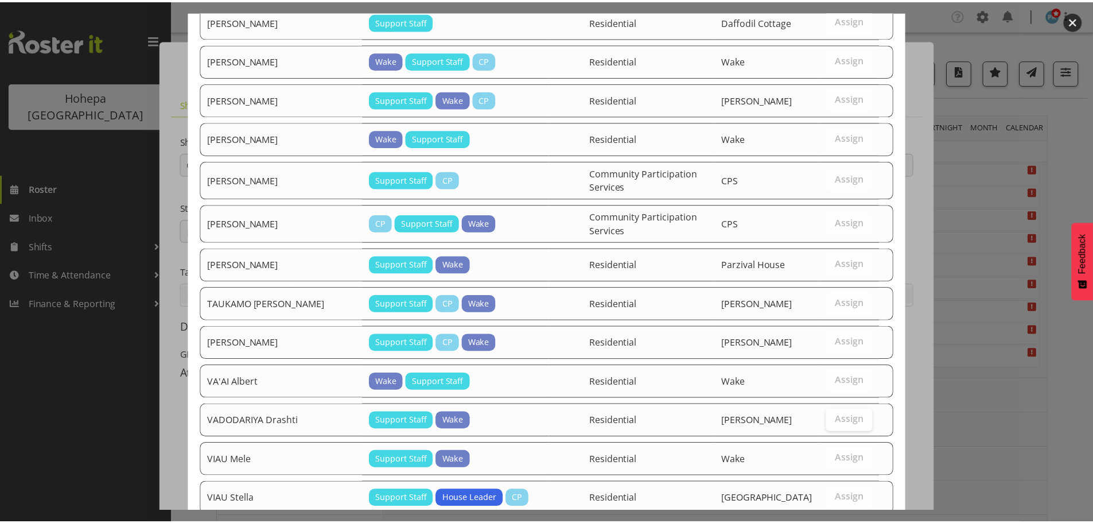
scroll to position [1898, 0]
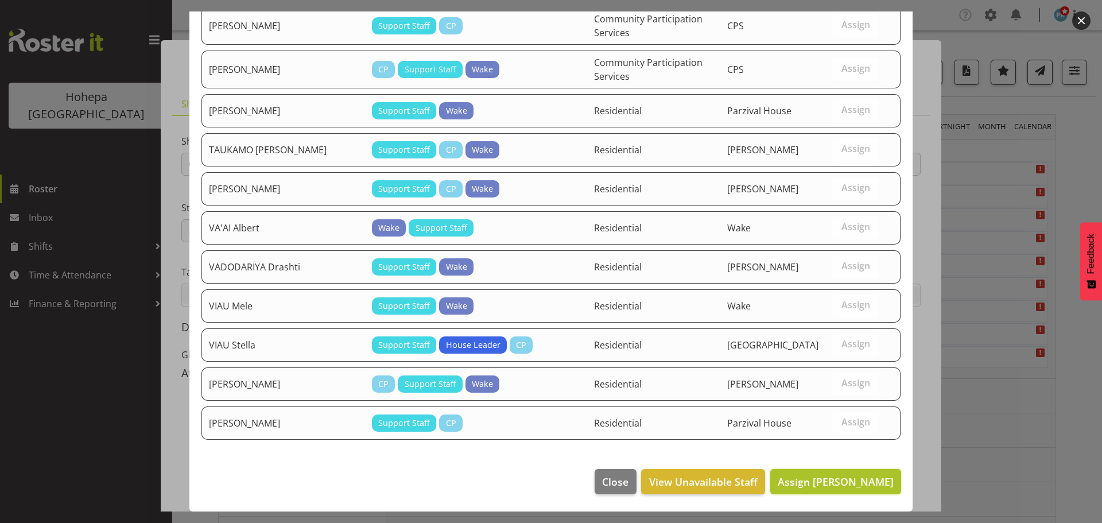
click at [842, 479] on span "Assign [PERSON_NAME]" at bounding box center [836, 482] width 116 height 14
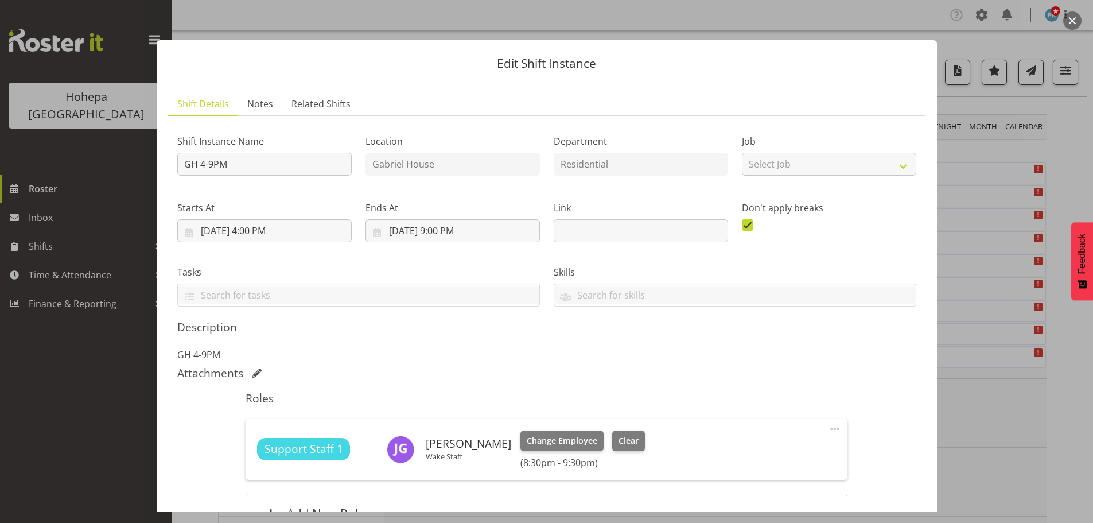
scroll to position [123, 0]
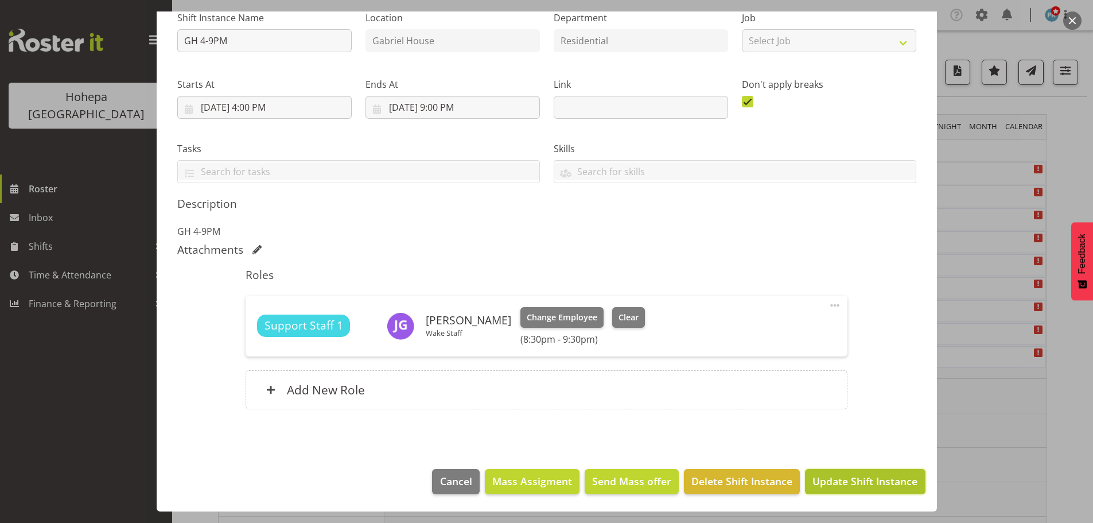
click at [831, 481] on span "Update Shift Instance" at bounding box center [865, 480] width 105 height 15
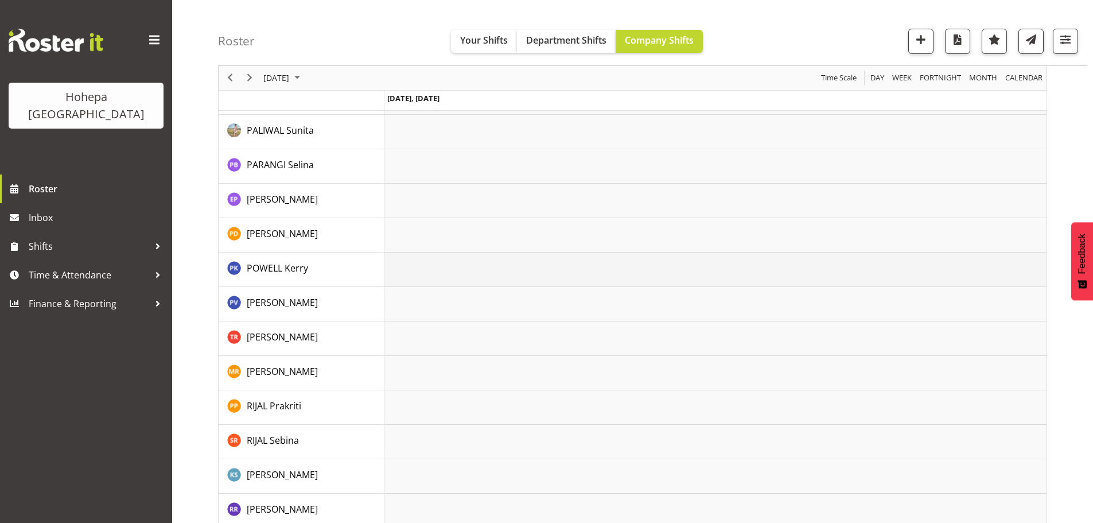
scroll to position [2066, 0]
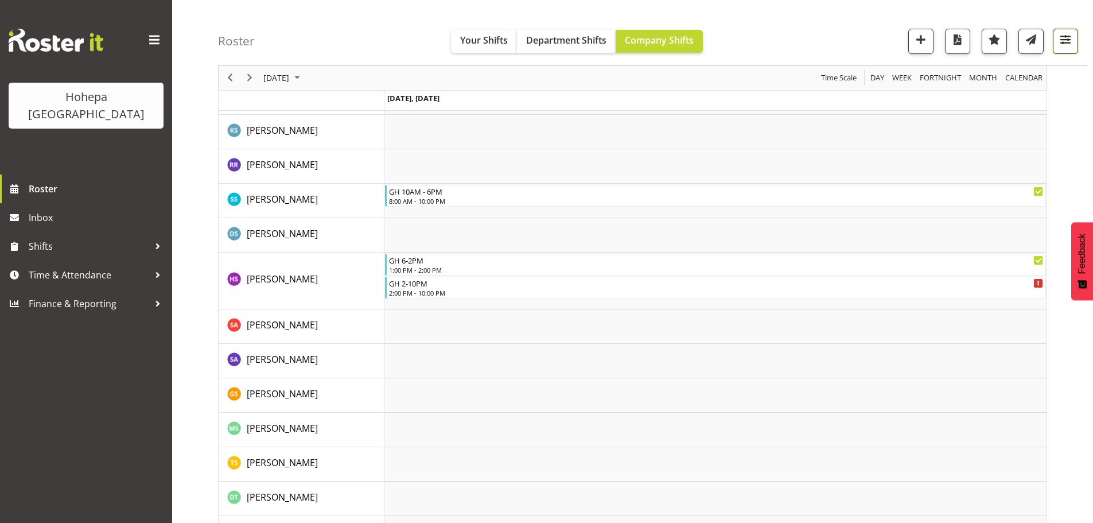
click at [1063, 45] on span "button" at bounding box center [1065, 39] width 15 height 15
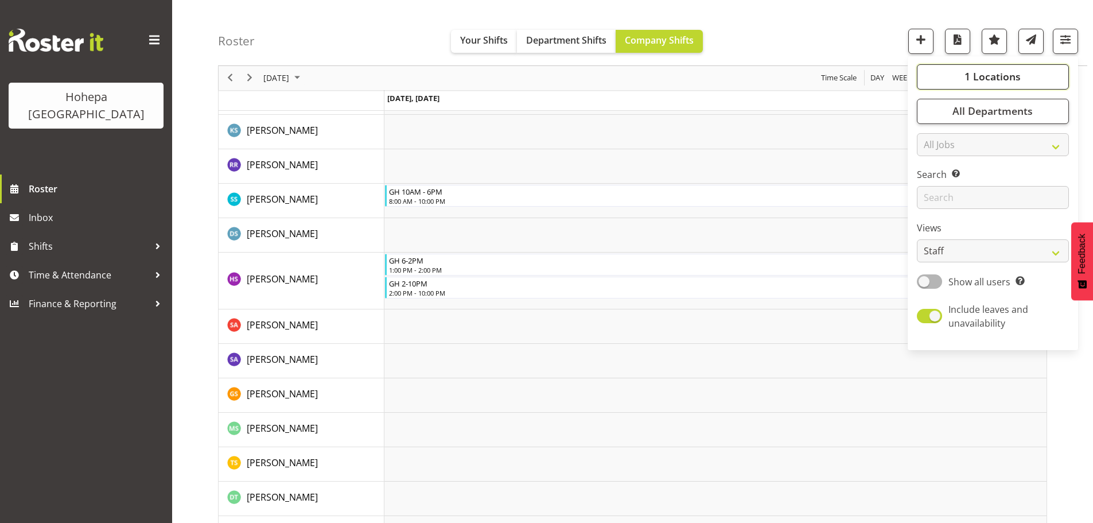
click at [1008, 81] on span "1 Locations" at bounding box center [993, 77] width 56 height 14
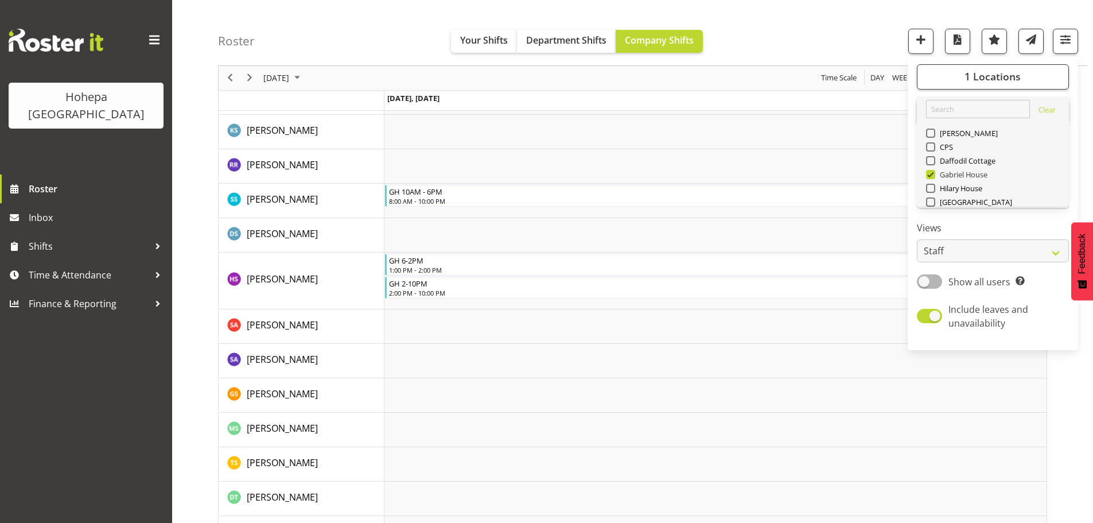
click at [930, 174] on span at bounding box center [930, 174] width 9 height 9
click at [930, 174] on input "Gabriel House" at bounding box center [929, 174] width 7 height 7
checkbox input "false"
click at [928, 189] on span at bounding box center [930, 188] width 9 height 9
click at [928, 189] on input "Hilary House" at bounding box center [929, 188] width 7 height 7
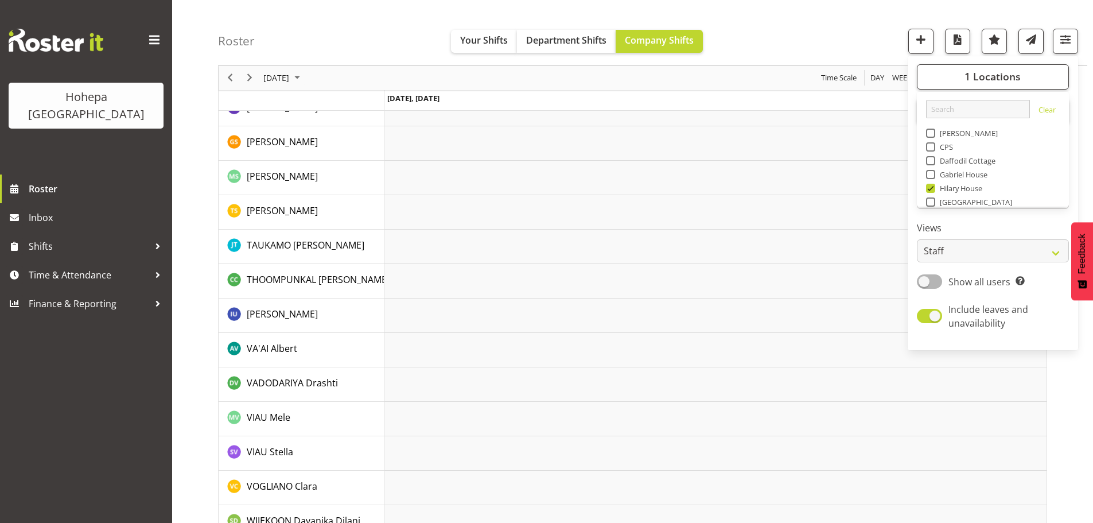
click at [766, 52] on div "Roster Your Shifts Department Shifts Company Shifts 1 Locations [GEOGRAPHIC_DAT…" at bounding box center [652, 33] width 869 height 66
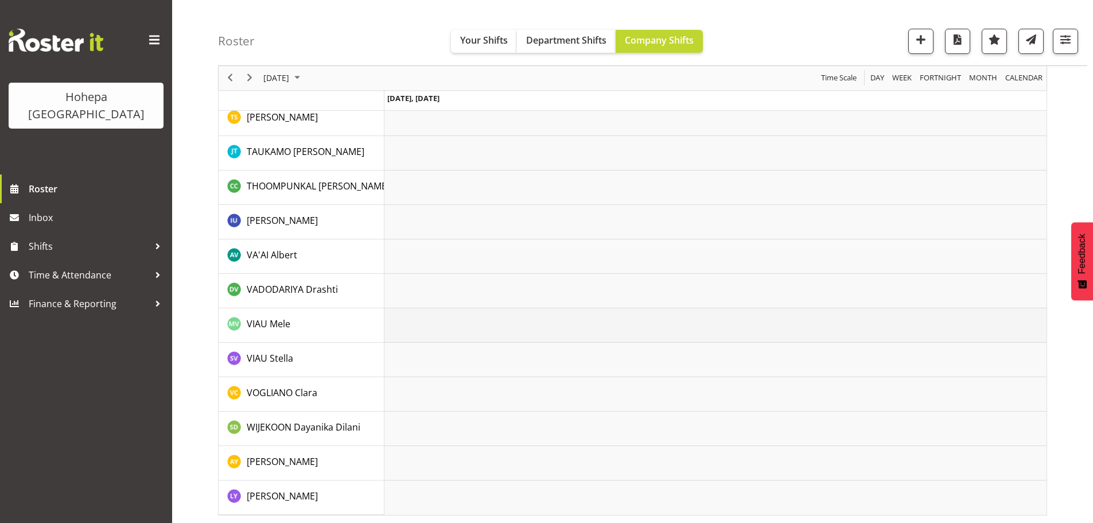
scroll to position [2160, 0]
click at [1066, 38] on span "button" at bounding box center [1065, 39] width 15 height 15
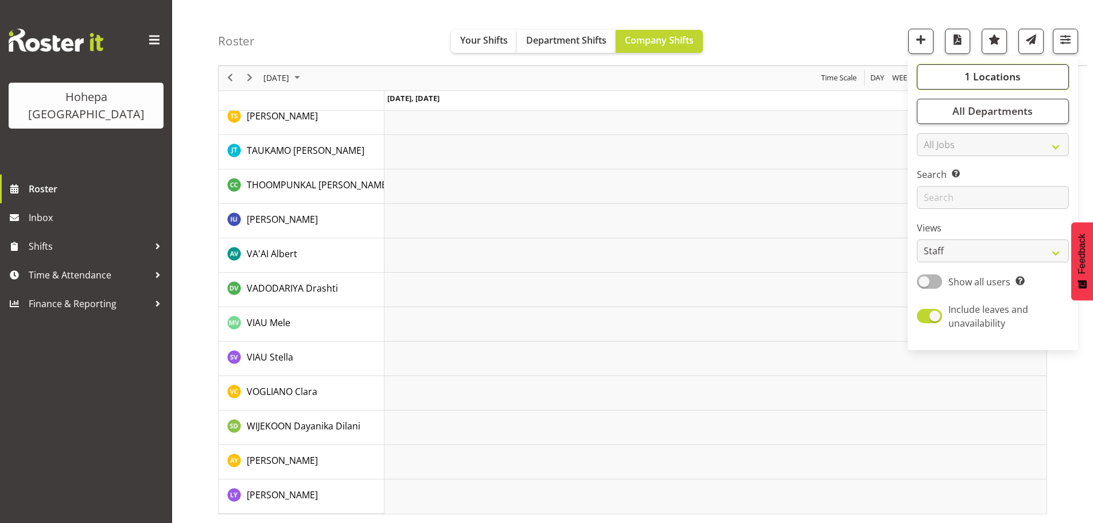
click at [983, 75] on span "1 Locations" at bounding box center [993, 77] width 56 height 14
drag, startPoint x: 930, startPoint y: 188, endPoint x: 936, endPoint y: 180, distance: 9.9
click at [931, 187] on span at bounding box center [930, 188] width 9 height 9
click at [931, 187] on input "Hilary House" at bounding box center [929, 188] width 7 height 7
checkbox input "false"
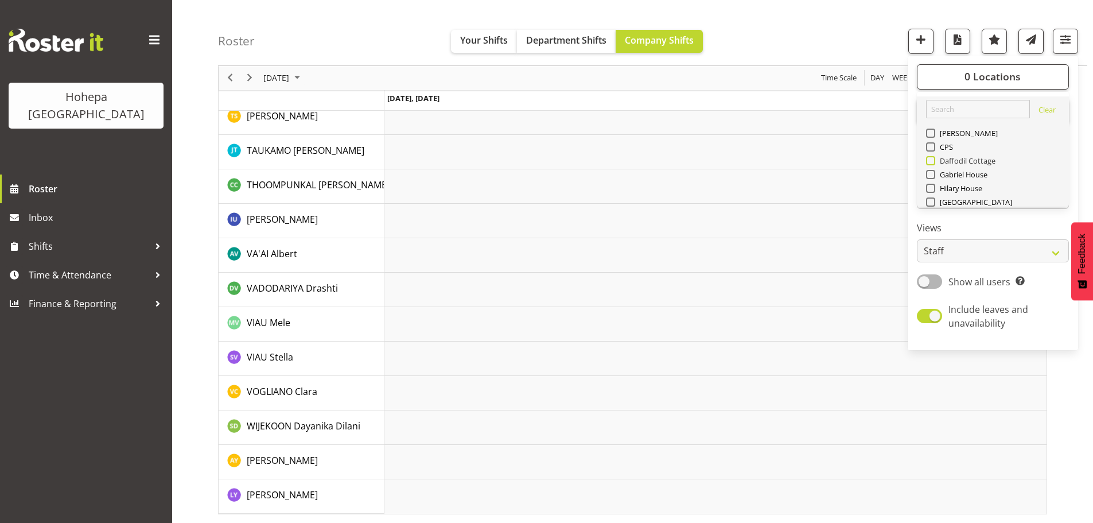
click at [935, 161] on span at bounding box center [930, 160] width 9 height 9
click at [934, 161] on input "Daffodil Cottage" at bounding box center [929, 160] width 7 height 7
checkbox input "true"
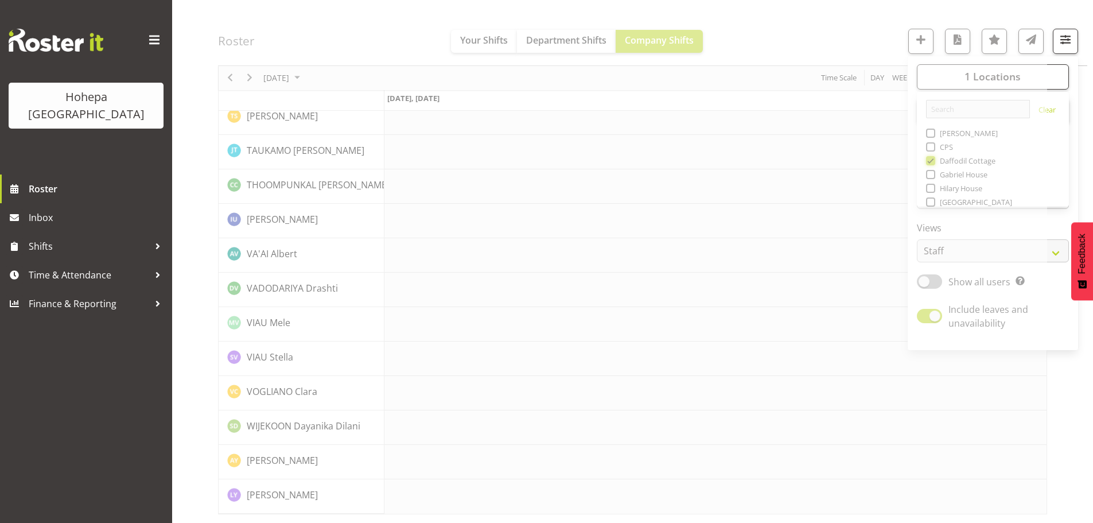
scroll to position [2092, 0]
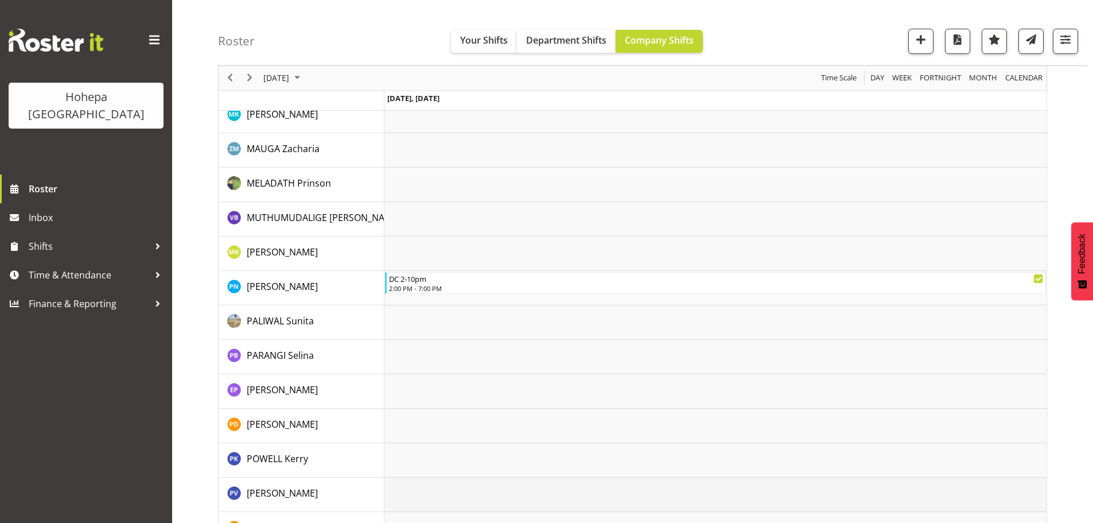
scroll to position [1128, 0]
